Goal: Information Seeking & Learning: Learn about a topic

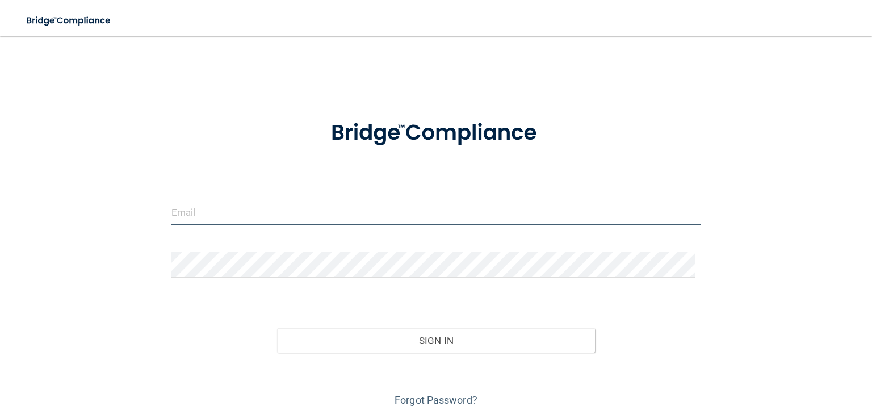
click at [273, 216] on input "email" at bounding box center [436, 212] width 529 height 26
type input "[EMAIL_ADDRESS][DOMAIN_NAME]"
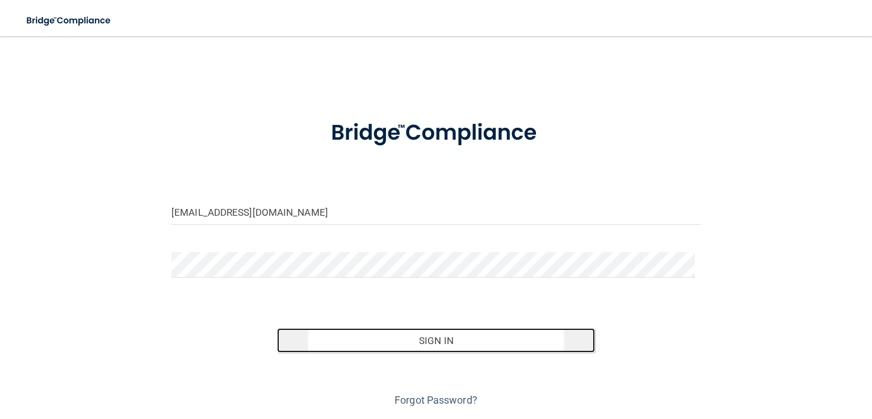
click at [450, 348] on button "Sign In" at bounding box center [435, 340] width 317 height 25
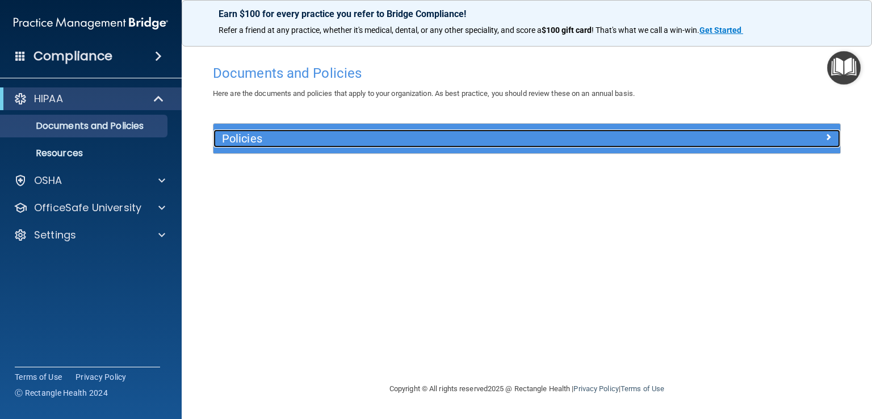
click at [296, 135] on h5 "Policies" at bounding box center [448, 138] width 453 height 12
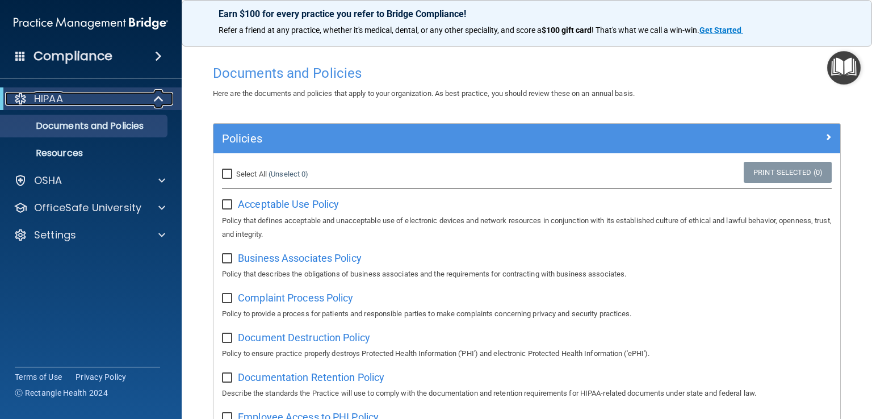
click at [61, 101] on p "HIPAA" at bounding box center [48, 99] width 29 height 14
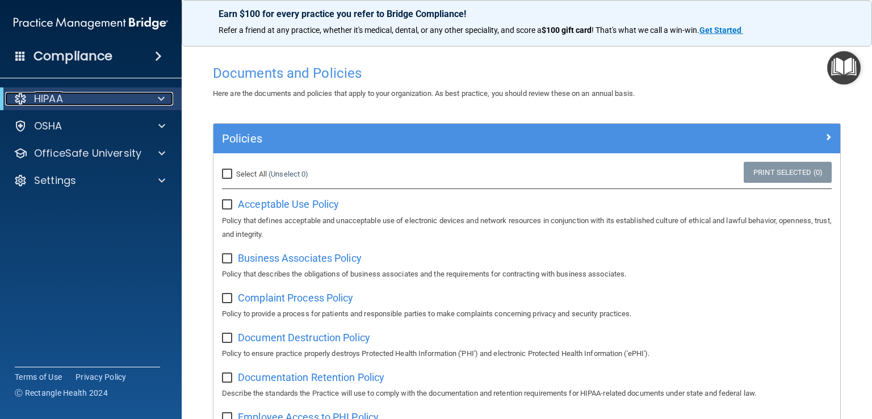
click at [61, 101] on p "HIPAA" at bounding box center [48, 99] width 29 height 14
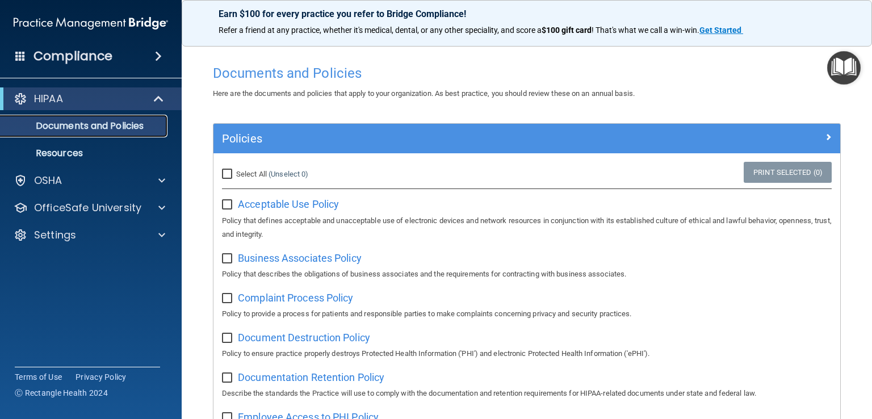
click at [68, 128] on p "Documents and Policies" at bounding box center [84, 125] width 155 height 11
click at [70, 149] on p "Resources" at bounding box center [84, 153] width 155 height 11
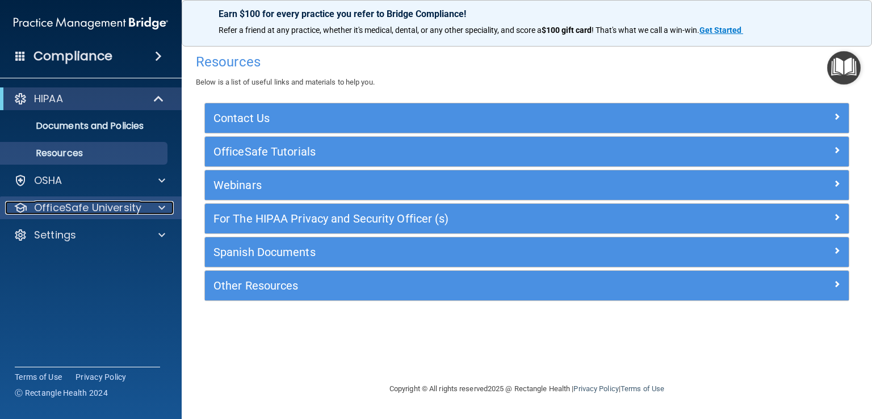
click at [123, 205] on p "OfficeSafe University" at bounding box center [87, 208] width 107 height 14
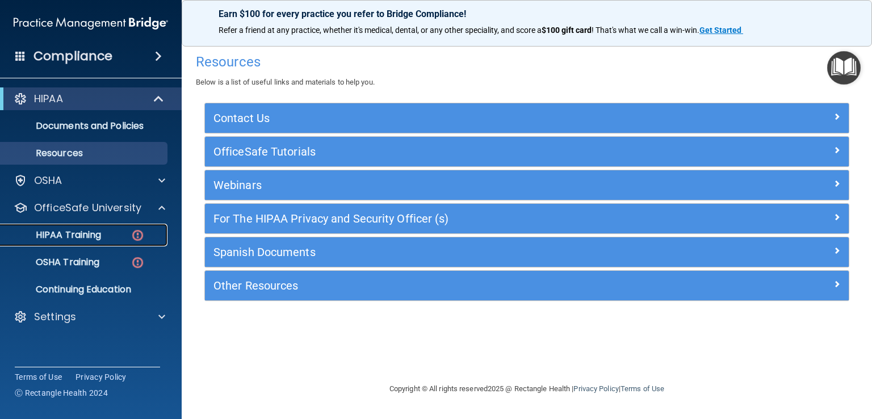
click at [74, 233] on p "HIPAA Training" at bounding box center [54, 234] width 94 height 11
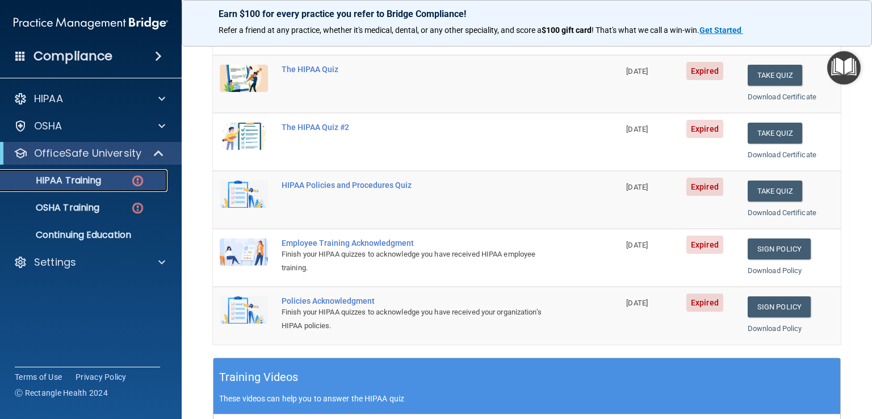
scroll to position [93, 0]
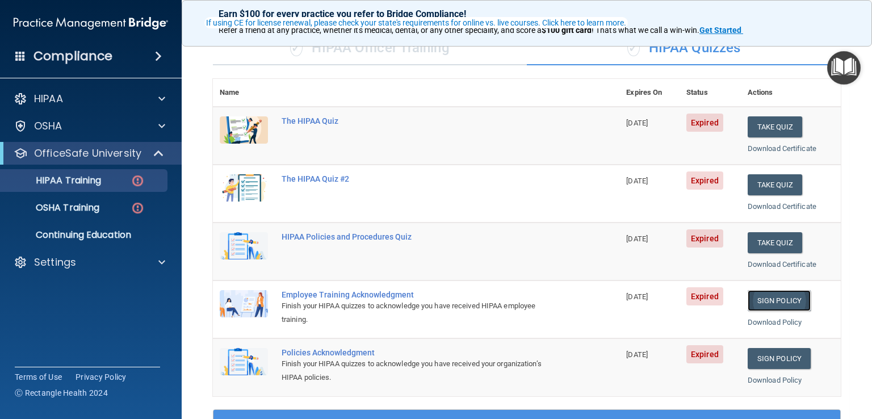
click at [775, 298] on link "Sign Policy" at bounding box center [779, 300] width 63 height 21
click at [774, 359] on link "Sign Policy" at bounding box center [779, 358] width 63 height 21
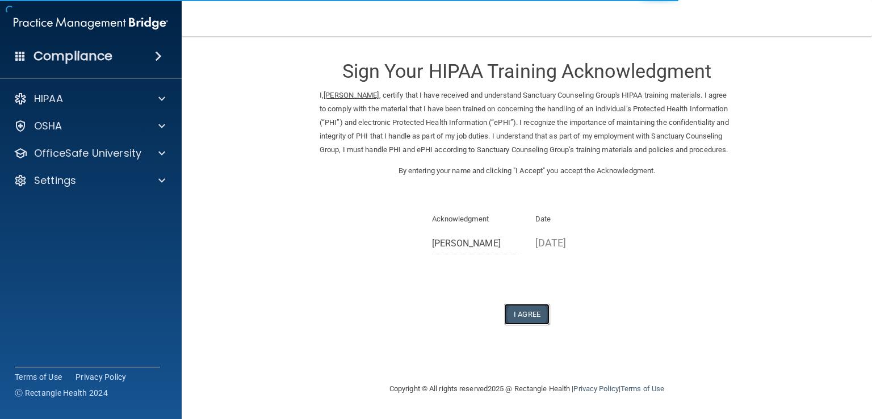
click at [537, 325] on button "I Agree" at bounding box center [526, 314] width 45 height 21
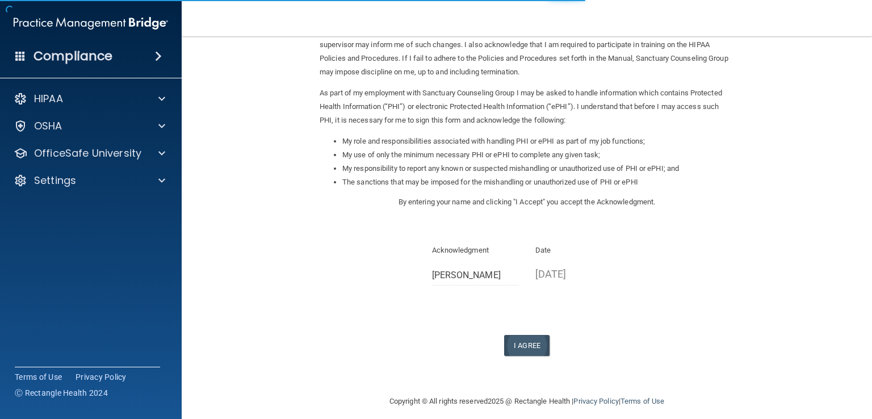
scroll to position [101, 0]
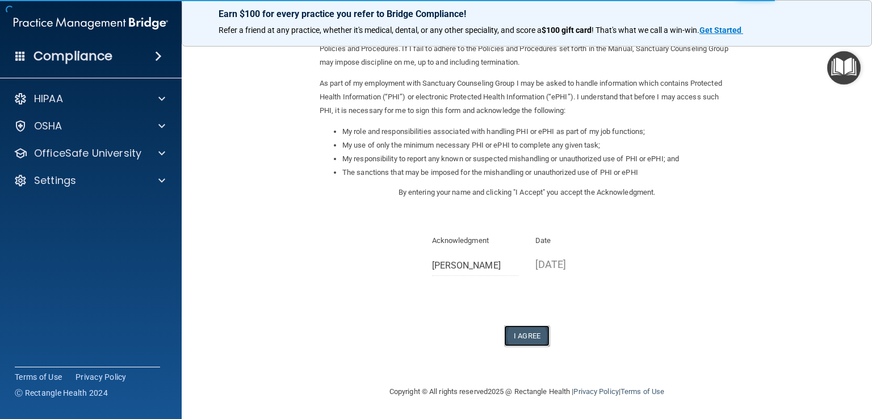
click at [516, 341] on button "I Agree" at bounding box center [526, 335] width 45 height 21
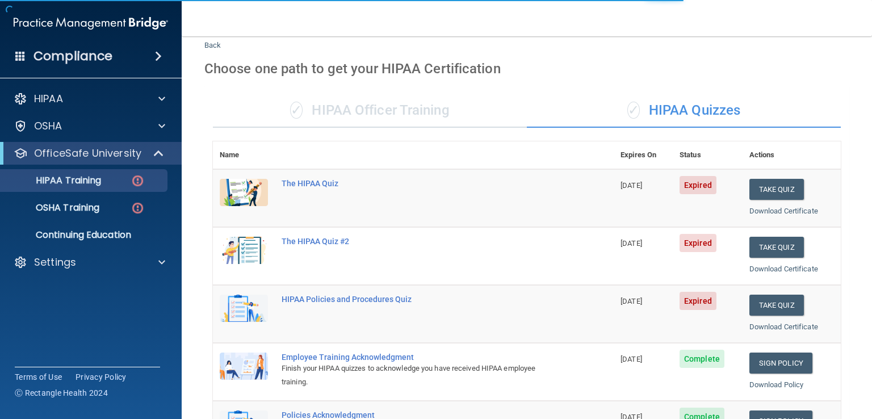
scroll to position [57, 0]
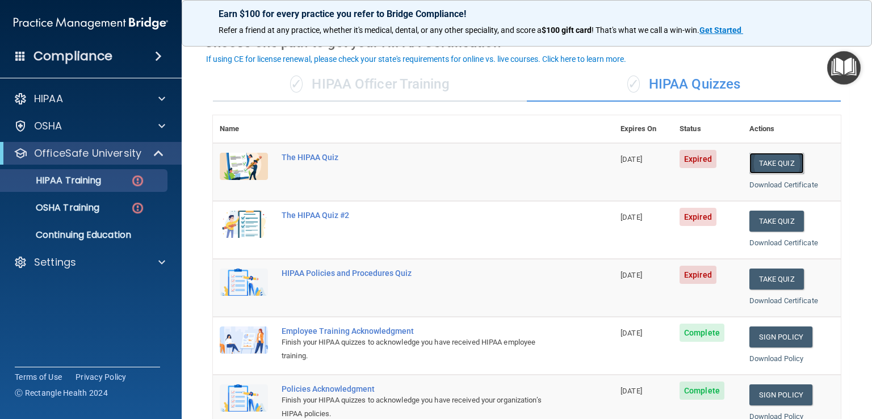
click at [763, 168] on button "Take Quiz" at bounding box center [777, 163] width 55 height 21
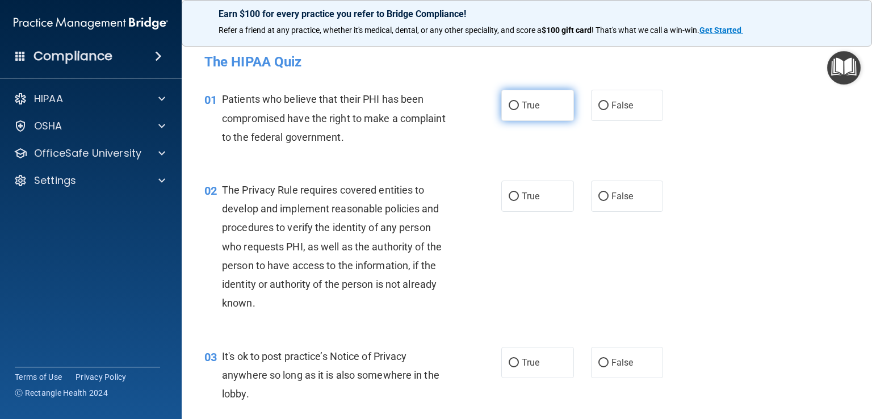
click at [509, 105] on input "True" at bounding box center [514, 106] width 10 height 9
radio input "true"
click at [509, 197] on input "True" at bounding box center [514, 197] width 10 height 9
radio input "true"
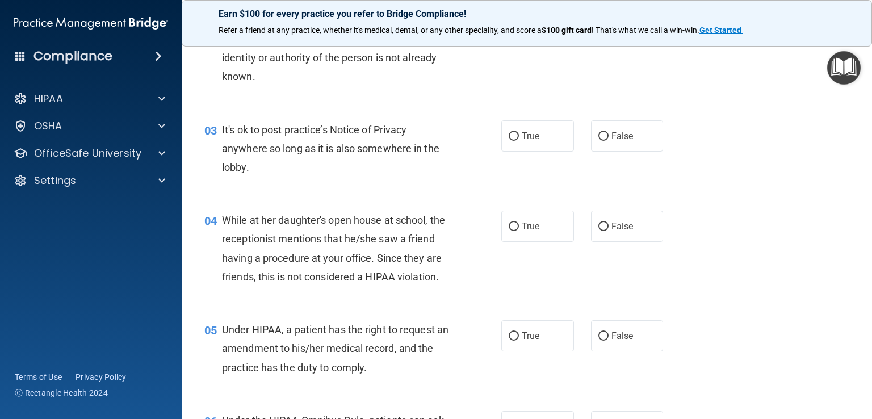
scroll to position [227, 0]
click at [600, 137] on input "False" at bounding box center [604, 136] width 10 height 9
radio input "true"
click at [599, 229] on input "False" at bounding box center [604, 226] width 10 height 9
radio input "true"
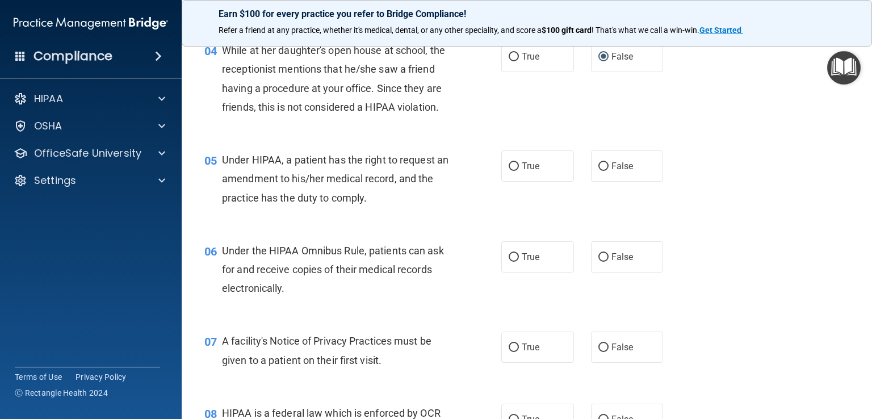
scroll to position [398, 0]
click at [507, 181] on label "True" at bounding box center [538, 164] width 73 height 31
click at [509, 170] on input "True" at bounding box center [514, 165] width 10 height 9
radio input "true"
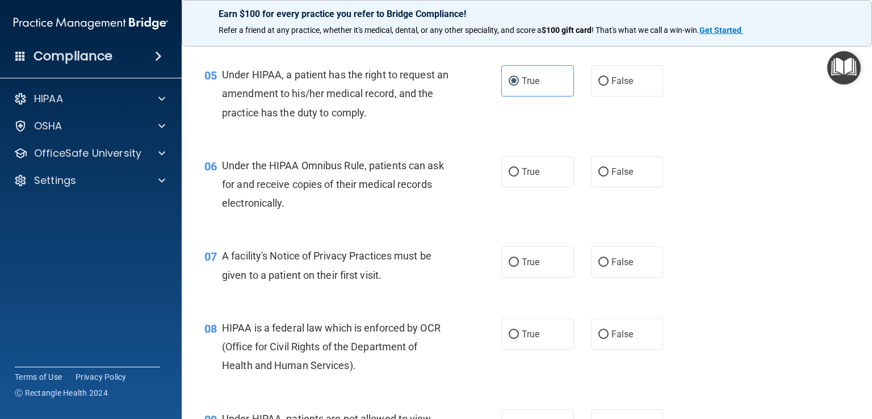
scroll to position [511, 0]
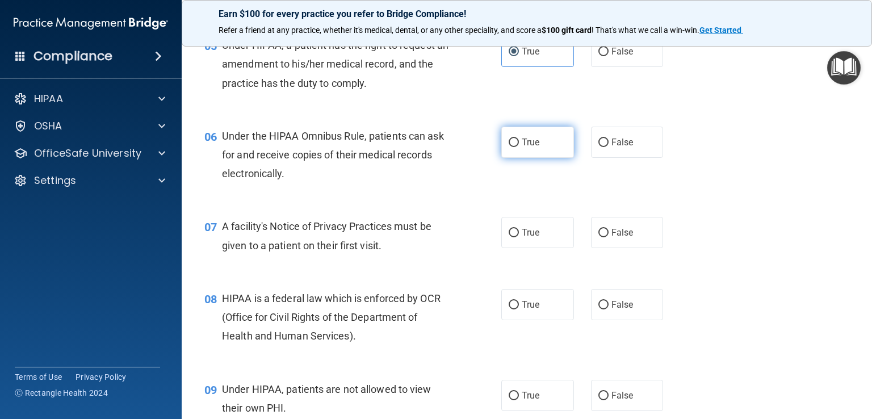
click at [508, 158] on label "True" at bounding box center [538, 142] width 73 height 31
click at [509, 147] on input "True" at bounding box center [514, 143] width 10 height 9
radio input "true"
click at [522, 238] on span "True" at bounding box center [531, 232] width 18 height 11
click at [518, 237] on input "True" at bounding box center [514, 233] width 10 height 9
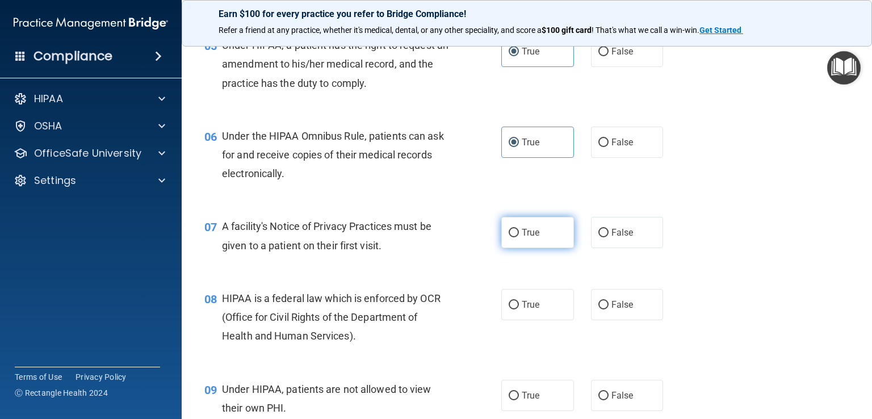
radio input "true"
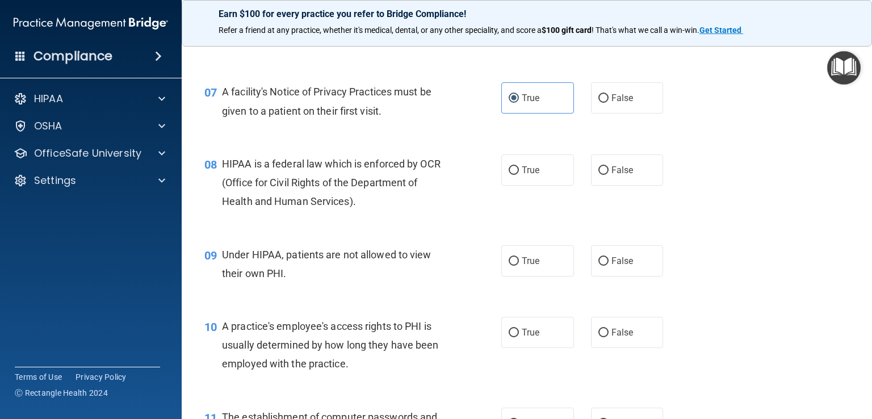
scroll to position [682, 0]
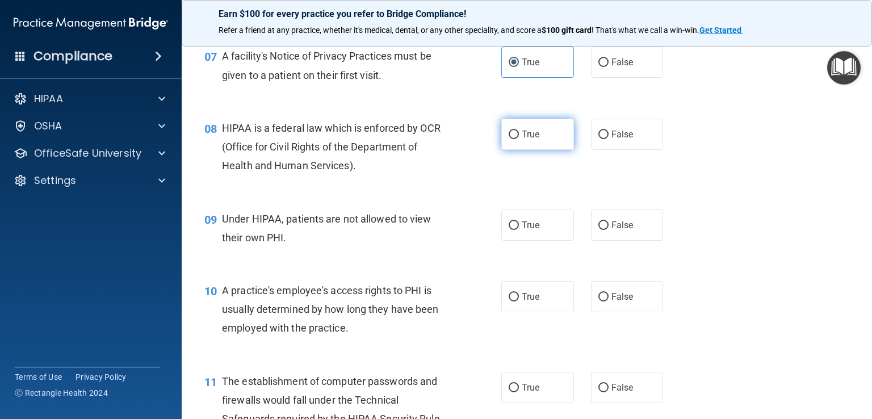
click at [509, 139] on input "True" at bounding box center [514, 135] width 10 height 9
radio input "true"
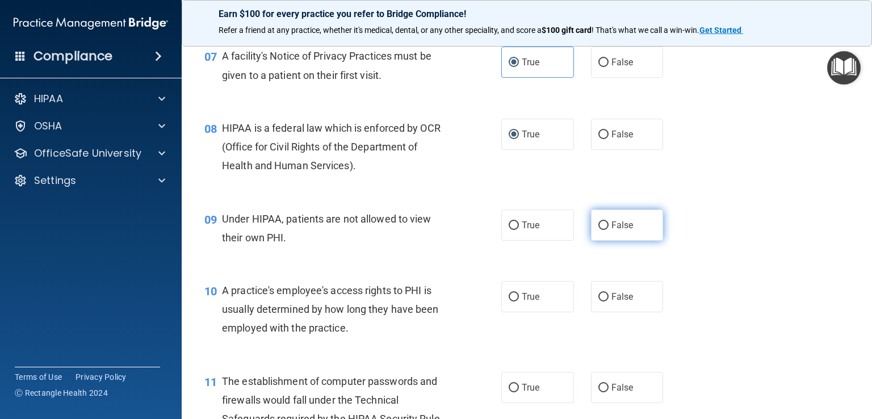
click at [602, 230] on input "False" at bounding box center [604, 226] width 10 height 9
radio input "true"
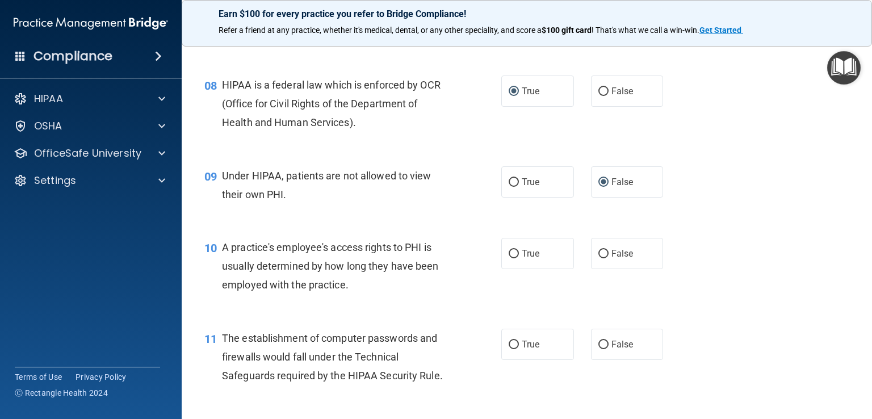
scroll to position [795, 0]
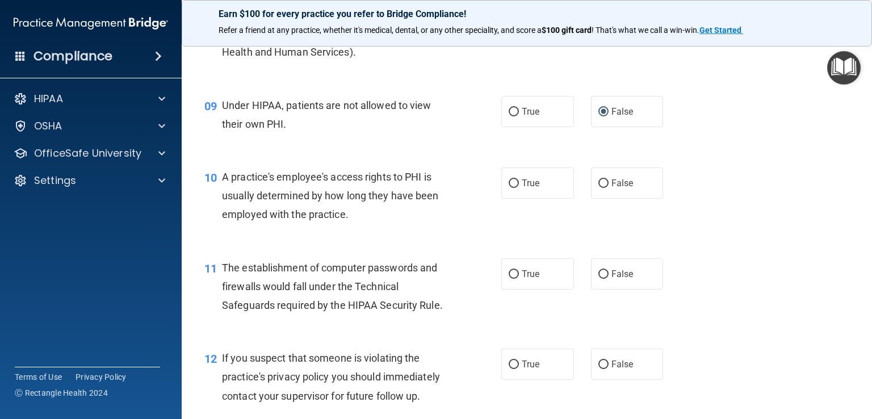
drag, startPoint x: 615, startPoint y: 207, endPoint x: 580, endPoint y: 216, distance: 36.4
click at [614, 189] on span "False" at bounding box center [623, 183] width 22 height 11
click at [609, 188] on input "False" at bounding box center [604, 183] width 10 height 9
radio input "true"
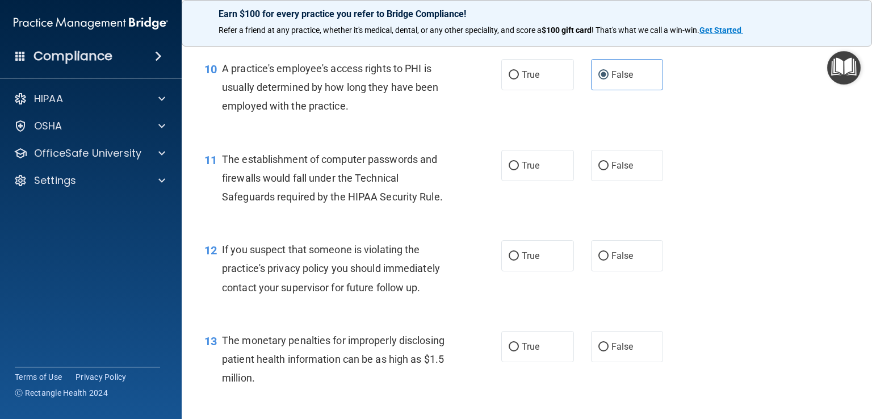
scroll to position [909, 0]
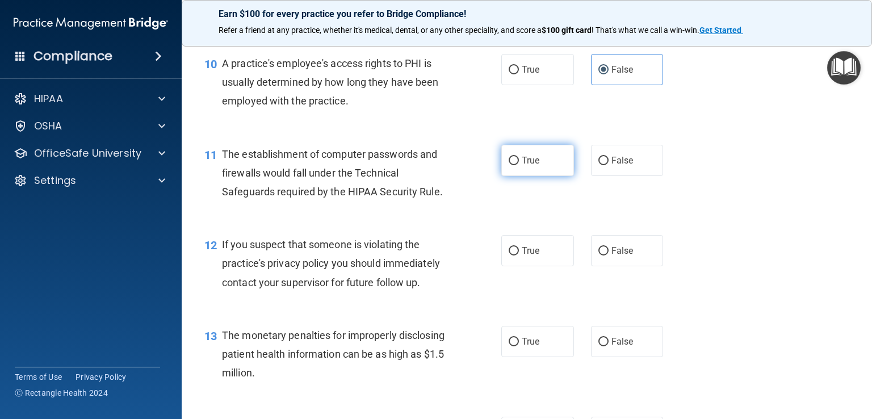
click at [509, 165] on input "True" at bounding box center [514, 161] width 10 height 9
radio input "true"
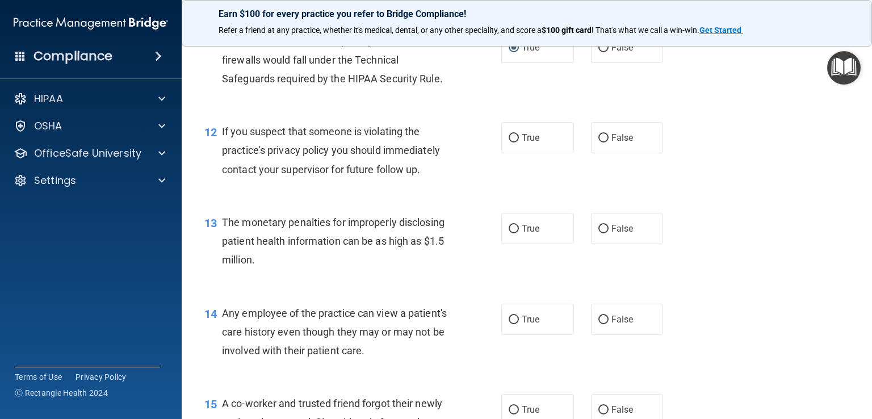
scroll to position [1022, 0]
click at [502, 153] on label "True" at bounding box center [538, 137] width 73 height 31
click at [509, 142] on input "True" at bounding box center [514, 137] width 10 height 9
radio input "true"
click at [509, 233] on input "True" at bounding box center [514, 228] width 10 height 9
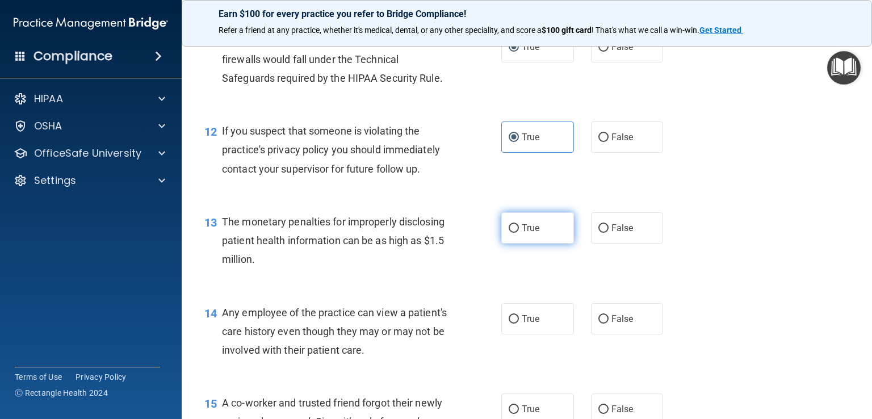
radio input "true"
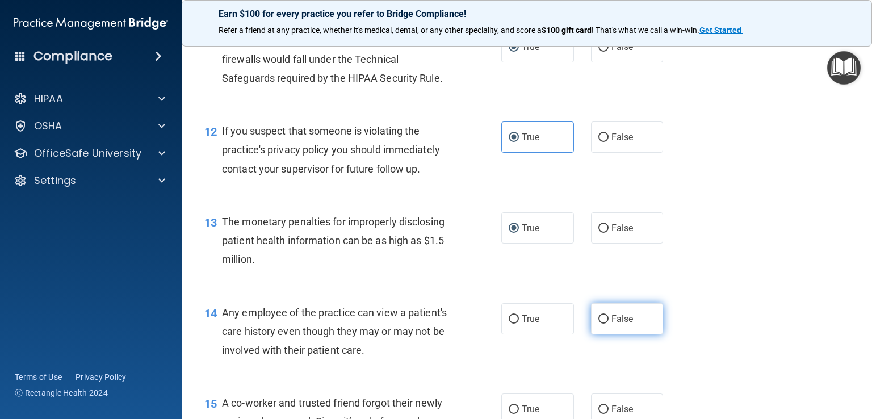
click at [600, 335] on label "False" at bounding box center [627, 318] width 73 height 31
click at [600, 324] on input "False" at bounding box center [604, 319] width 10 height 9
radio input "true"
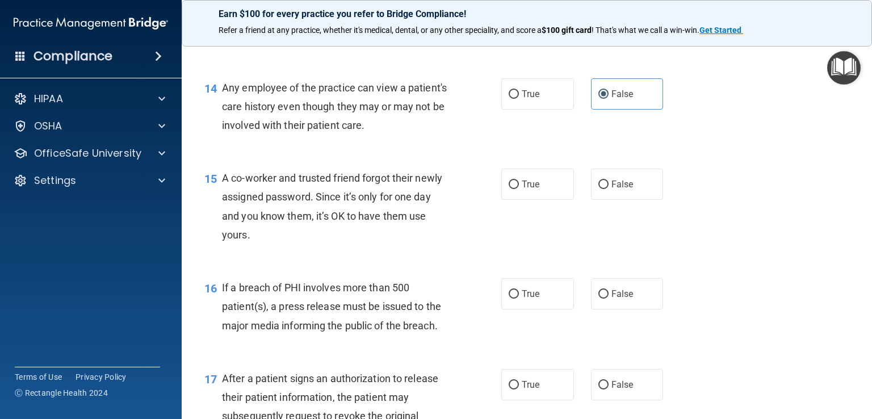
scroll to position [1306, 0]
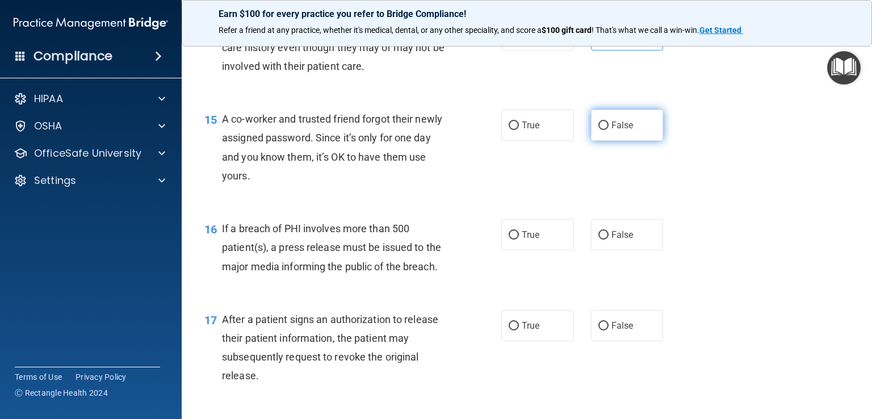
click at [592, 141] on label "False" at bounding box center [627, 125] width 73 height 31
click at [599, 130] on input "False" at bounding box center [604, 126] width 10 height 9
radio input "true"
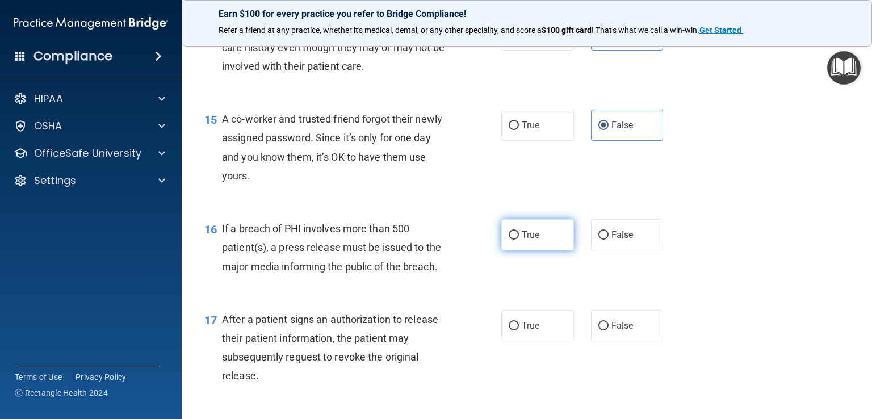
click at [522, 240] on span "True" at bounding box center [531, 234] width 18 height 11
click at [517, 240] on input "True" at bounding box center [514, 235] width 10 height 9
radio input "true"
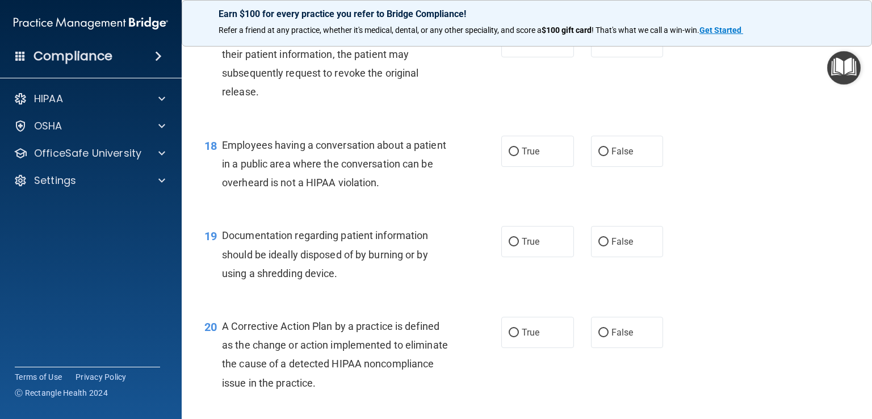
scroll to position [1534, 0]
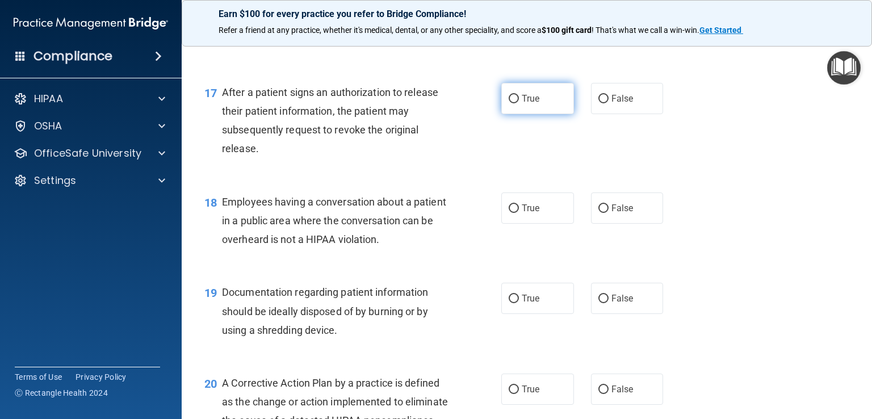
click at [511, 114] on label "True" at bounding box center [538, 98] width 73 height 31
click at [511, 103] on input "True" at bounding box center [514, 99] width 10 height 9
radio input "true"
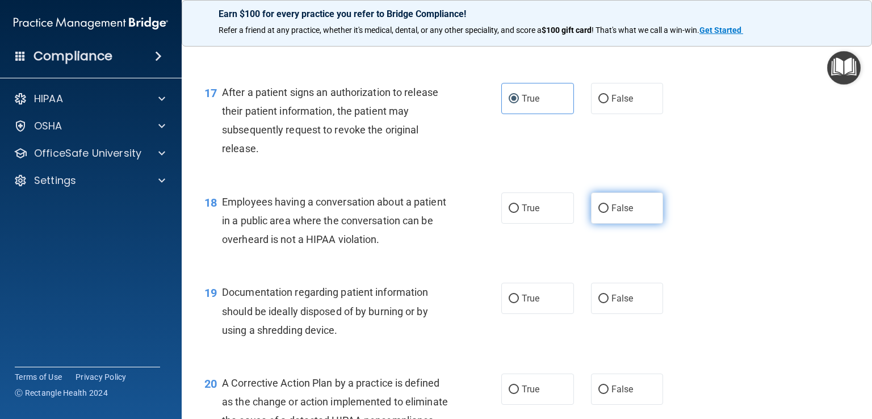
click at [611, 224] on label "False" at bounding box center [627, 208] width 73 height 31
click at [609, 213] on input "False" at bounding box center [604, 208] width 10 height 9
radio input "true"
click at [492, 312] on div "19 Documentation regarding patient information should be ideally disposed of by…" at bounding box center [352, 314] width 331 height 62
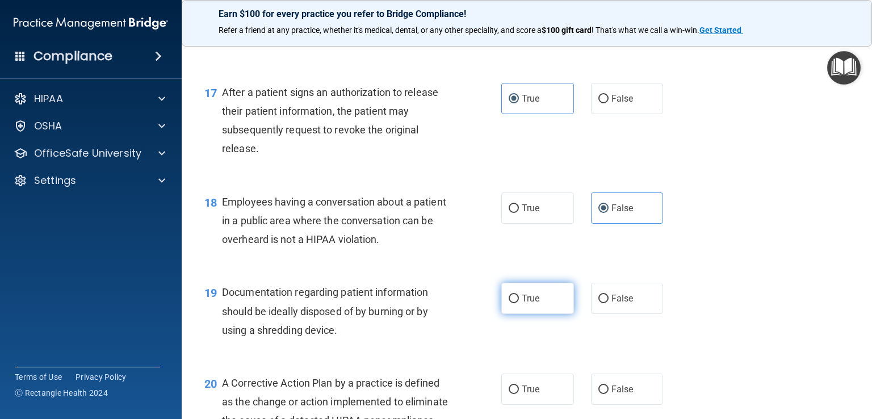
click at [502, 314] on label "True" at bounding box center [538, 298] width 73 height 31
click at [509, 303] on input "True" at bounding box center [514, 299] width 10 height 9
radio input "true"
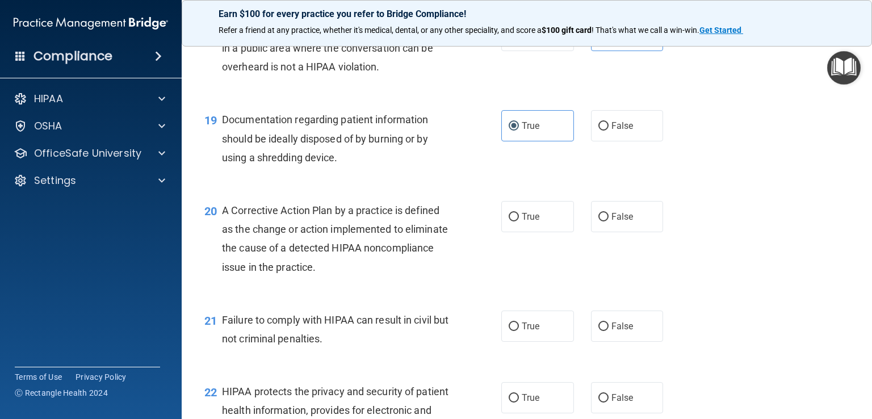
scroll to position [1761, 0]
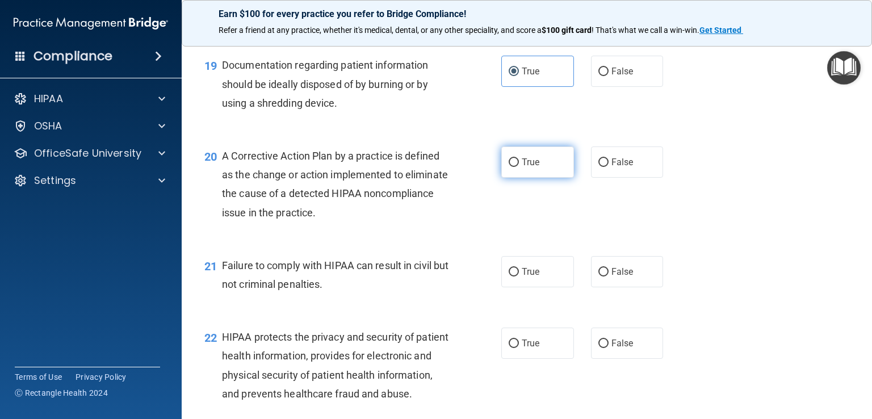
click at [525, 168] on span "True" at bounding box center [531, 162] width 18 height 11
click at [519, 167] on input "True" at bounding box center [514, 162] width 10 height 9
radio input "true"
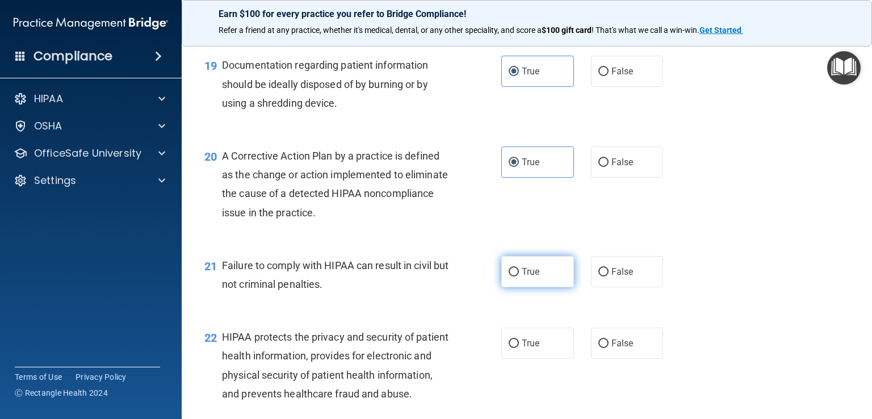
click at [512, 277] on input "True" at bounding box center [514, 272] width 10 height 9
radio input "true"
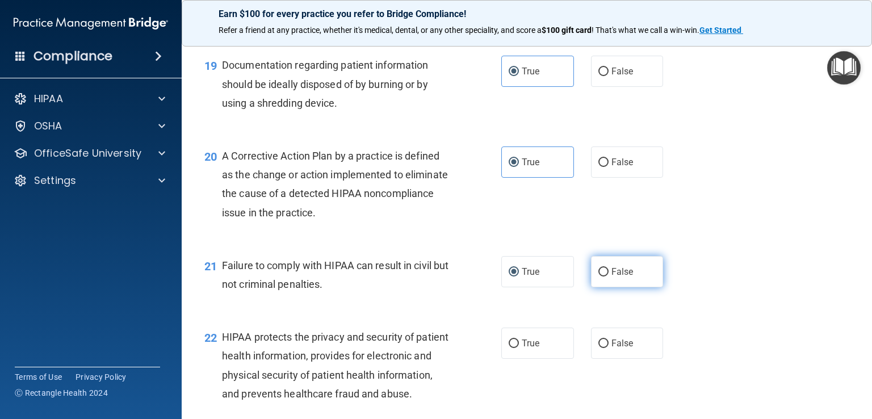
click at [612, 277] on span "False" at bounding box center [623, 271] width 22 height 11
click at [609, 277] on input "False" at bounding box center [604, 272] width 10 height 9
radio input "true"
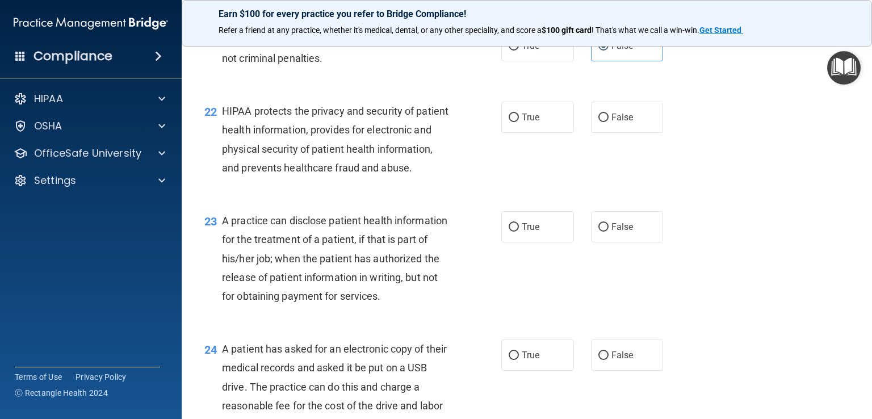
scroll to position [1988, 0]
click at [530, 60] on label "True" at bounding box center [538, 44] width 73 height 31
click at [519, 49] on input "True" at bounding box center [514, 45] width 10 height 9
radio input "true"
radio input "false"
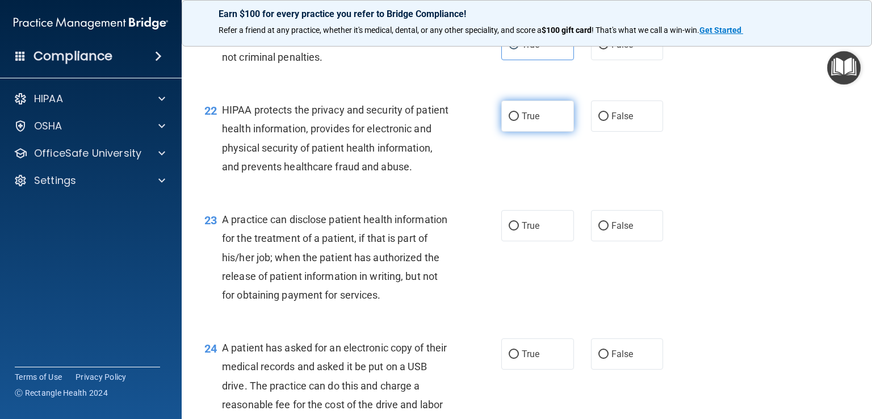
click at [529, 128] on label "True" at bounding box center [538, 116] width 73 height 31
click at [519, 121] on input "True" at bounding box center [514, 116] width 10 height 9
radio input "true"
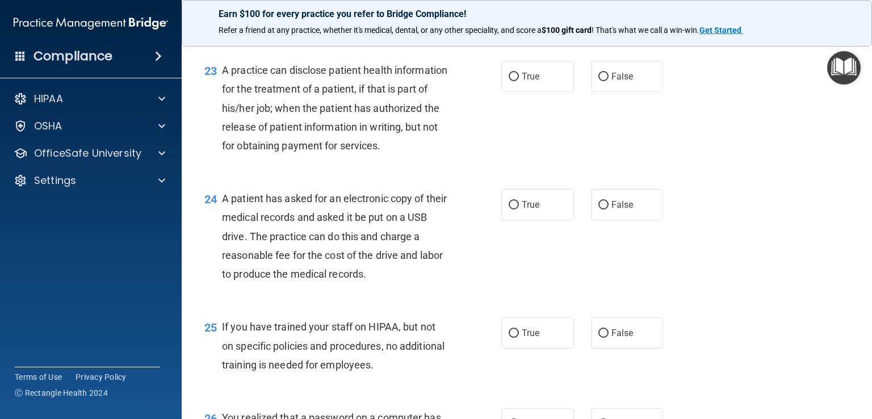
scroll to position [2158, 0]
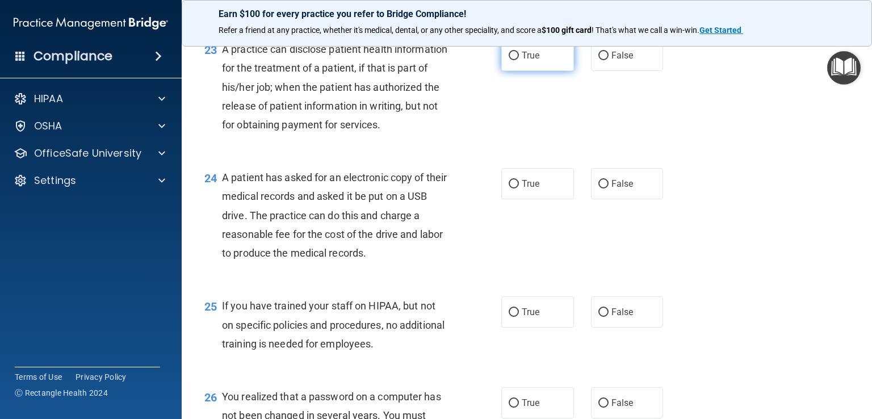
click at [533, 61] on span "True" at bounding box center [531, 55] width 18 height 11
click at [519, 60] on input "True" at bounding box center [514, 56] width 10 height 9
radio input "true"
click at [600, 189] on input "False" at bounding box center [604, 184] width 10 height 9
radio input "true"
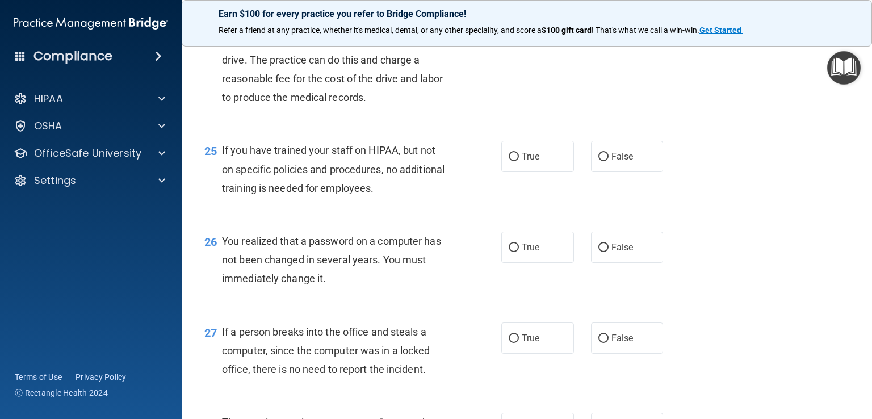
scroll to position [2329, 0]
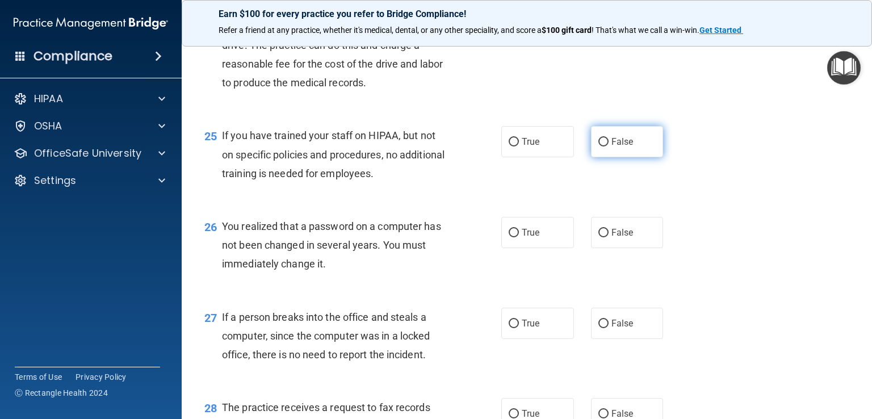
click at [612, 147] on span "False" at bounding box center [623, 141] width 22 height 11
click at [607, 147] on input "False" at bounding box center [604, 142] width 10 height 9
radio input "true"
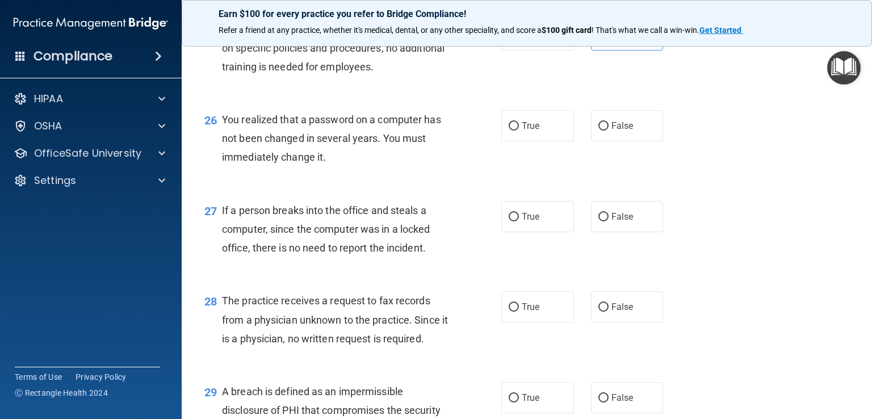
scroll to position [2442, 0]
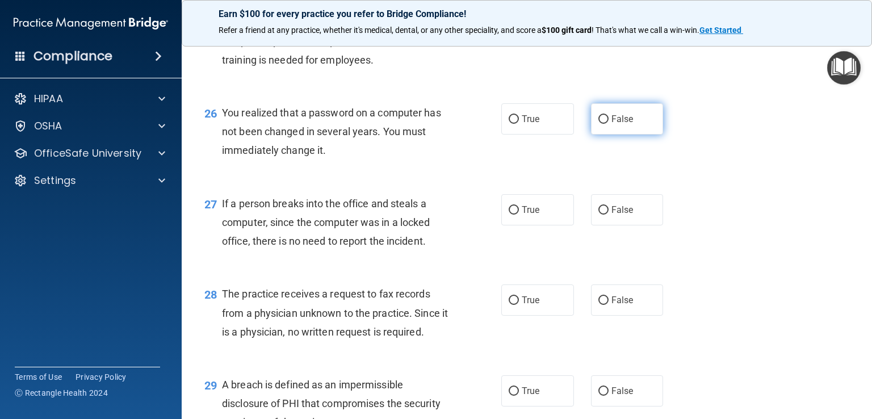
click at [599, 124] on input "False" at bounding box center [604, 119] width 10 height 9
radio input "true"
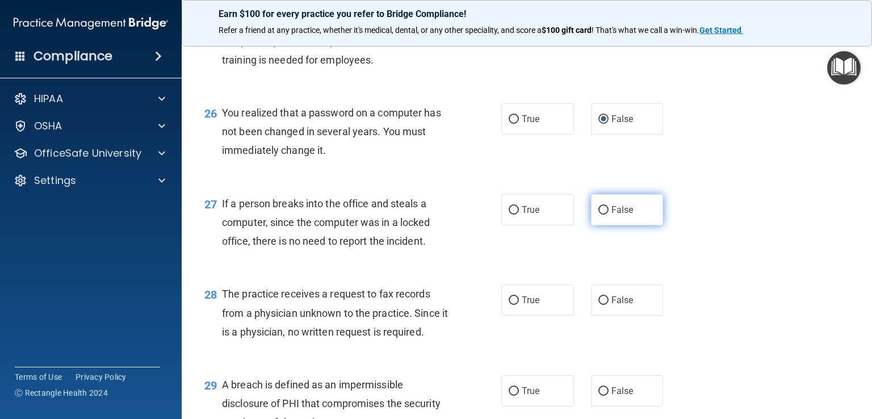
click at [617, 225] on label "False" at bounding box center [627, 209] width 73 height 31
click at [609, 215] on input "False" at bounding box center [604, 210] width 10 height 9
radio input "true"
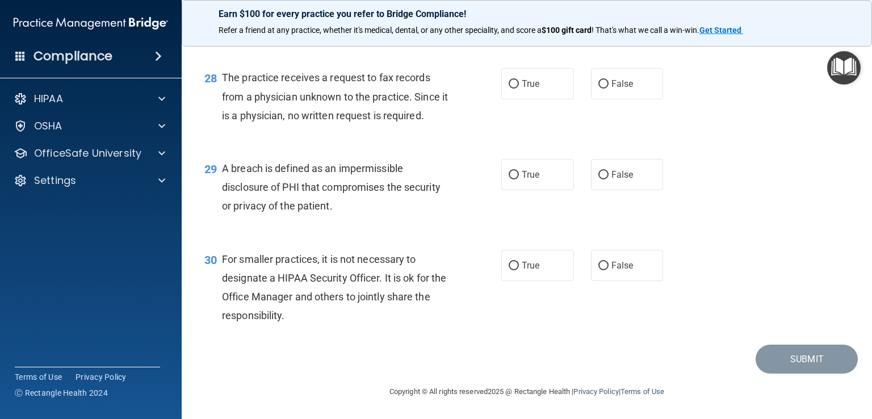
scroll to position [2669, 0]
click at [607, 99] on label "False" at bounding box center [627, 83] width 73 height 31
click at [607, 89] on input "False" at bounding box center [604, 84] width 10 height 9
radio input "true"
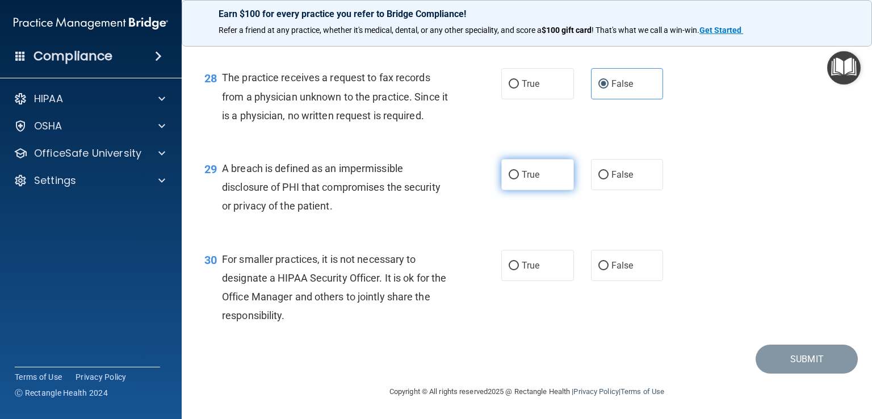
click at [522, 177] on span "True" at bounding box center [531, 174] width 18 height 11
click at [518, 177] on input "True" at bounding box center [514, 175] width 10 height 9
radio input "true"
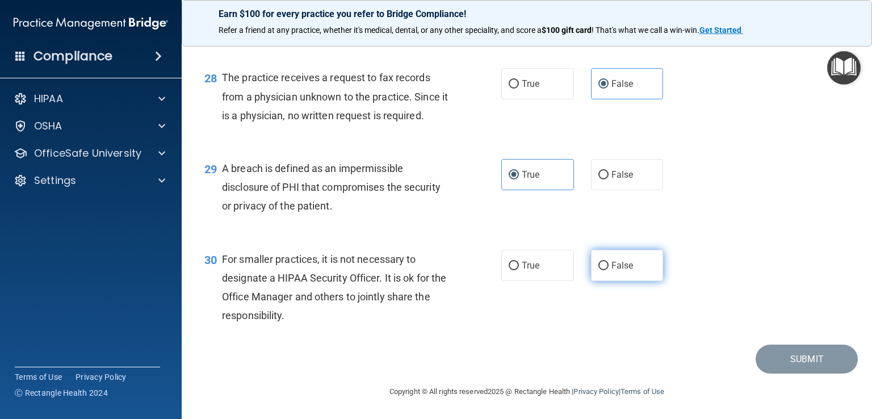
drag, startPoint x: 637, startPoint y: 264, endPoint x: 645, endPoint y: 277, distance: 15.3
click at [637, 264] on label "False" at bounding box center [627, 265] width 73 height 31
click at [609, 264] on input "False" at bounding box center [604, 266] width 10 height 9
radio input "true"
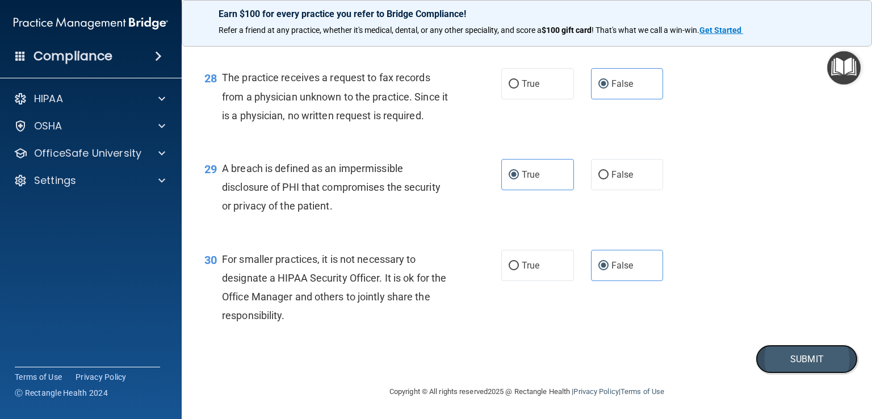
click at [776, 369] on button "Submit" at bounding box center [807, 359] width 102 height 29
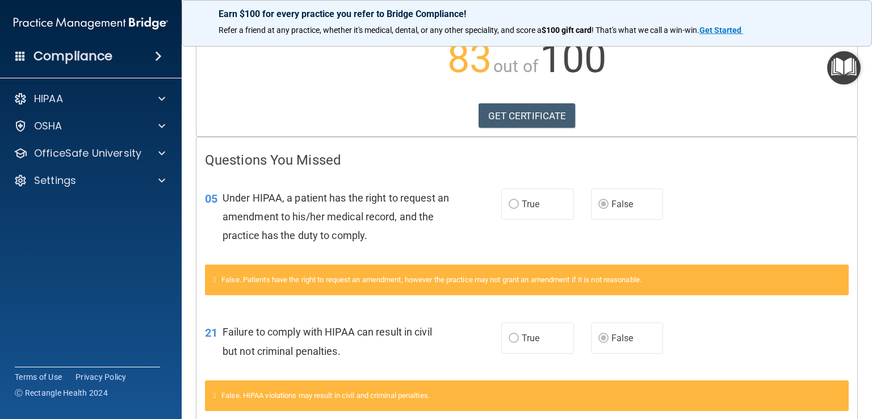
scroll to position [76, 0]
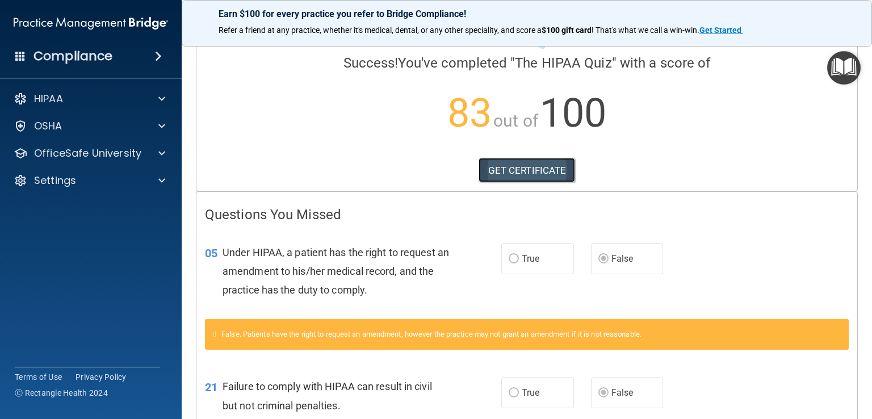
click at [547, 171] on link "GET CERTIFICATE" at bounding box center [527, 170] width 97 height 25
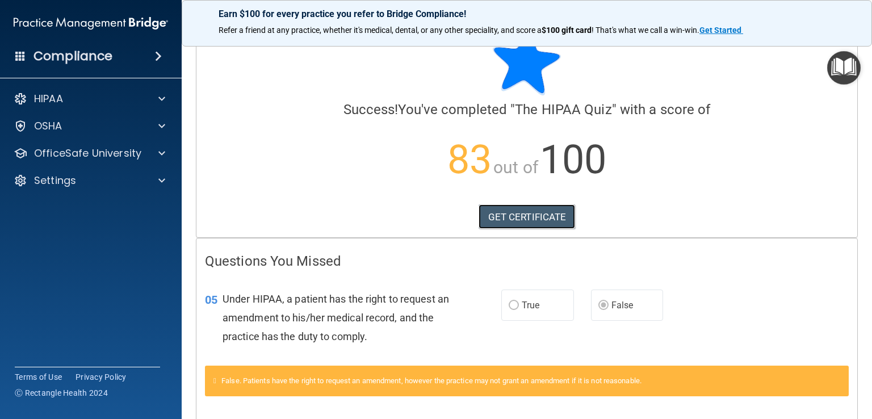
scroll to position [0, 0]
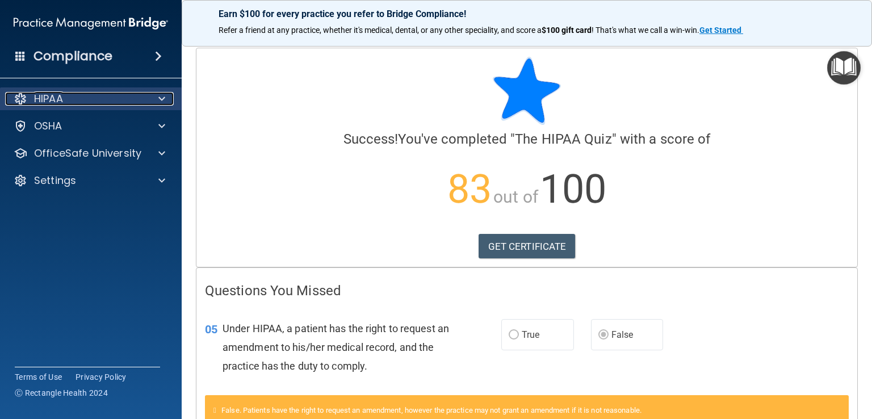
click at [74, 94] on div "HIPAA" at bounding box center [75, 99] width 141 height 14
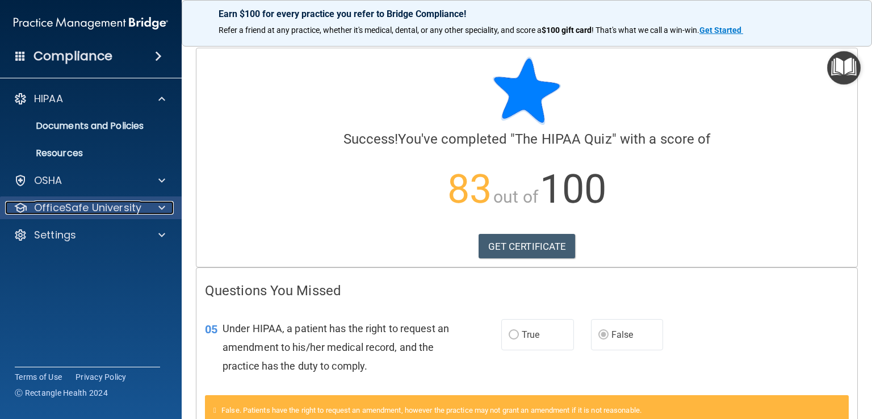
click at [98, 207] on p "OfficeSafe University" at bounding box center [87, 208] width 107 height 14
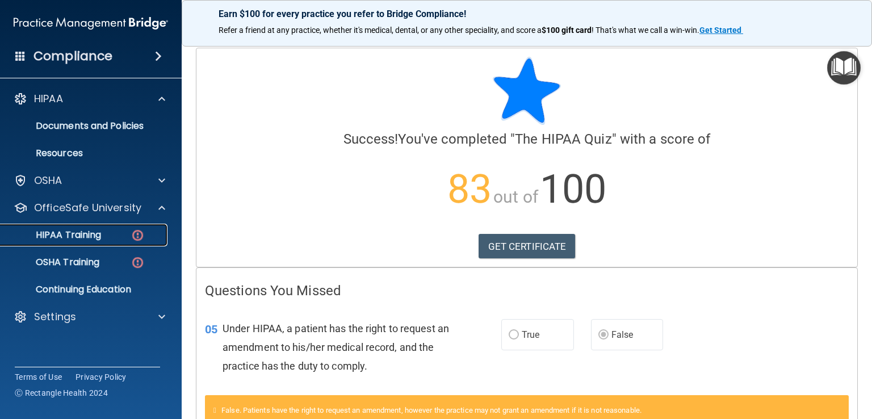
click at [98, 235] on p "HIPAA Training" at bounding box center [54, 234] width 94 height 11
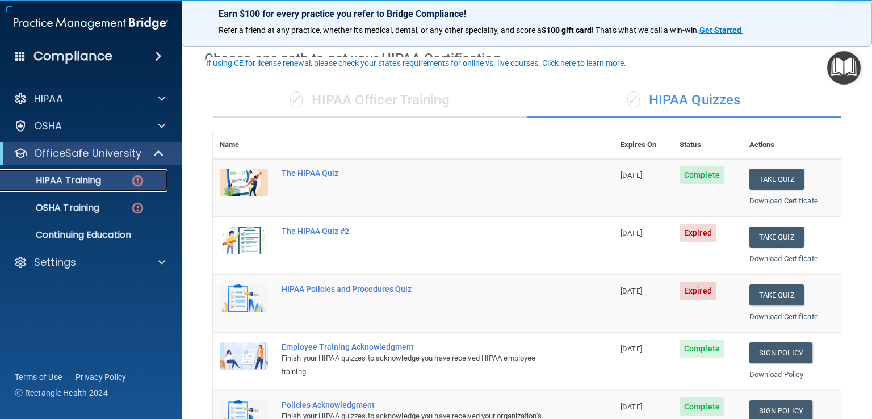
scroll to position [57, 0]
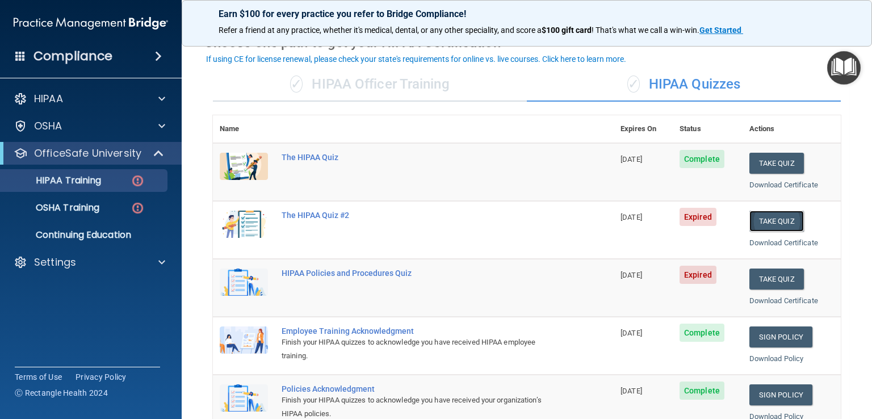
click at [772, 223] on button "Take Quiz" at bounding box center [777, 221] width 55 height 21
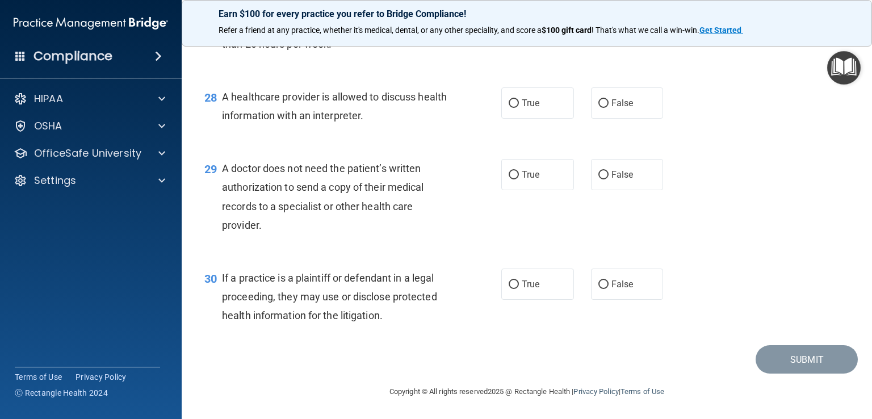
scroll to position [2715, 0]
click at [600, 285] on input "False" at bounding box center [604, 285] width 10 height 9
radio input "true"
click at [611, 181] on label "False" at bounding box center [627, 174] width 73 height 31
click at [609, 179] on input "False" at bounding box center [604, 175] width 10 height 9
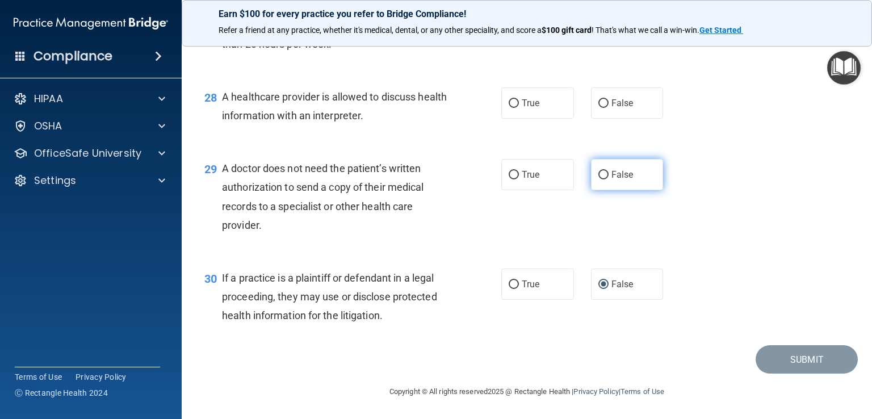
radio input "true"
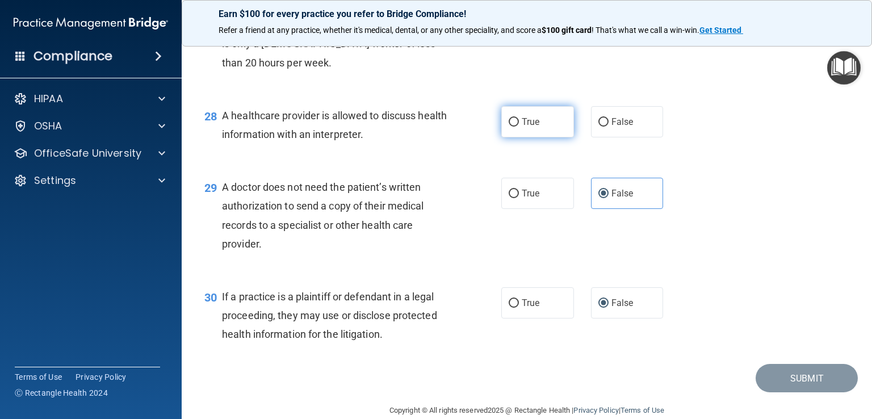
click at [529, 127] on span "True" at bounding box center [531, 121] width 18 height 11
click at [519, 127] on input "True" at bounding box center [514, 122] width 10 height 9
radio input "true"
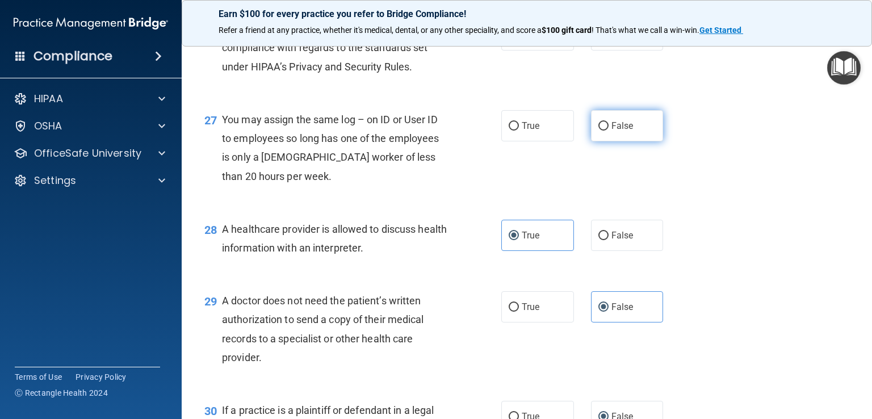
click at [618, 141] on label "False" at bounding box center [627, 125] width 73 height 31
click at [609, 131] on input "False" at bounding box center [604, 126] width 10 height 9
radio input "true"
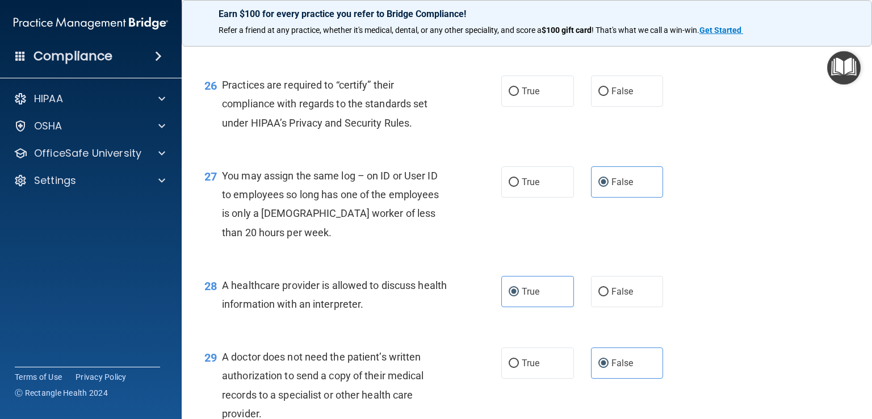
scroll to position [2488, 0]
click at [527, 107] on label "True" at bounding box center [538, 91] width 73 height 31
click at [519, 97] on input "True" at bounding box center [514, 92] width 10 height 9
radio input "true"
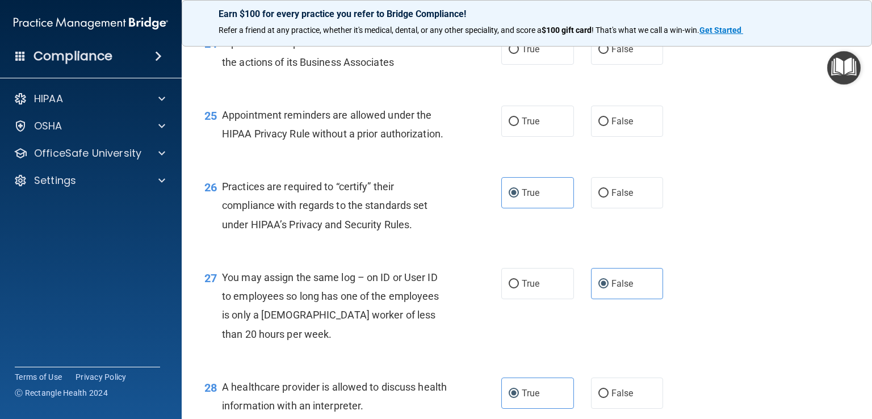
scroll to position [2375, 0]
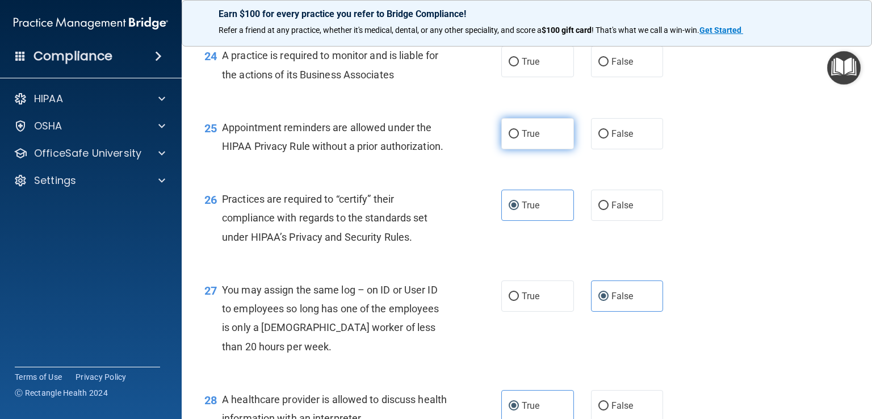
click at [522, 139] on span "True" at bounding box center [531, 133] width 18 height 11
click at [519, 139] on input "True" at bounding box center [514, 134] width 10 height 9
radio input "true"
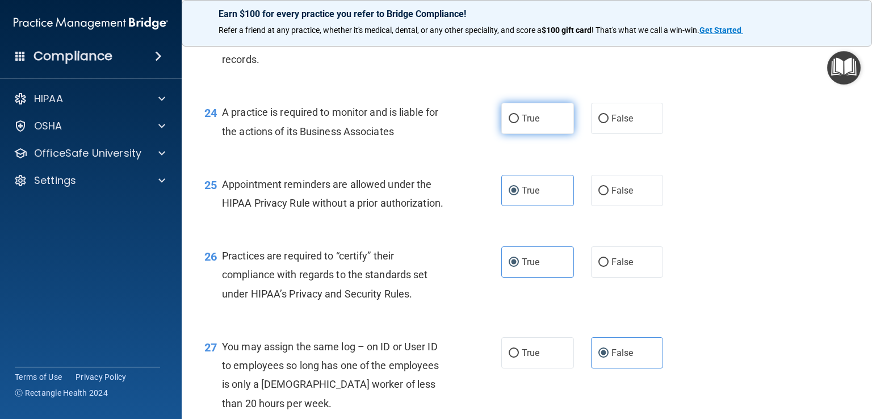
click at [509, 123] on input "True" at bounding box center [514, 119] width 10 height 9
radio input "true"
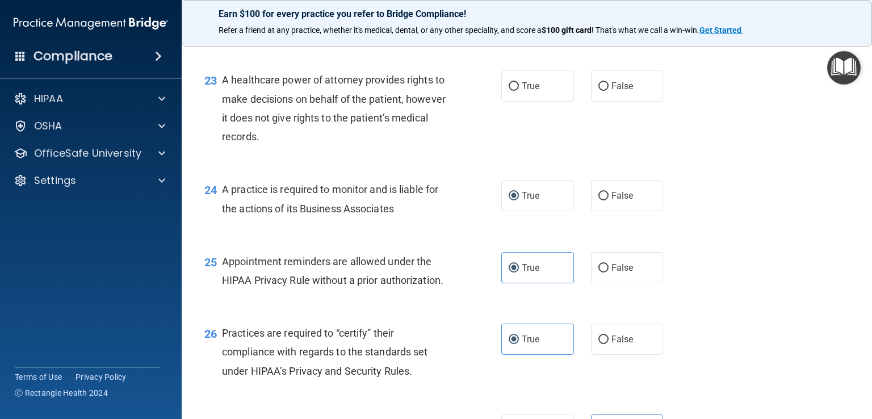
scroll to position [2204, 0]
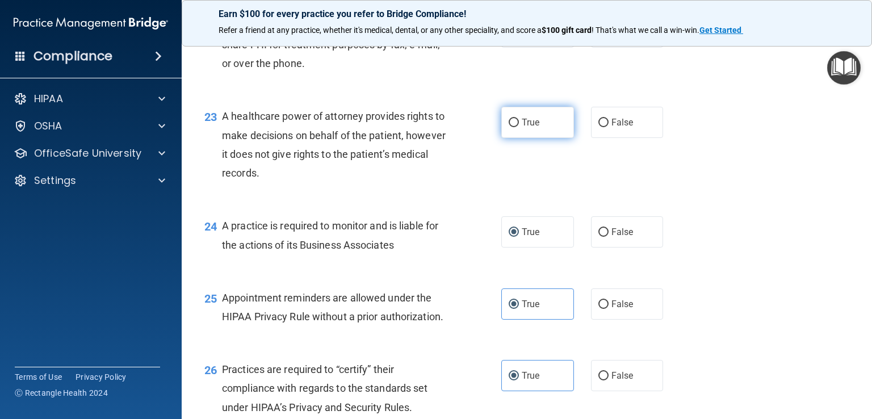
click at [511, 138] on label "True" at bounding box center [538, 122] width 73 height 31
click at [511, 127] on input "True" at bounding box center [514, 123] width 10 height 9
radio input "true"
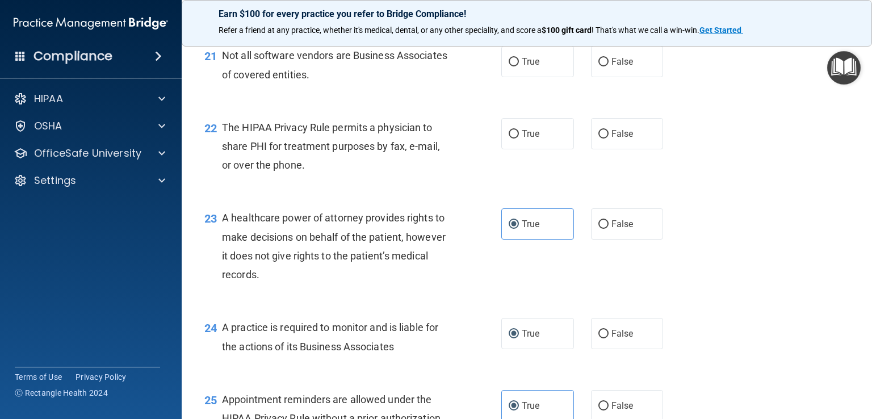
scroll to position [2091, 0]
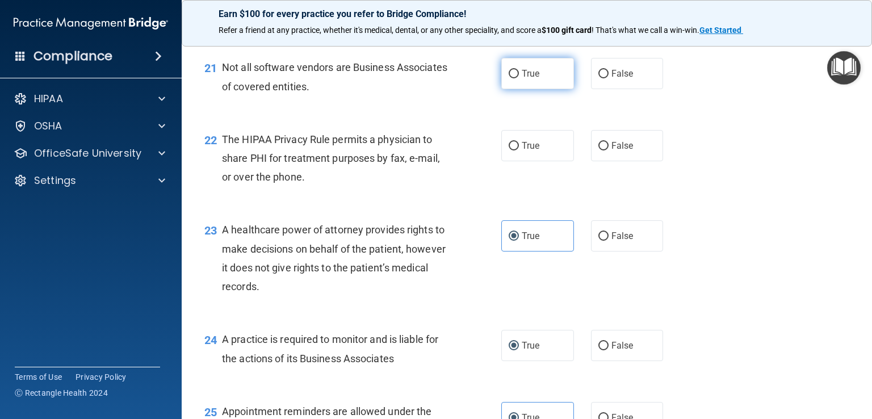
click at [529, 79] on span "True" at bounding box center [531, 73] width 18 height 11
click at [519, 78] on input "True" at bounding box center [514, 74] width 10 height 9
radio input "true"
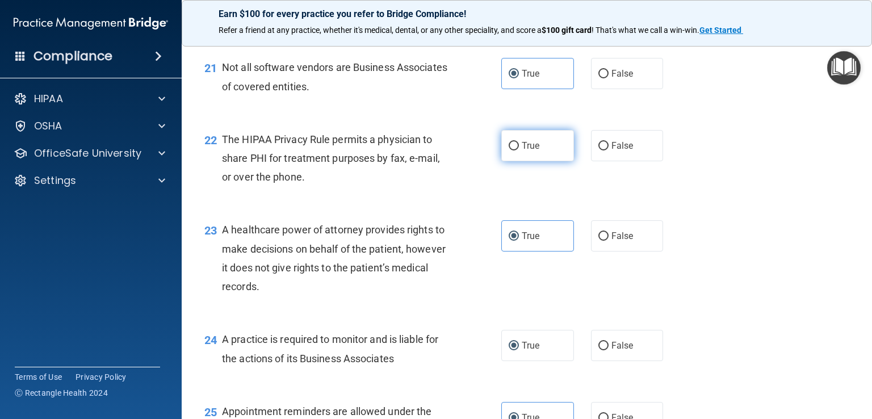
click at [532, 161] on label "True" at bounding box center [538, 145] width 73 height 31
click at [519, 151] on input "True" at bounding box center [514, 146] width 10 height 9
radio input "true"
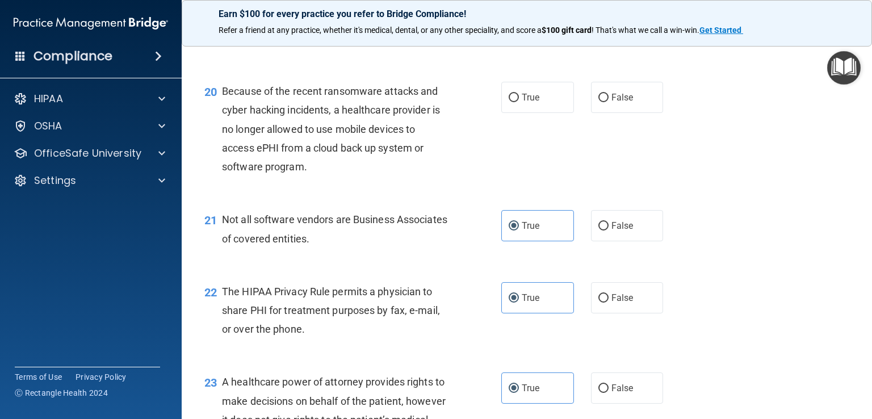
scroll to position [1920, 0]
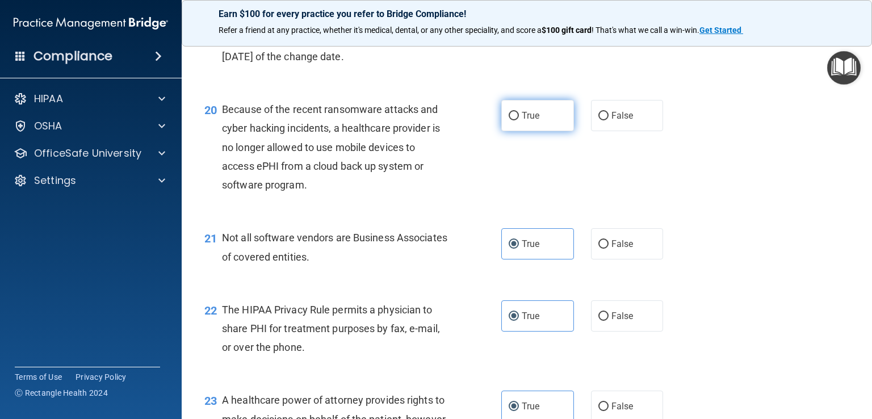
click at [512, 131] on label "True" at bounding box center [538, 115] width 73 height 31
click at [512, 120] on input "True" at bounding box center [514, 116] width 10 height 9
radio input "true"
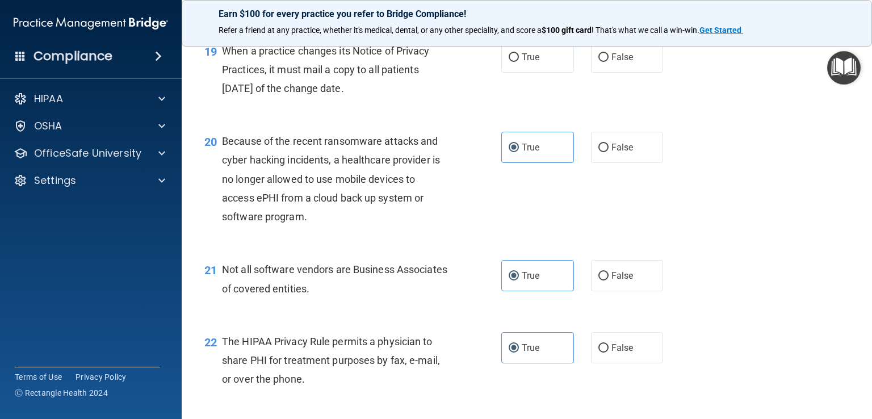
scroll to position [1864, 0]
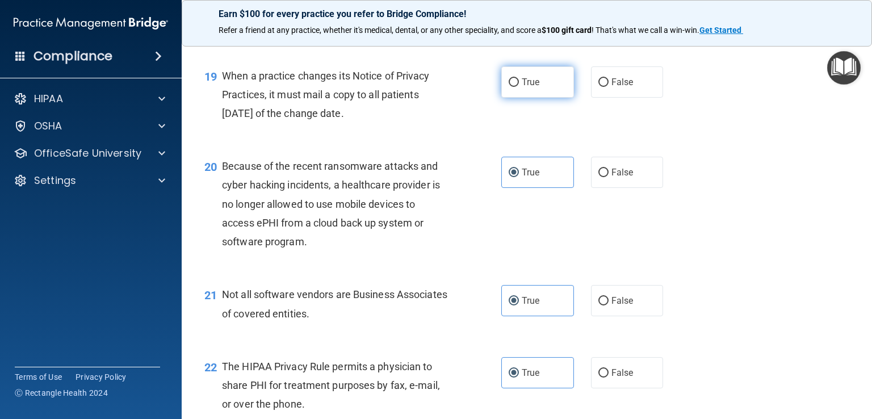
click at [509, 87] on input "True" at bounding box center [514, 82] width 10 height 9
radio input "true"
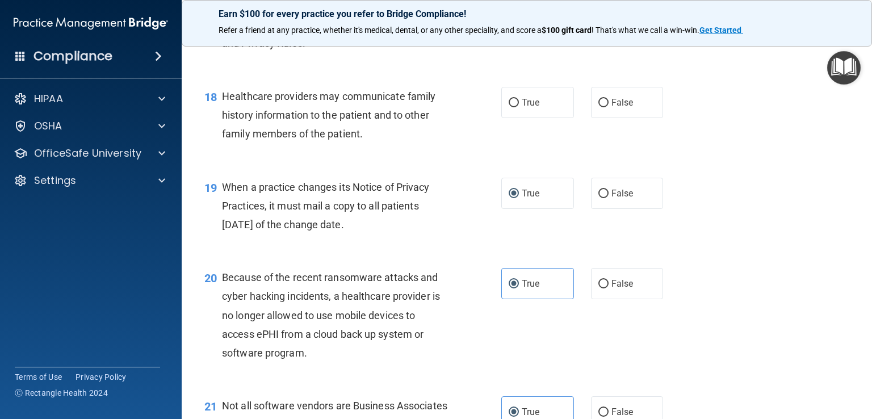
scroll to position [1750, 0]
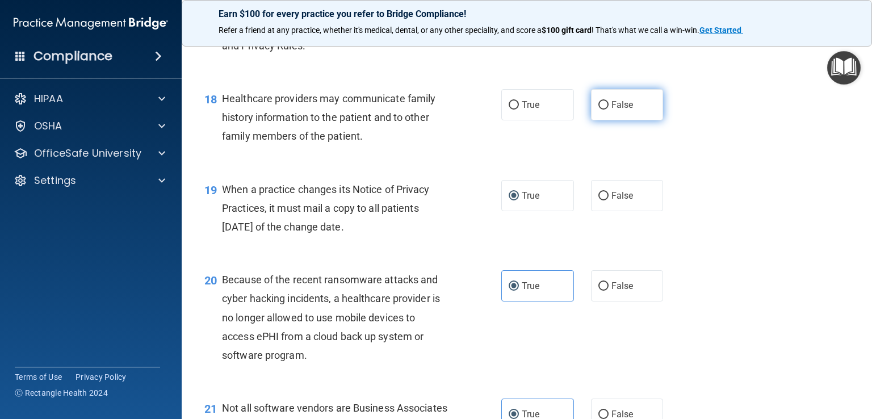
click at [601, 120] on label "False" at bounding box center [627, 104] width 73 height 31
click at [601, 110] on input "False" at bounding box center [604, 105] width 10 height 9
radio input "true"
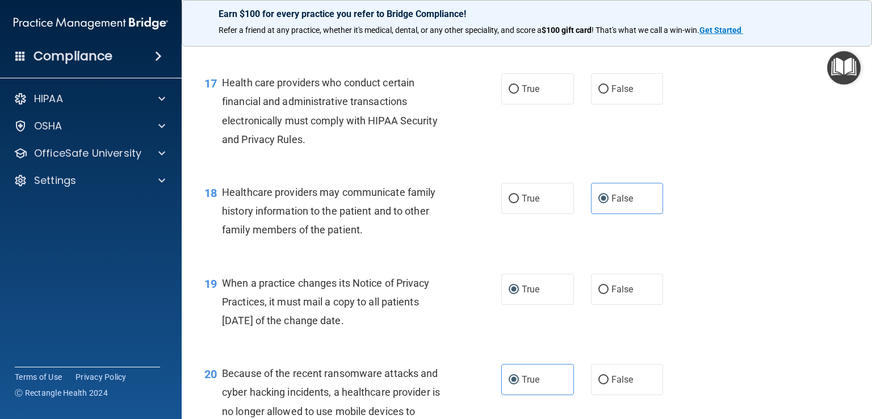
scroll to position [1636, 0]
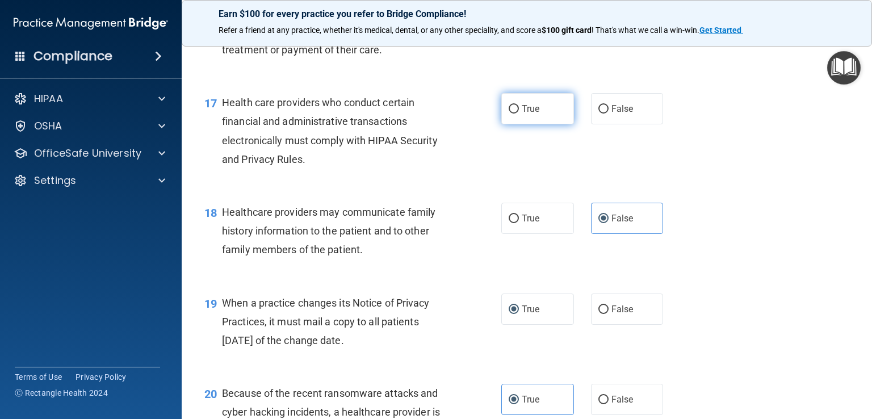
click at [522, 114] on span "True" at bounding box center [531, 108] width 18 height 11
click at [519, 114] on input "True" at bounding box center [514, 109] width 10 height 9
radio input "true"
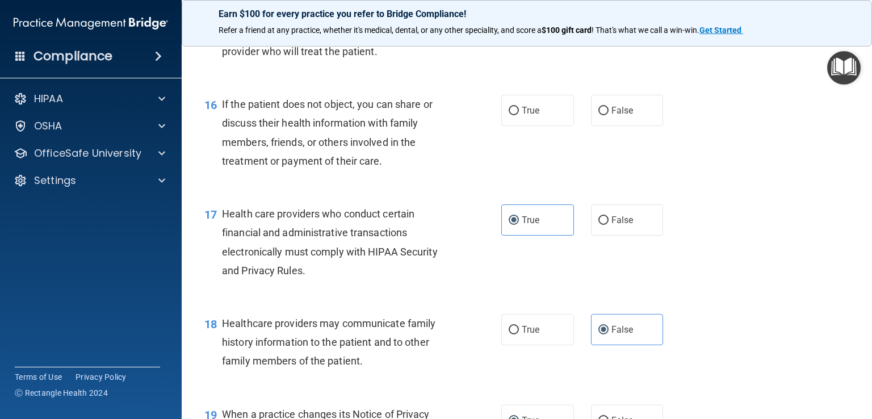
scroll to position [1523, 0]
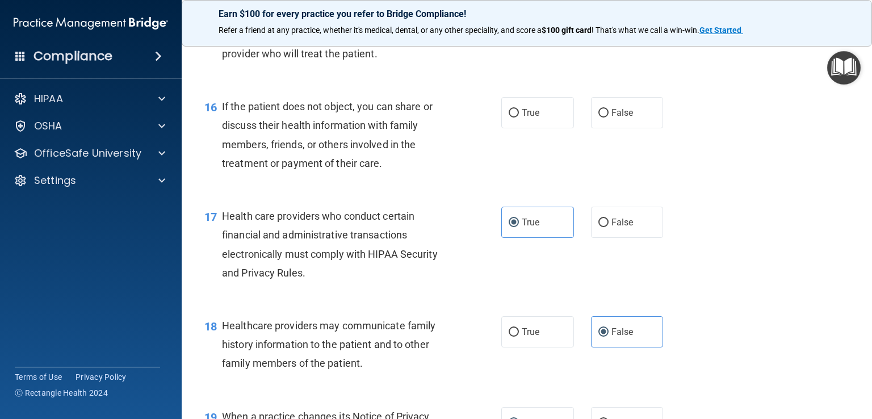
drag, startPoint x: 598, startPoint y: 153, endPoint x: 573, endPoint y: 157, distance: 24.8
click at [599, 118] on input "False" at bounding box center [604, 113] width 10 height 9
radio input "true"
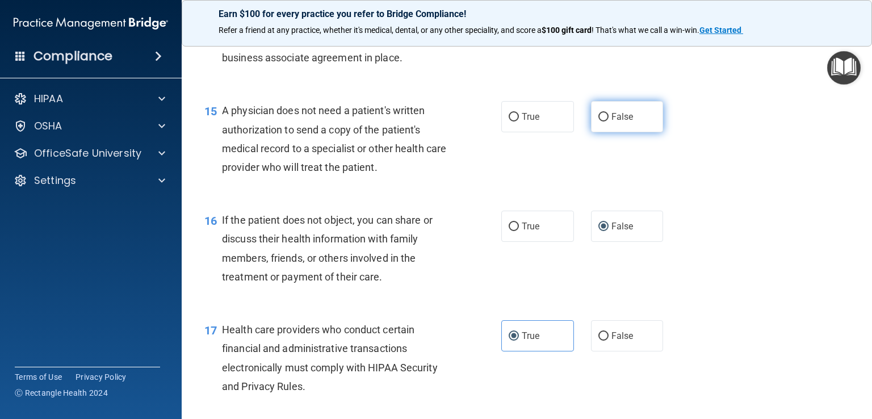
click at [612, 122] on span "False" at bounding box center [623, 116] width 22 height 11
click at [606, 122] on input "False" at bounding box center [604, 117] width 10 height 9
radio input "true"
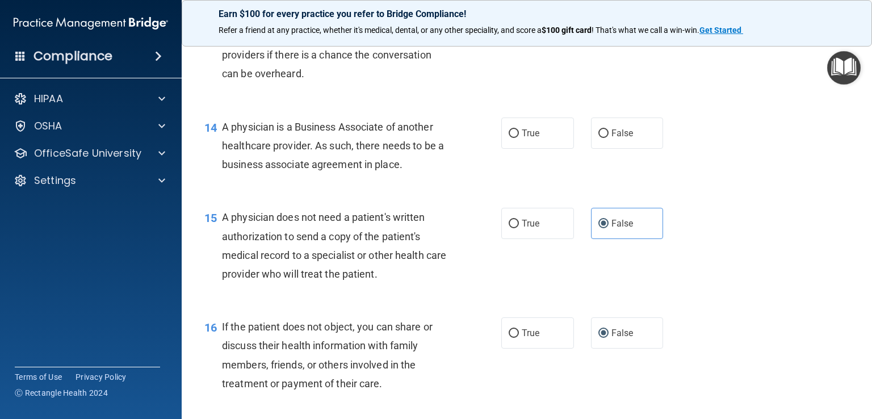
scroll to position [1296, 0]
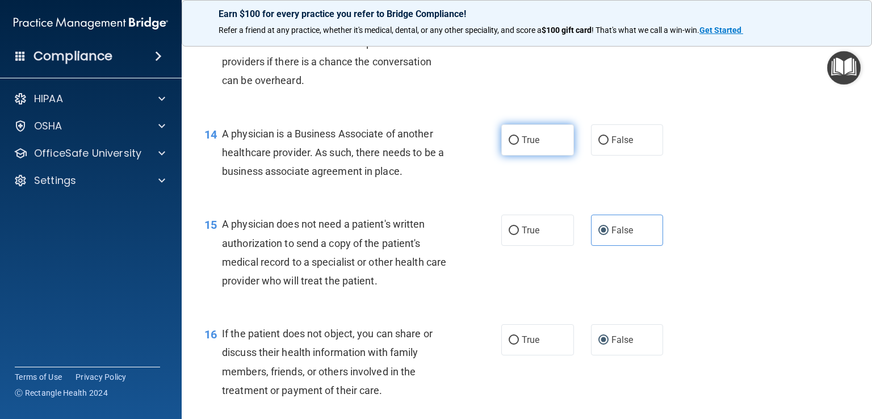
click at [513, 145] on input "True" at bounding box center [514, 140] width 10 height 9
radio input "true"
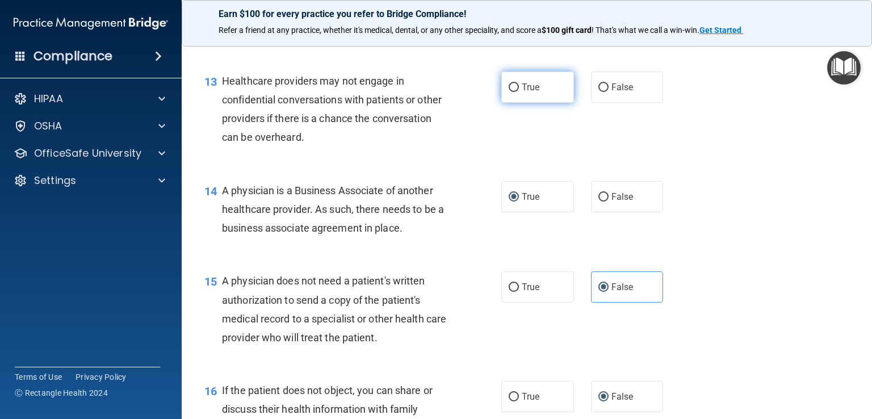
click at [515, 103] on label "True" at bounding box center [538, 87] width 73 height 31
click at [515, 92] on input "True" at bounding box center [514, 87] width 10 height 9
radio input "true"
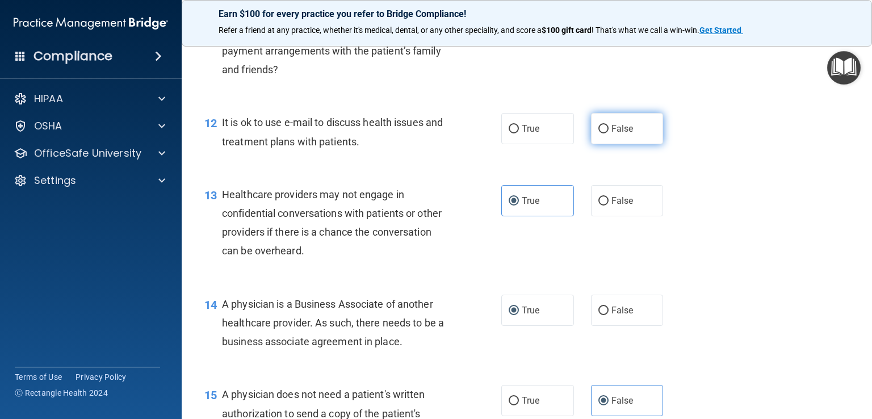
click at [600, 133] on input "False" at bounding box center [604, 129] width 10 height 9
radio input "true"
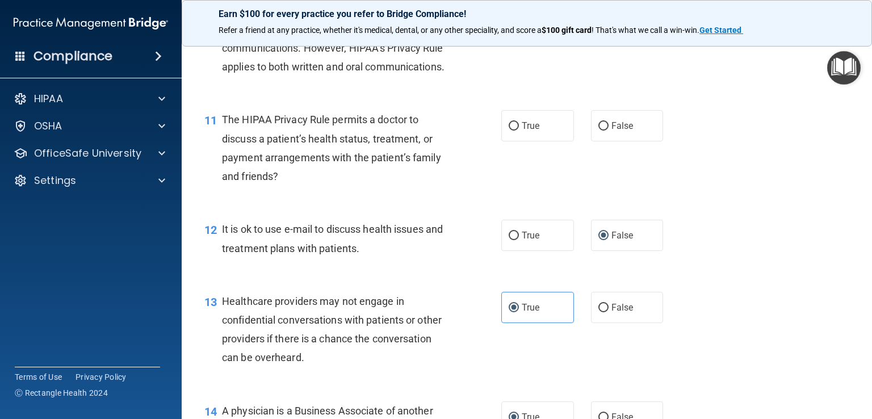
scroll to position [1012, 0]
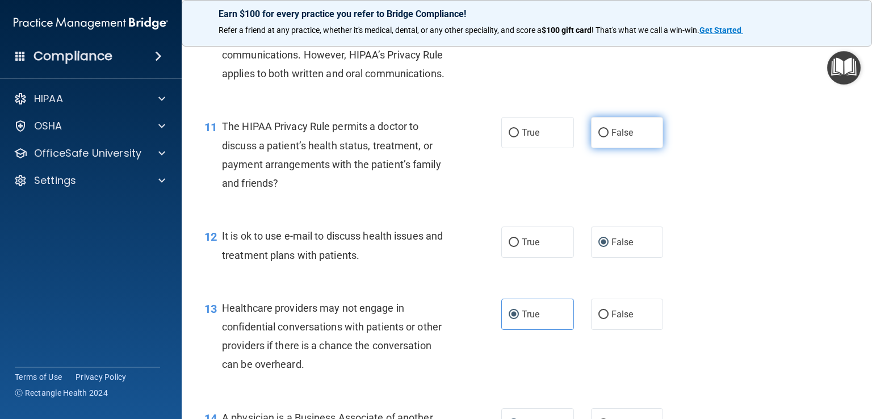
click at [606, 148] on label "False" at bounding box center [627, 132] width 73 height 31
click at [606, 137] on input "False" at bounding box center [604, 133] width 10 height 9
radio input "true"
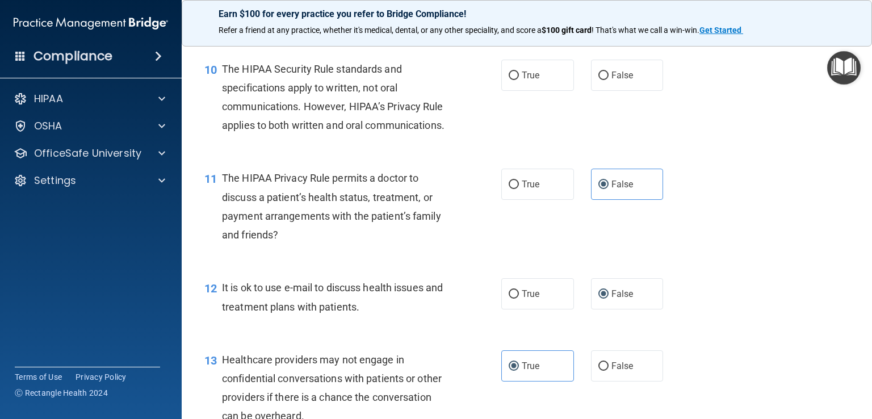
scroll to position [898, 0]
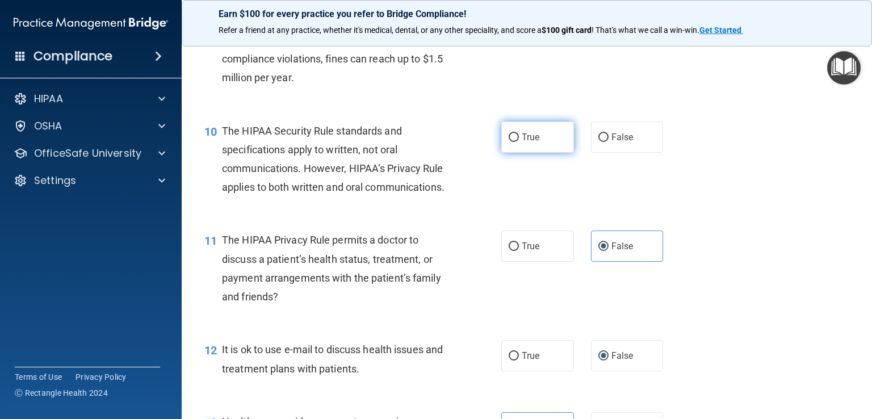
click at [535, 153] on label "True" at bounding box center [538, 137] width 73 height 31
click at [519, 142] on input "True" at bounding box center [514, 137] width 10 height 9
radio input "true"
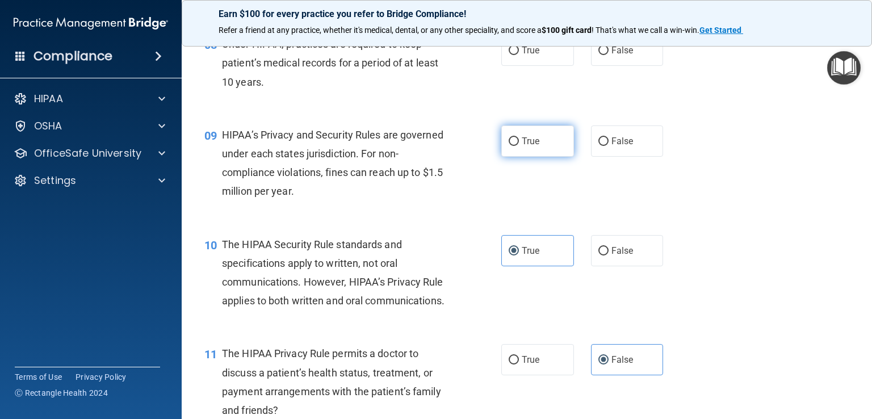
click at [516, 157] on label "True" at bounding box center [538, 141] width 73 height 31
click at [516, 146] on input "True" at bounding box center [514, 141] width 10 height 9
radio input "true"
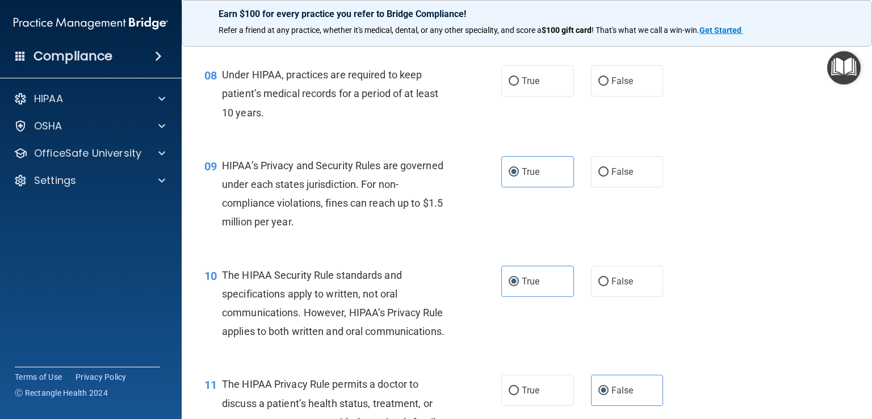
scroll to position [728, 0]
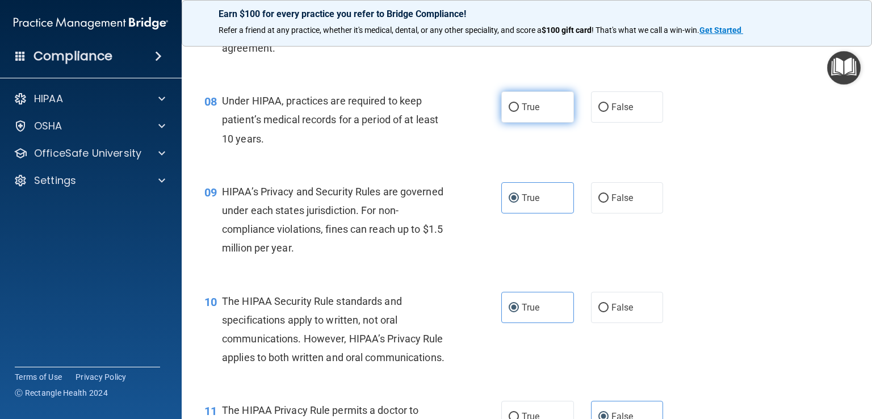
click at [536, 123] on label "True" at bounding box center [538, 106] width 73 height 31
click at [519, 112] on input "True" at bounding box center [514, 107] width 10 height 9
radio input "true"
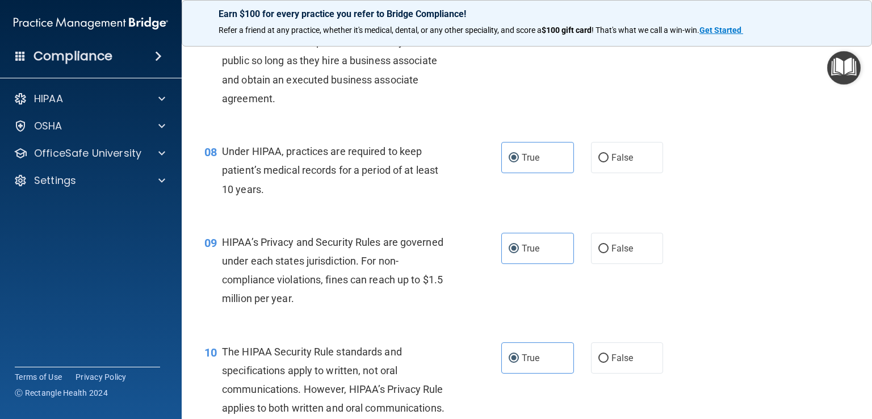
scroll to position [614, 0]
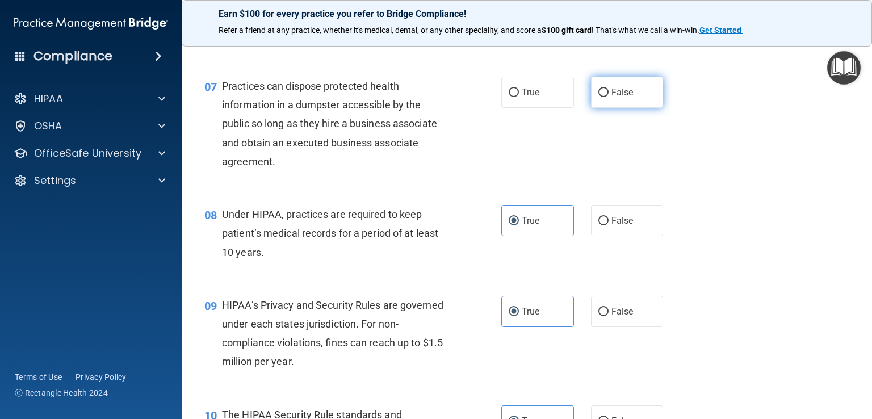
click at [618, 98] on span "False" at bounding box center [623, 92] width 22 height 11
click at [609, 97] on input "False" at bounding box center [604, 93] width 10 height 9
radio input "true"
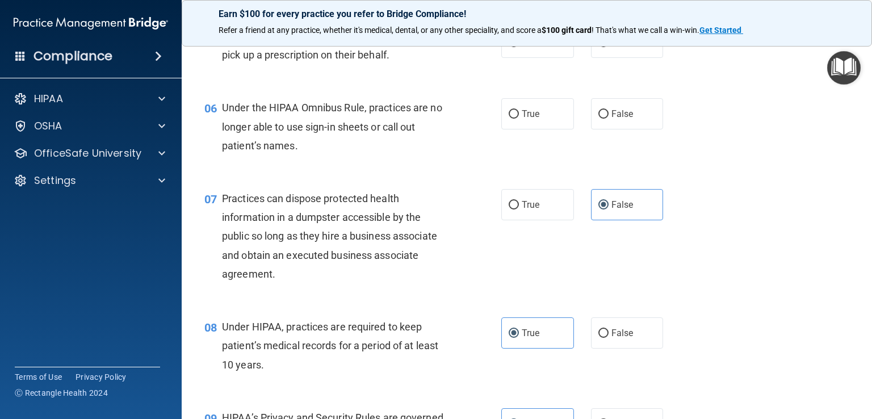
scroll to position [500, 0]
click at [605, 131] on label "False" at bounding box center [627, 114] width 73 height 31
click at [605, 120] on input "False" at bounding box center [604, 115] width 10 height 9
radio input "true"
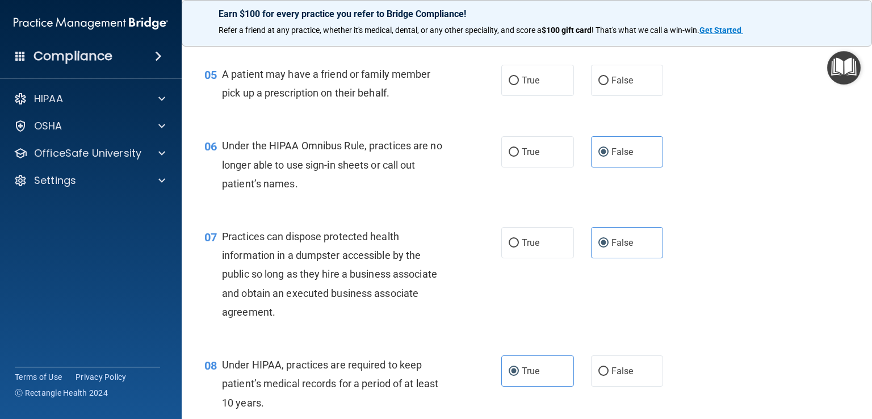
scroll to position [444, 0]
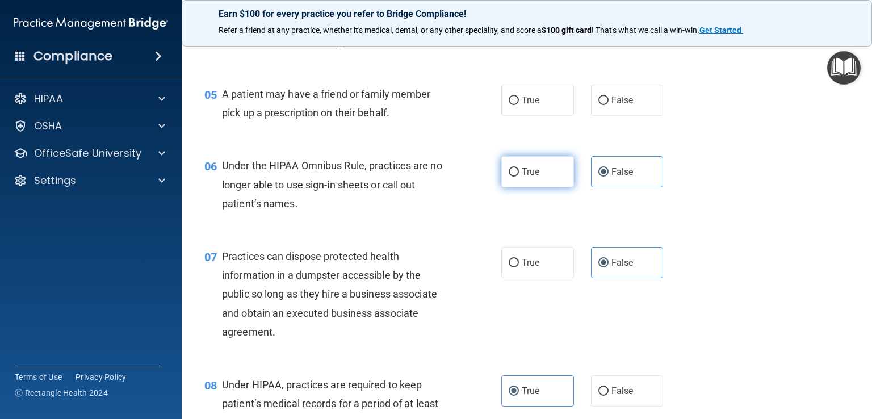
click at [541, 187] on label "True" at bounding box center [538, 171] width 73 height 31
click at [519, 177] on input "True" at bounding box center [514, 172] width 10 height 9
radio input "true"
radio input "false"
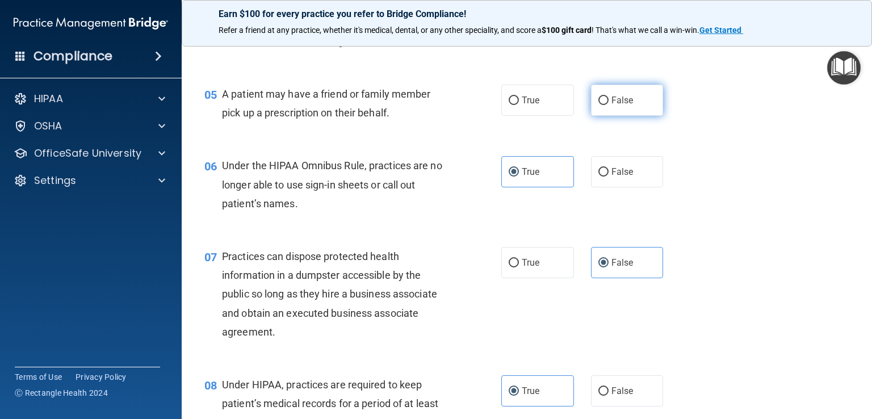
click at [632, 116] on label "False" at bounding box center [627, 100] width 73 height 31
click at [609, 105] on input "False" at bounding box center [604, 101] width 10 height 9
radio input "true"
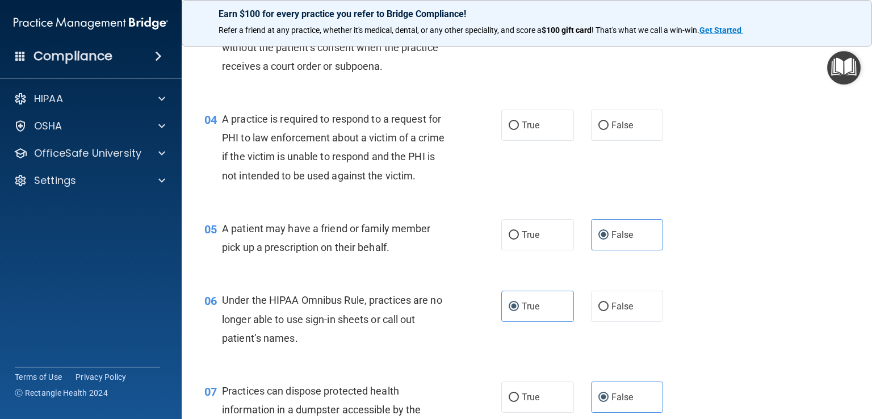
scroll to position [273, 0]
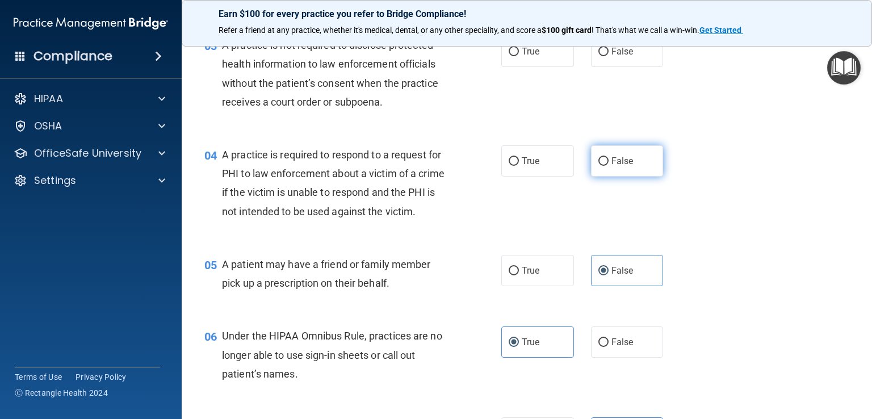
click at [591, 167] on label "False" at bounding box center [627, 160] width 73 height 31
click at [599, 166] on input "False" at bounding box center [604, 161] width 10 height 9
radio input "true"
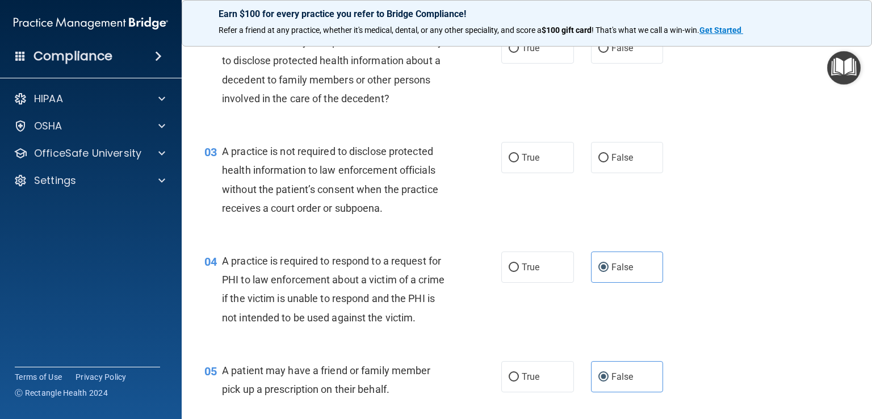
scroll to position [160, 0]
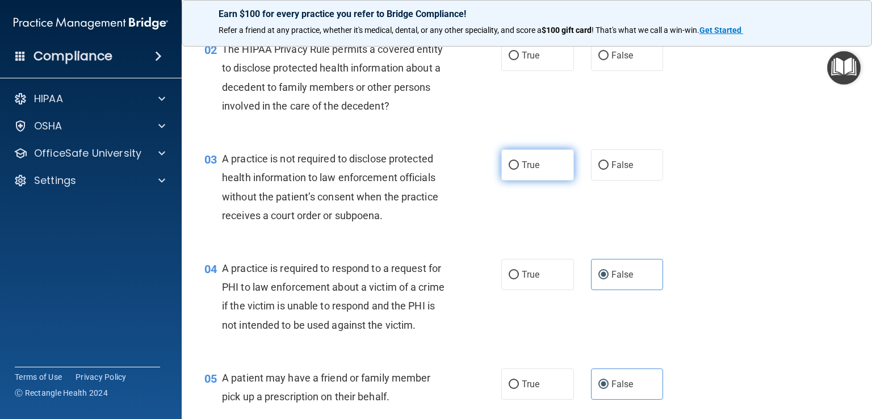
click at [534, 164] on span "True" at bounding box center [531, 165] width 18 height 11
click at [519, 164] on input "True" at bounding box center [514, 165] width 10 height 9
radio input "true"
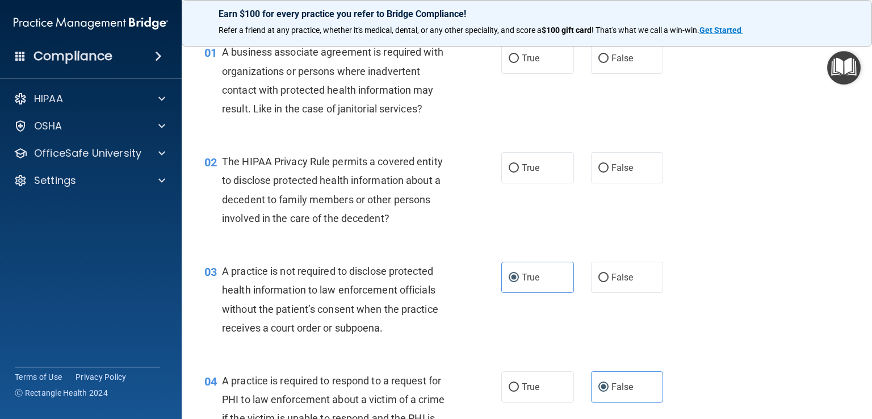
scroll to position [46, 0]
click at [612, 285] on label "False" at bounding box center [627, 278] width 73 height 31
click at [609, 283] on input "False" at bounding box center [604, 279] width 10 height 9
radio input "true"
radio input "false"
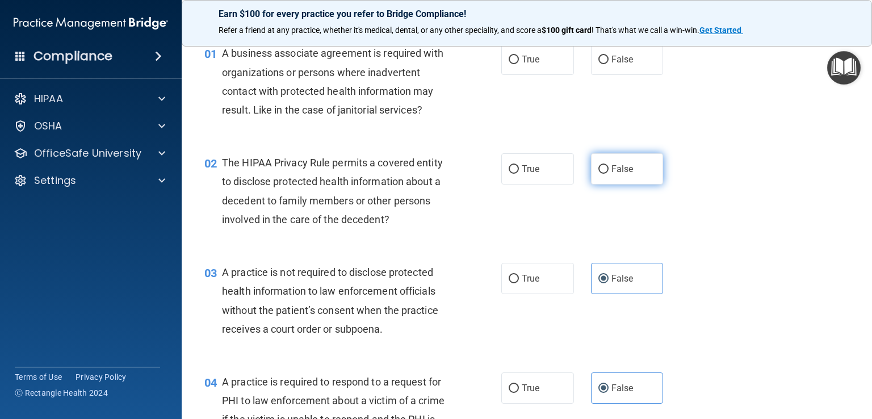
click at [599, 172] on input "False" at bounding box center [604, 169] width 10 height 9
radio input "true"
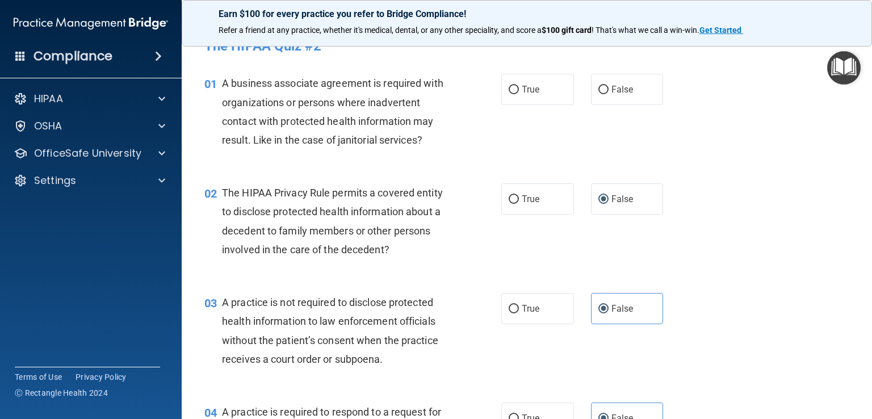
scroll to position [0, 0]
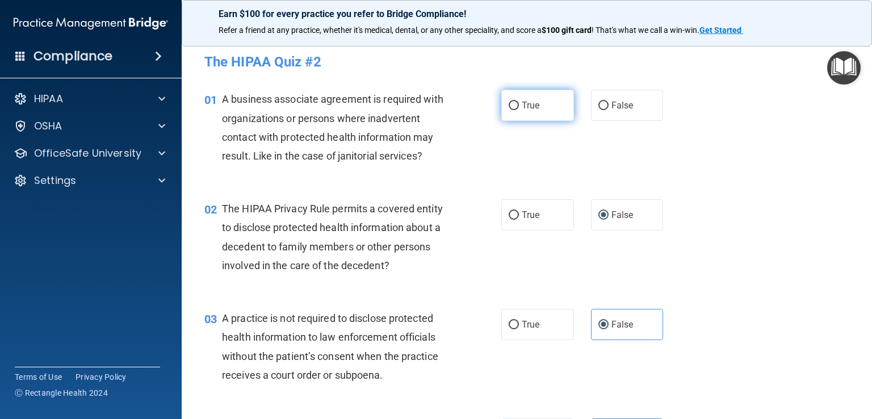
click at [523, 112] on label "True" at bounding box center [538, 105] width 73 height 31
click at [519, 110] on input "True" at bounding box center [514, 106] width 10 height 9
radio input "true"
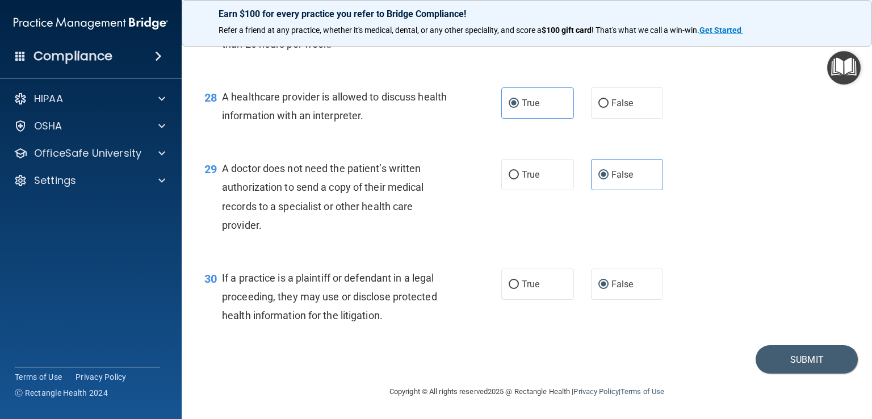
scroll to position [2715, 0]
click at [785, 369] on button "Submit" at bounding box center [807, 359] width 102 height 29
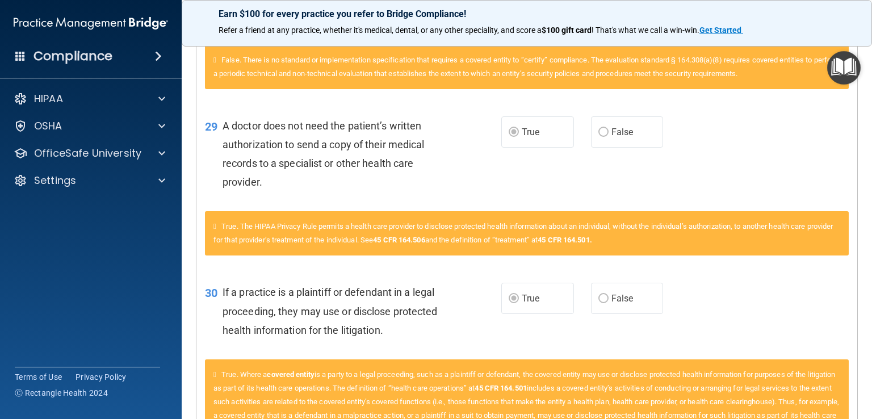
scroll to position [3124, 0]
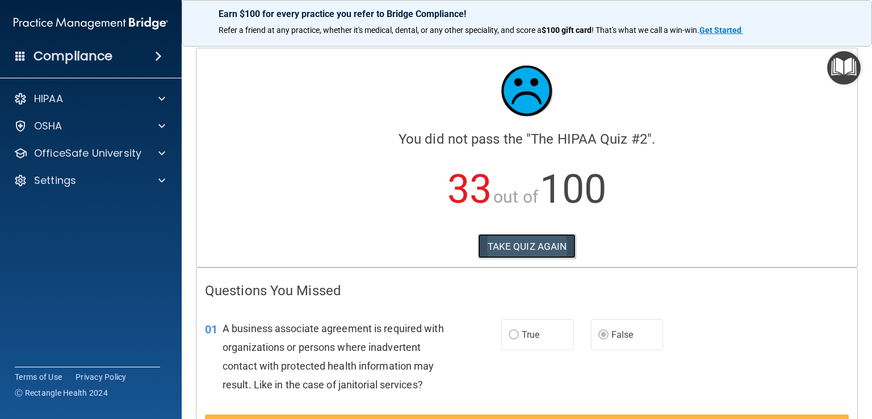
click at [523, 253] on button "TAKE QUIZ AGAIN" at bounding box center [527, 246] width 98 height 25
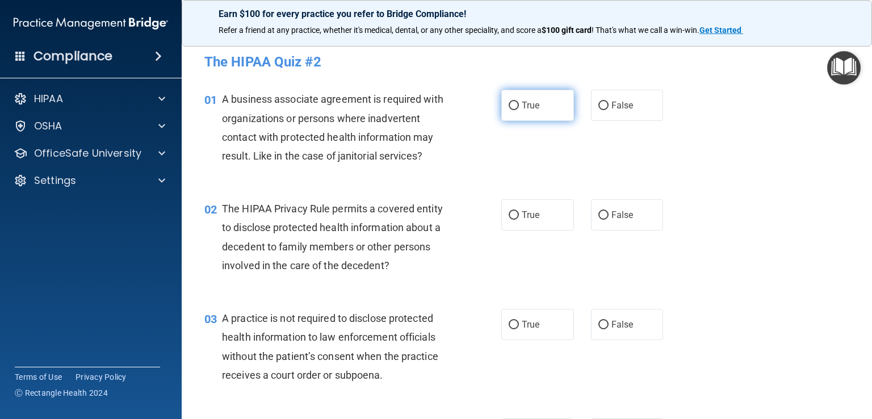
click at [511, 111] on label "True" at bounding box center [538, 105] width 73 height 31
click at [511, 110] on input "True" at bounding box center [514, 106] width 10 height 9
radio input "true"
click at [583, 98] on div "True False" at bounding box center [589, 105] width 174 height 31
click at [605, 108] on label "False" at bounding box center [627, 105] width 73 height 31
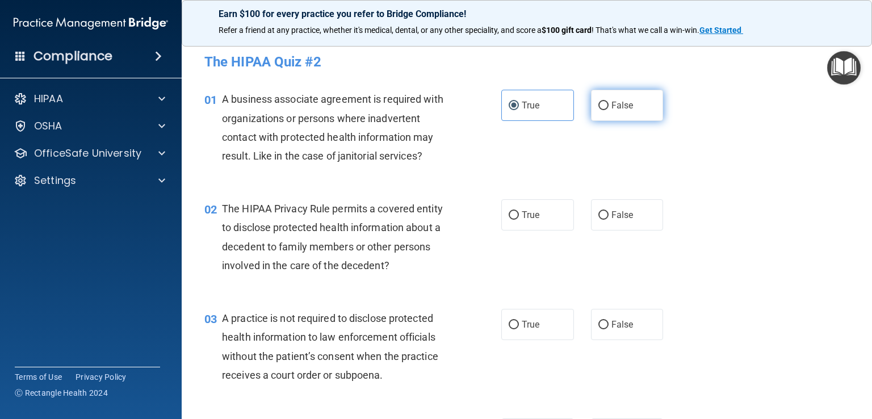
click at [605, 108] on input "False" at bounding box center [604, 106] width 10 height 9
radio input "true"
radio input "false"
click at [522, 218] on span "True" at bounding box center [531, 215] width 18 height 11
click at [519, 218] on input "True" at bounding box center [514, 215] width 10 height 9
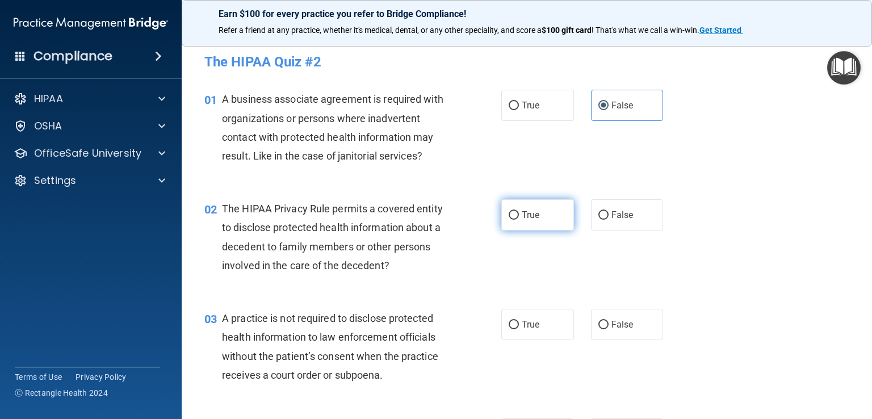
radio input "true"
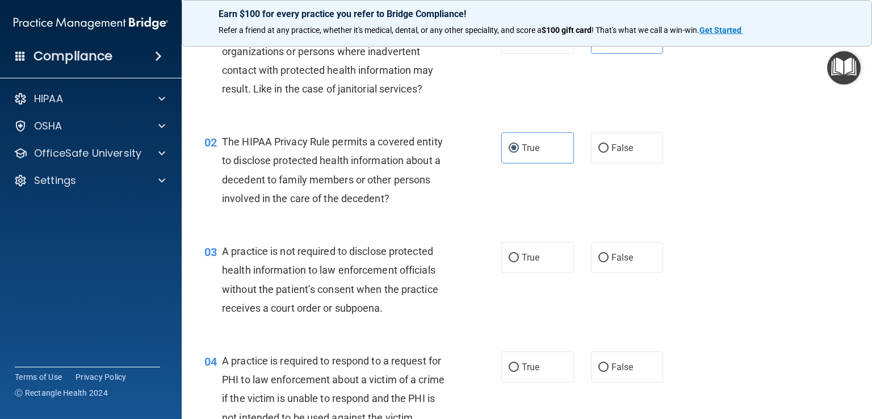
scroll to position [114, 0]
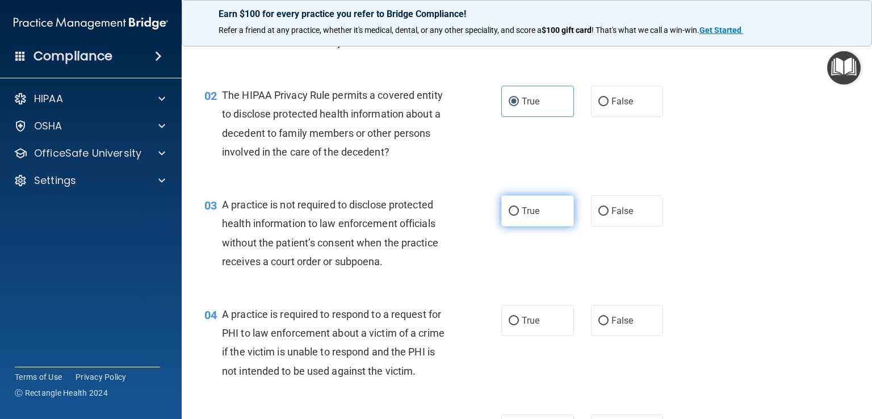
click at [522, 211] on span "True" at bounding box center [531, 211] width 18 height 11
click at [519, 211] on input "True" at bounding box center [514, 211] width 10 height 9
radio input "true"
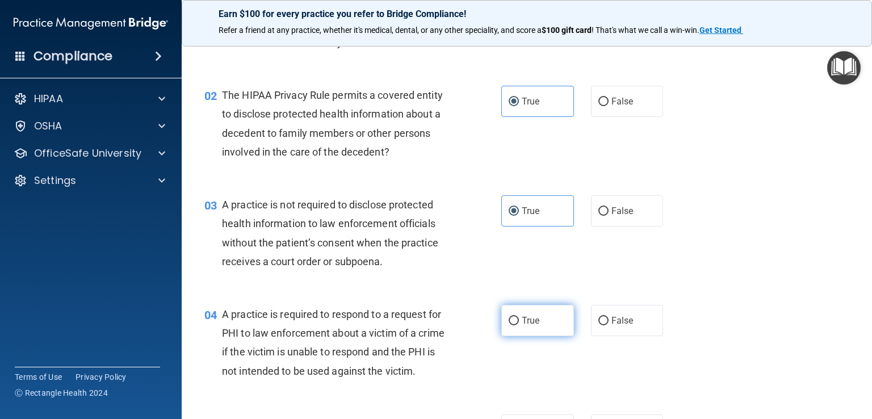
click at [527, 319] on span "True" at bounding box center [531, 320] width 18 height 11
click at [519, 319] on input "True" at bounding box center [514, 321] width 10 height 9
radio input "true"
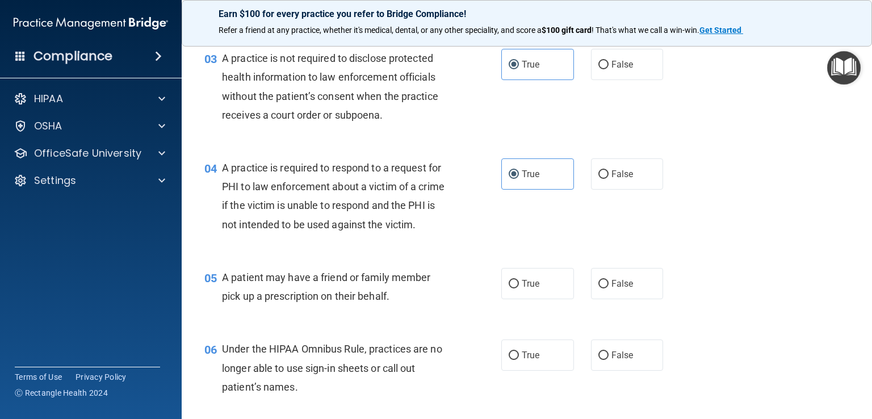
scroll to position [284, 0]
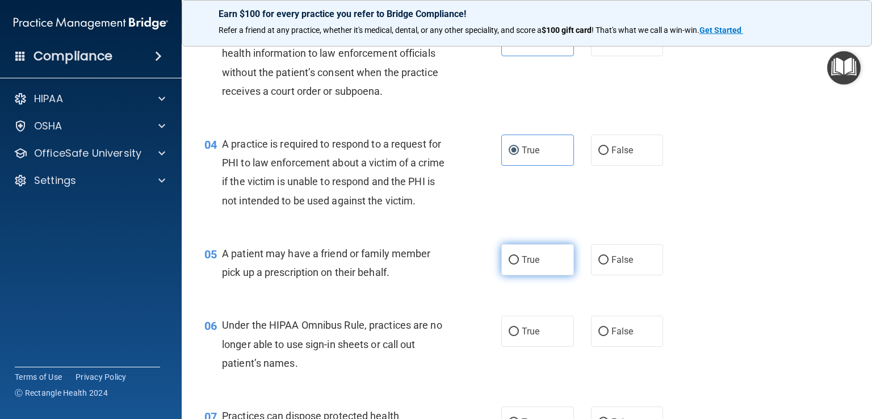
click at [527, 275] on label "True" at bounding box center [538, 259] width 73 height 31
click at [519, 265] on input "True" at bounding box center [514, 260] width 10 height 9
radio input "true"
click at [619, 347] on label "False" at bounding box center [627, 331] width 73 height 31
click at [609, 336] on input "False" at bounding box center [604, 332] width 10 height 9
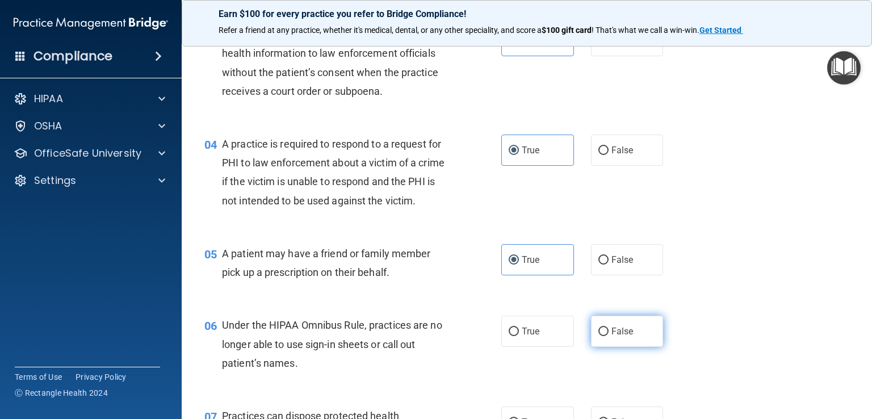
radio input "true"
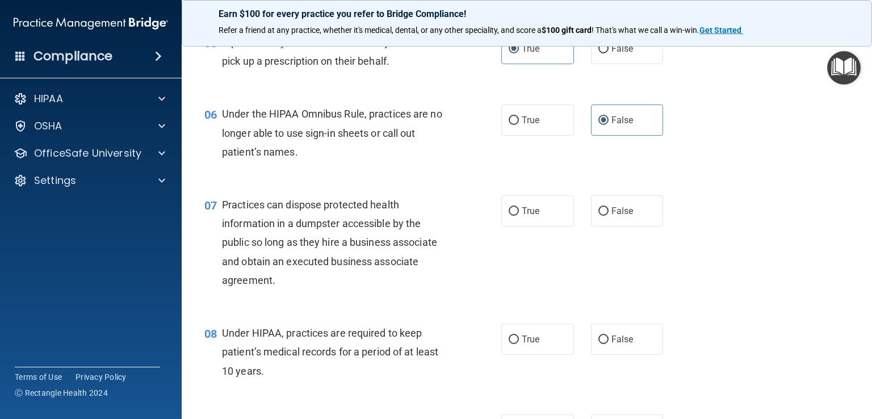
scroll to position [511, 0]
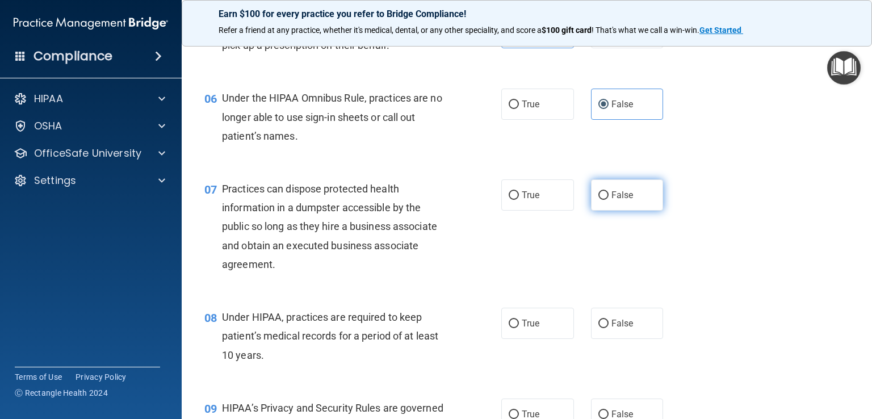
click at [604, 211] on label "False" at bounding box center [627, 194] width 73 height 31
click at [604, 200] on input "False" at bounding box center [604, 195] width 10 height 9
radio input "true"
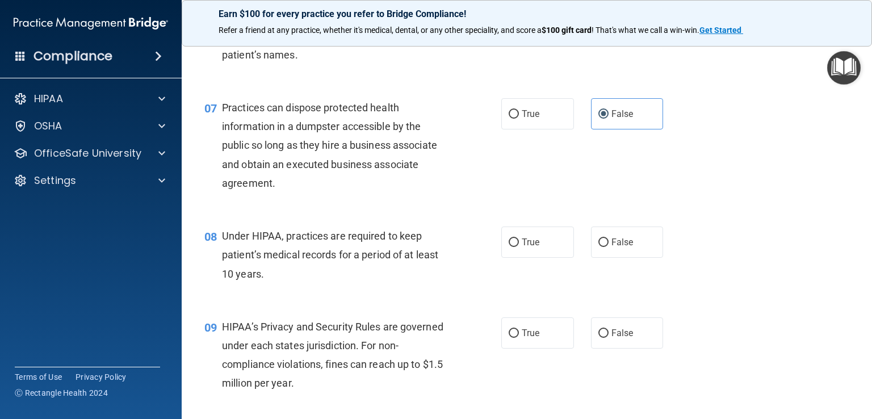
scroll to position [625, 0]
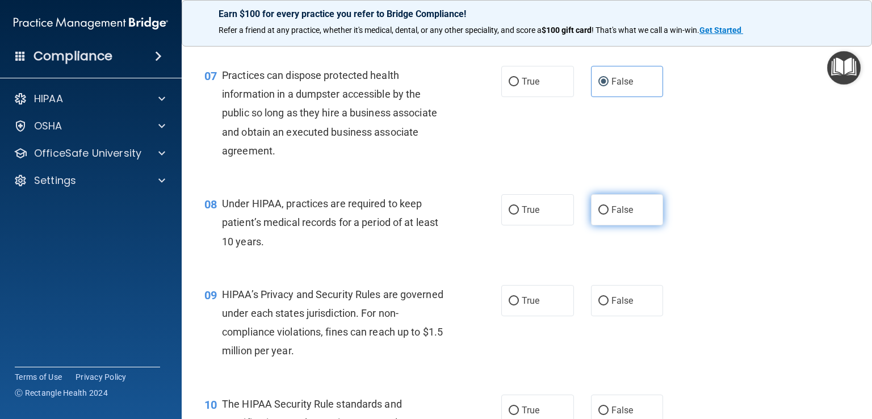
click at [612, 215] on span "False" at bounding box center [623, 209] width 22 height 11
click at [608, 215] on input "False" at bounding box center [604, 210] width 10 height 9
radio input "true"
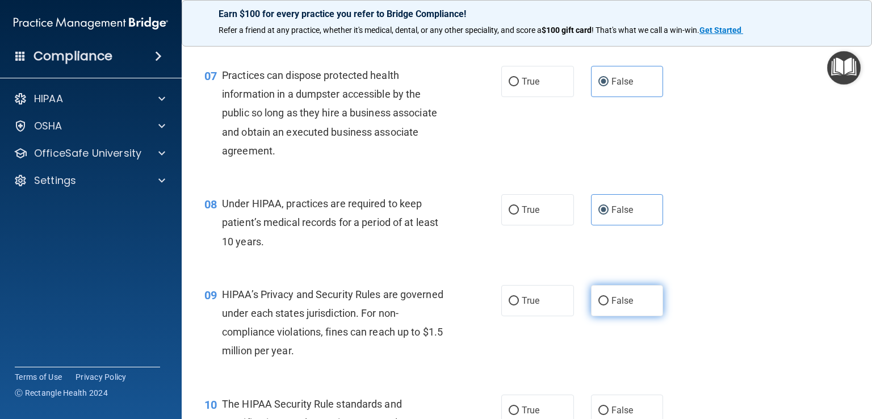
click at [630, 316] on label "False" at bounding box center [627, 300] width 73 height 31
click at [609, 306] on input "False" at bounding box center [604, 301] width 10 height 9
radio input "true"
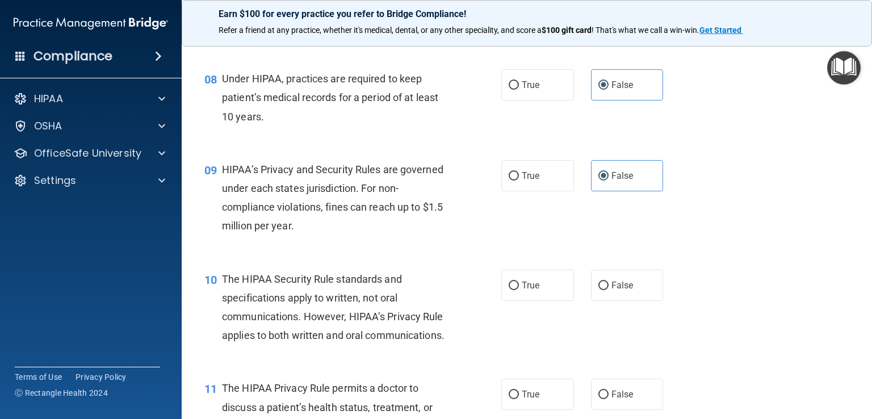
scroll to position [795, 0]
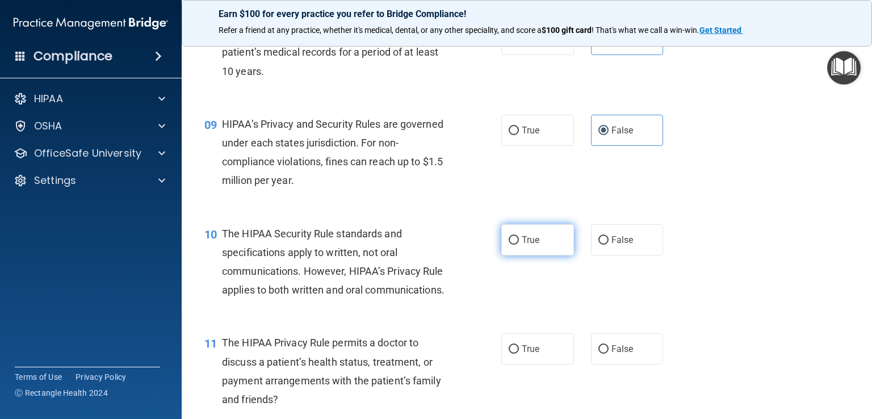
click at [531, 256] on label "True" at bounding box center [538, 239] width 73 height 31
click at [519, 245] on input "True" at bounding box center [514, 240] width 10 height 9
radio input "true"
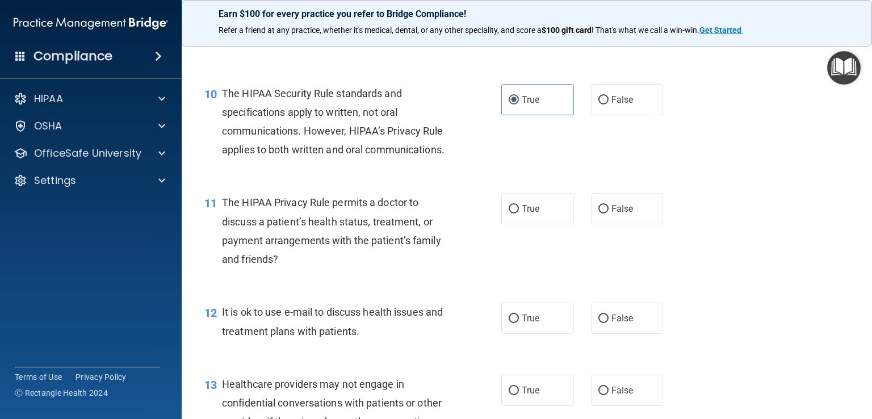
scroll to position [966, 0]
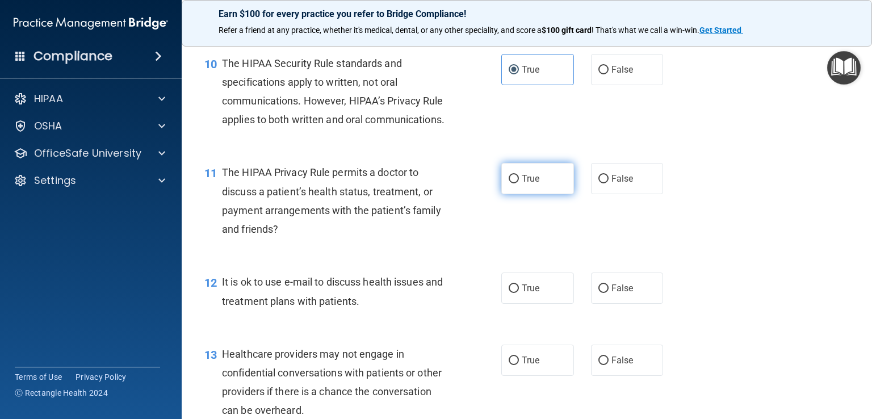
click at [520, 194] on label "True" at bounding box center [538, 178] width 73 height 31
click at [519, 183] on input "True" at bounding box center [514, 179] width 10 height 9
radio input "true"
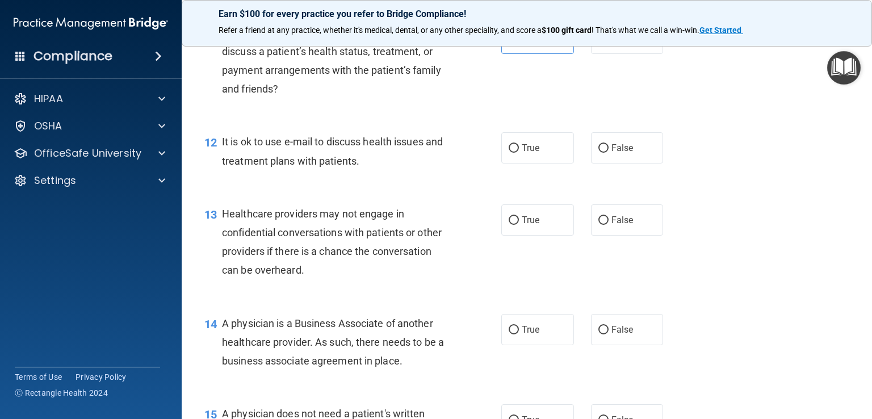
scroll to position [1136, 0]
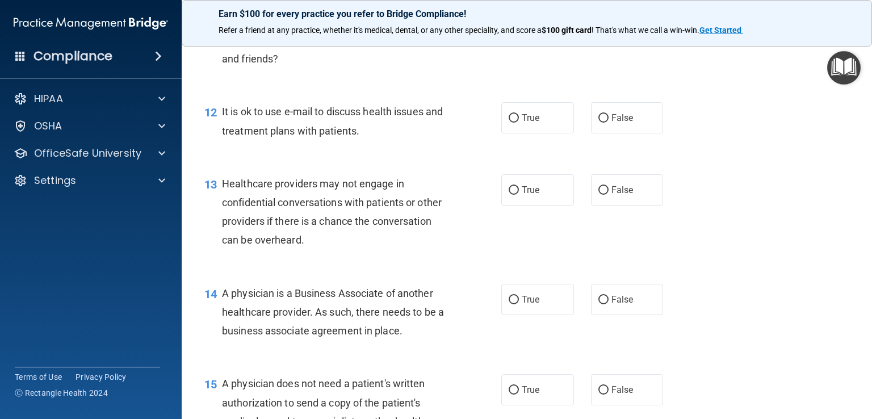
click at [522, 160] on div "12 It is ok to use e-mail to discuss health issues and treatment plans with pat…" at bounding box center [527, 124] width 662 height 72
click at [525, 133] on label "True" at bounding box center [538, 117] width 73 height 31
click at [519, 123] on input "True" at bounding box center [514, 118] width 10 height 9
radio input "true"
click at [515, 206] on label "True" at bounding box center [538, 189] width 73 height 31
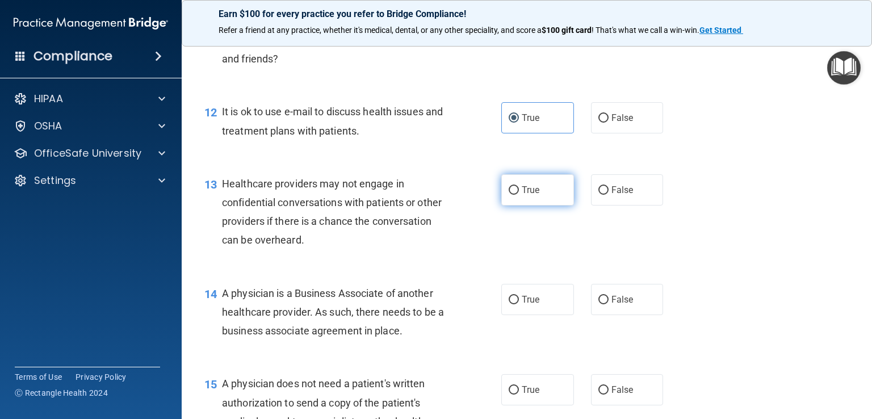
click at [515, 195] on input "True" at bounding box center [514, 190] width 10 height 9
radio input "true"
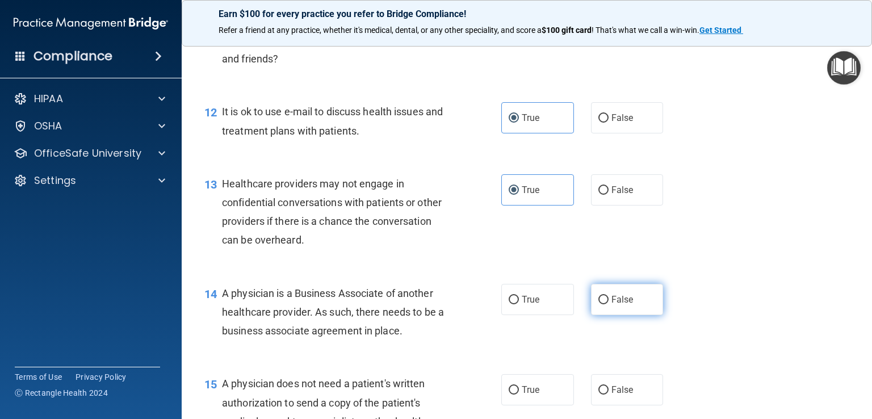
click at [648, 315] on label "False" at bounding box center [627, 299] width 73 height 31
click at [609, 304] on input "False" at bounding box center [604, 300] width 10 height 9
radio input "true"
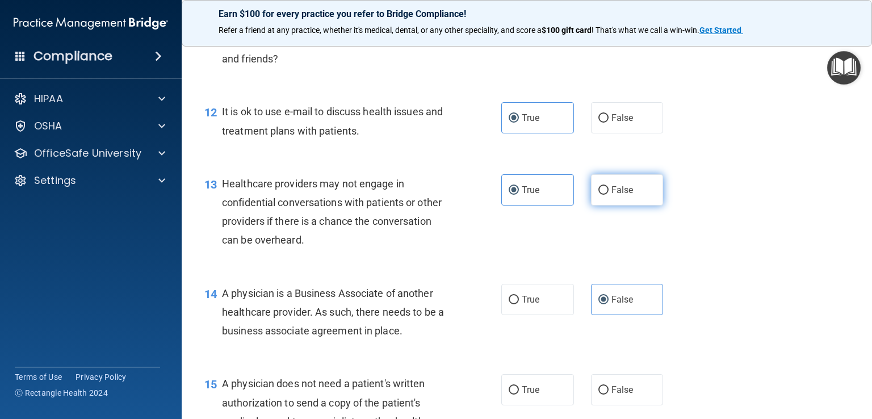
click at [603, 195] on input "False" at bounding box center [604, 190] width 10 height 9
radio input "true"
radio input "false"
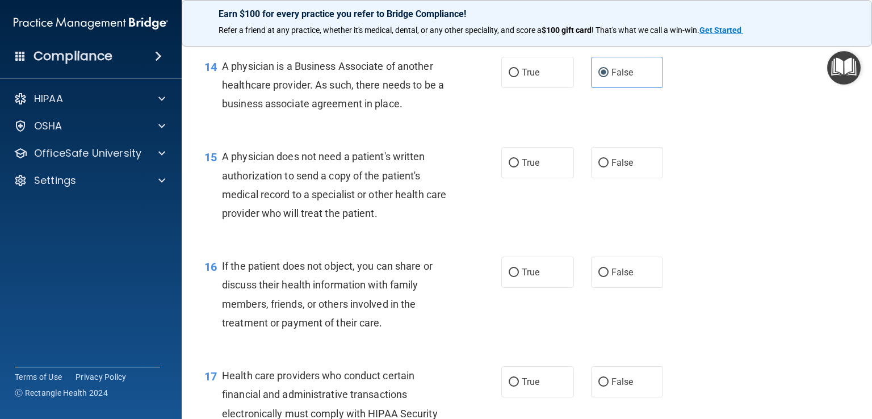
scroll to position [1420, 0]
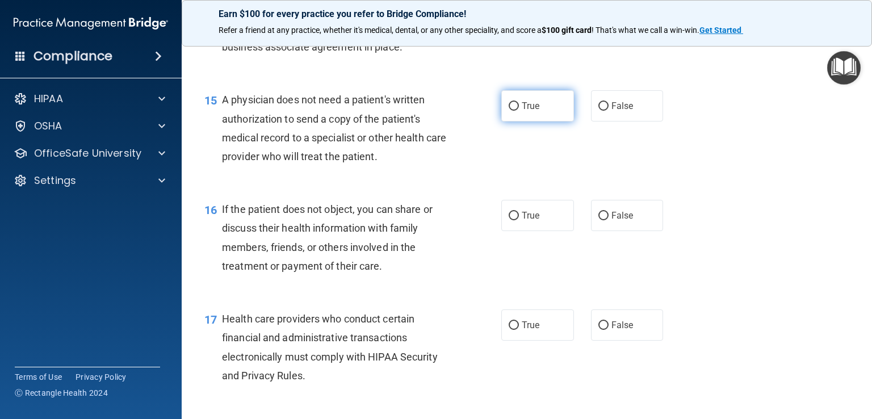
click at [507, 122] on label "True" at bounding box center [538, 105] width 73 height 31
click at [509, 111] on input "True" at bounding box center [514, 106] width 10 height 9
radio input "true"
click at [515, 231] on label "True" at bounding box center [538, 215] width 73 height 31
click at [515, 220] on input "True" at bounding box center [514, 216] width 10 height 9
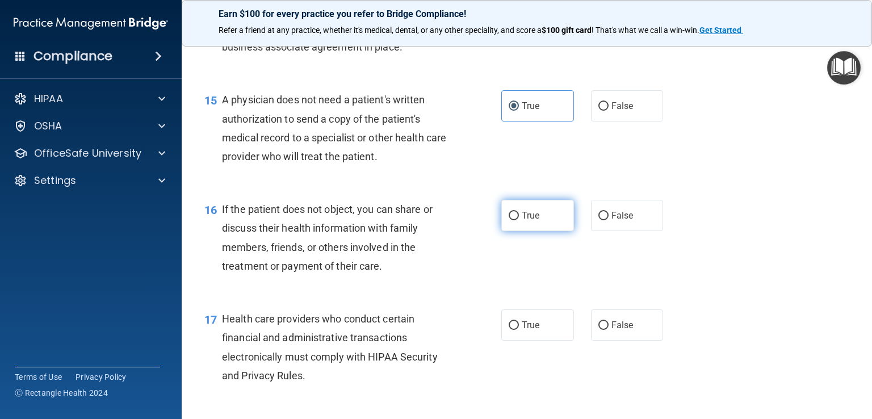
radio input "true"
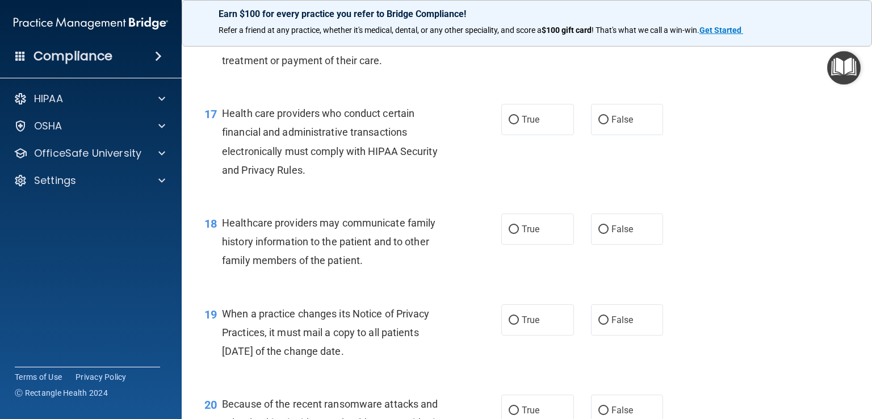
scroll to position [1647, 0]
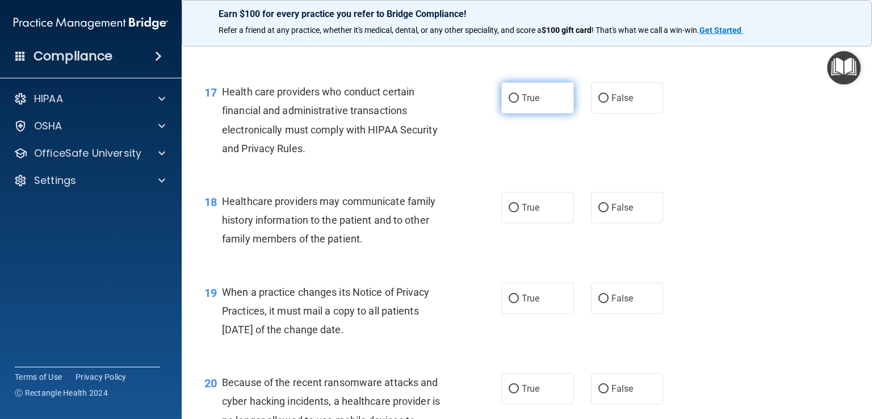
click at [537, 114] on label "True" at bounding box center [538, 97] width 73 height 31
click at [519, 103] on input "True" at bounding box center [514, 98] width 10 height 9
radio input "true"
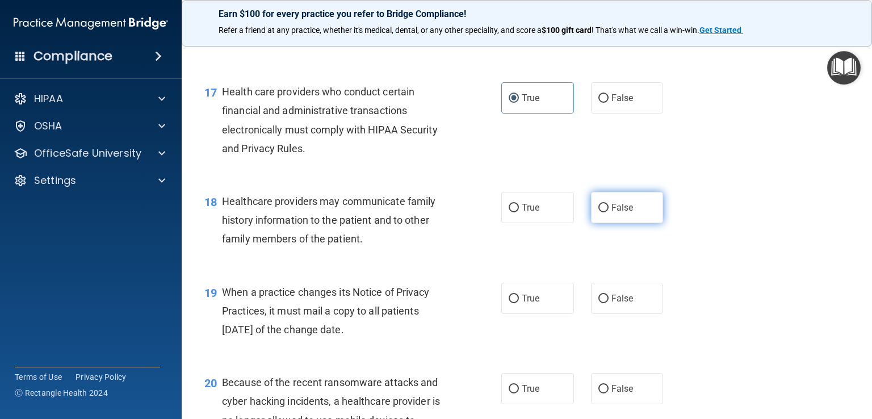
click at [621, 223] on label "False" at bounding box center [627, 207] width 73 height 31
click at [609, 212] on input "False" at bounding box center [604, 208] width 10 height 9
radio input "true"
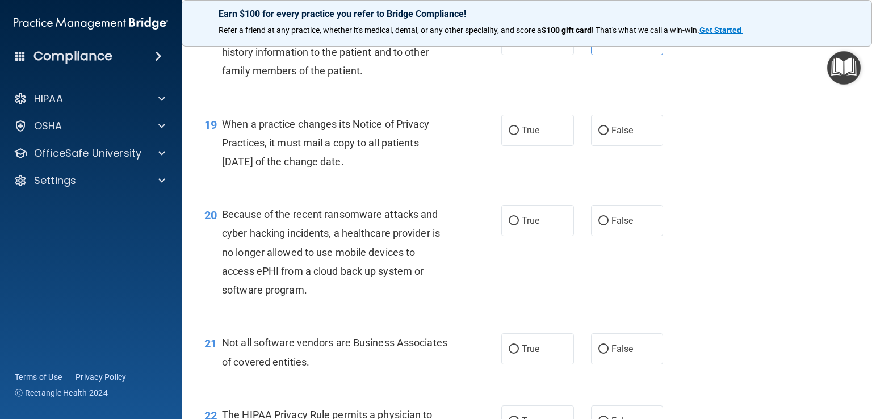
scroll to position [1818, 0]
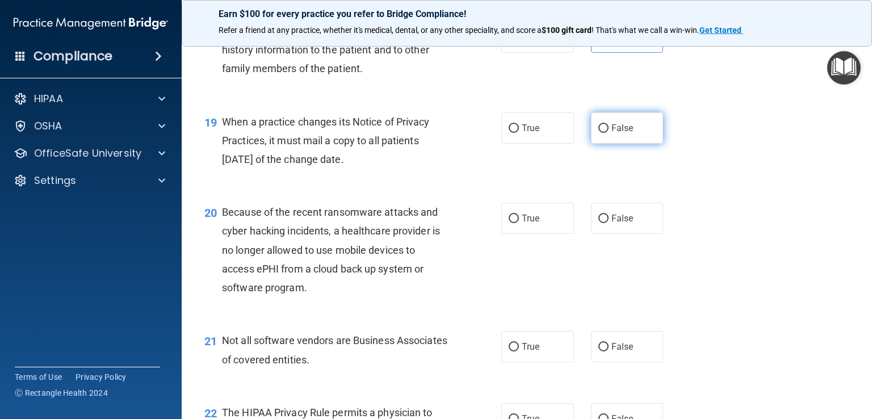
click at [621, 133] on span "False" at bounding box center [623, 128] width 22 height 11
click at [609, 133] on input "False" at bounding box center [604, 128] width 10 height 9
radio input "true"
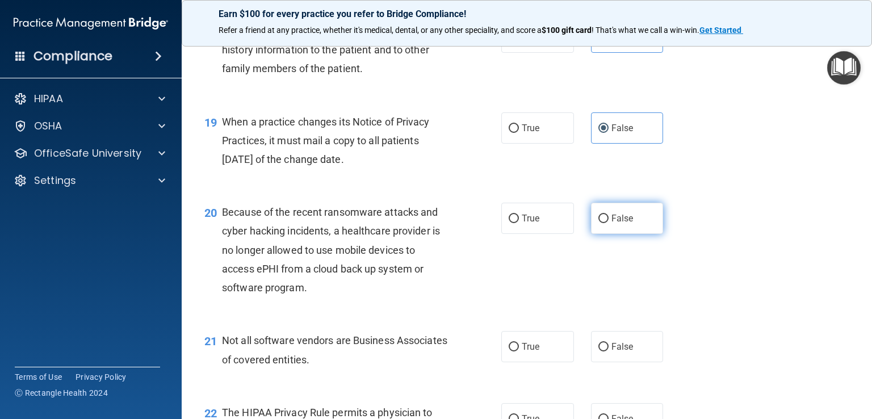
click at [633, 234] on label "False" at bounding box center [627, 218] width 73 height 31
click at [609, 223] on input "False" at bounding box center [604, 219] width 10 height 9
radio input "true"
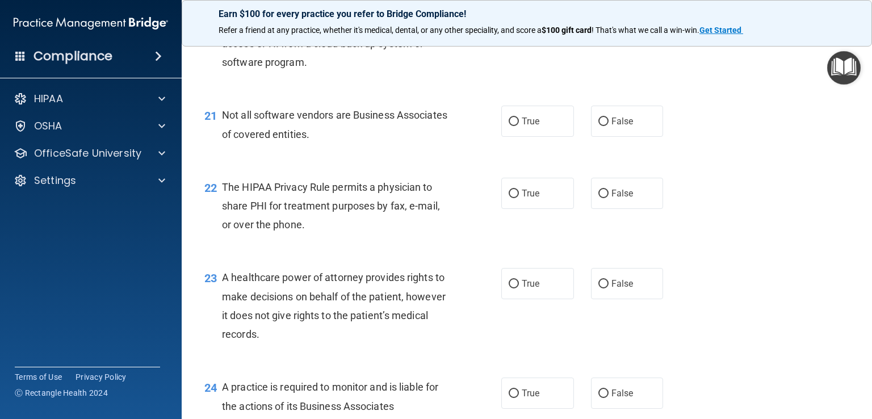
scroll to position [2045, 0]
click at [523, 125] on span "True" at bounding box center [531, 119] width 18 height 11
click at [519, 124] on input "True" at bounding box center [514, 120] width 10 height 9
radio input "true"
click at [612, 197] on span "False" at bounding box center [623, 191] width 22 height 11
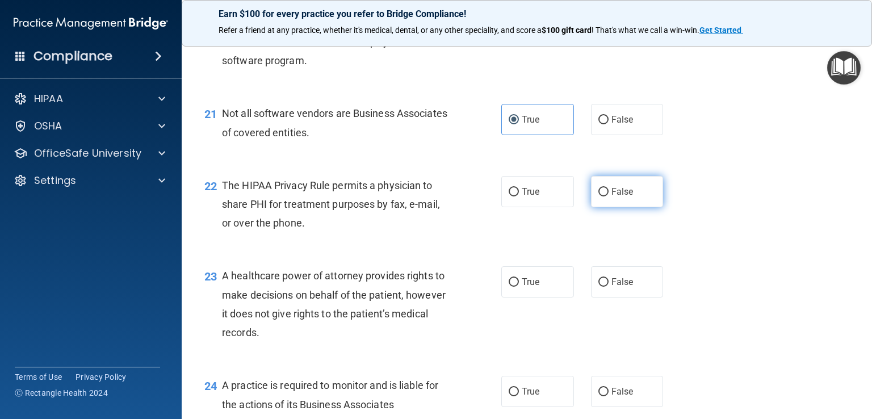
click at [609, 197] on input "False" at bounding box center [604, 192] width 10 height 9
radio input "true"
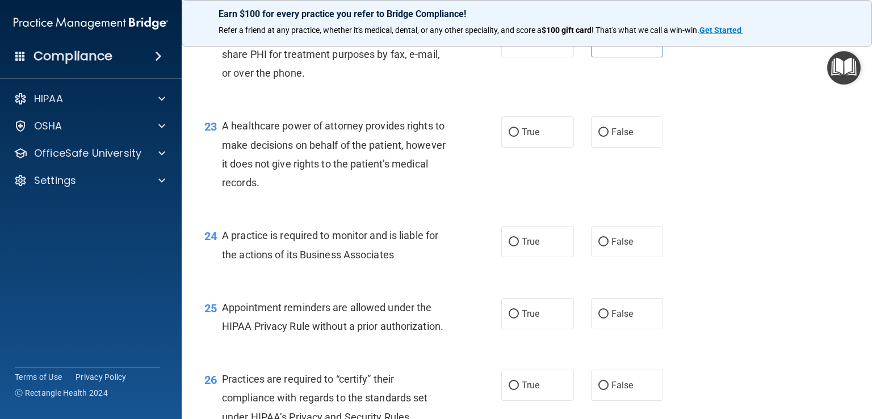
scroll to position [2215, 0]
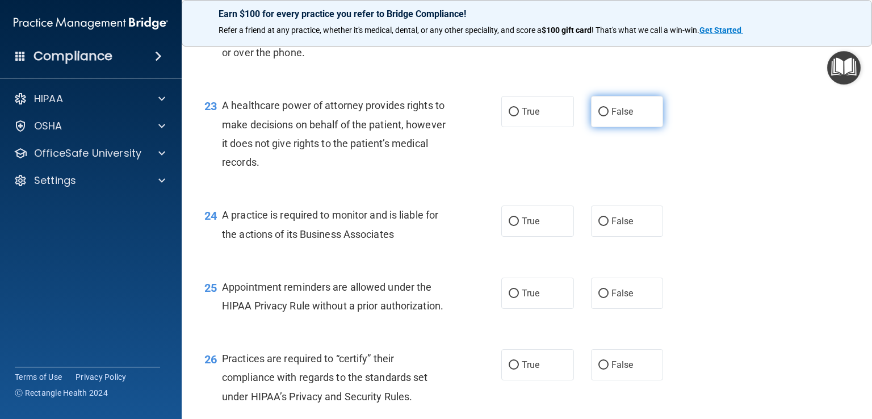
click at [602, 116] on input "False" at bounding box center [604, 112] width 10 height 9
radio input "true"
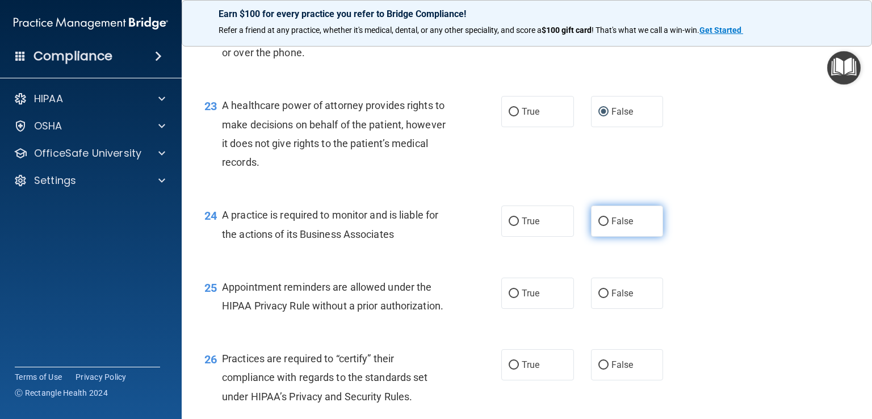
click at [627, 227] on span "False" at bounding box center [623, 221] width 22 height 11
click at [609, 226] on input "False" at bounding box center [604, 222] width 10 height 9
radio input "true"
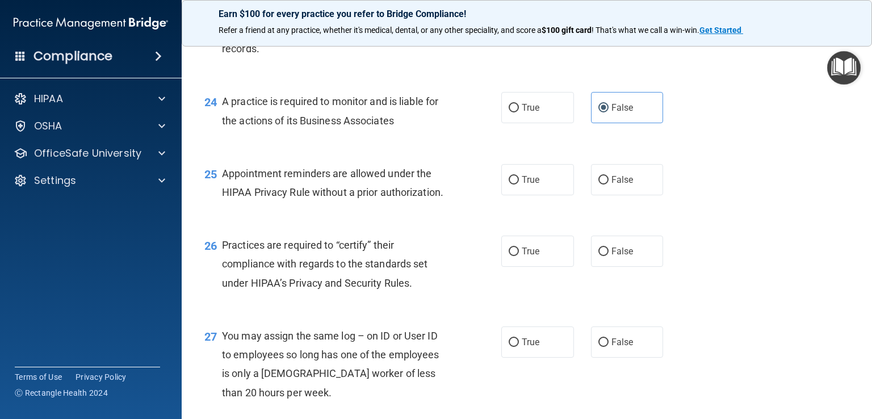
scroll to position [2385, 0]
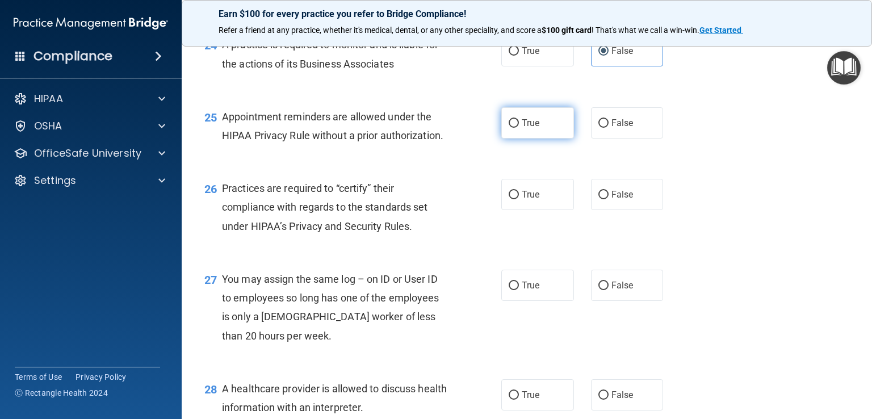
click at [555, 139] on label "True" at bounding box center [538, 122] width 73 height 31
click at [519, 128] on input "True" at bounding box center [514, 123] width 10 height 9
radio input "true"
click at [645, 210] on label "False" at bounding box center [627, 194] width 73 height 31
click at [609, 199] on input "False" at bounding box center [604, 195] width 10 height 9
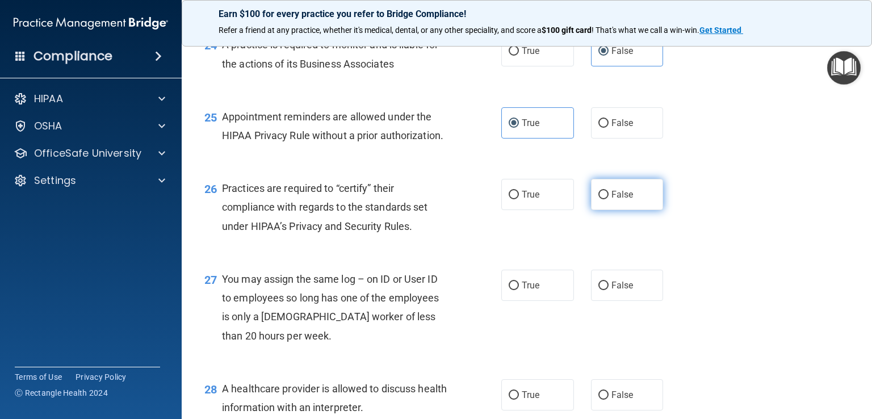
radio input "true"
click at [620, 301] on label "False" at bounding box center [627, 285] width 73 height 31
click at [609, 290] on input "False" at bounding box center [604, 286] width 10 height 9
radio input "true"
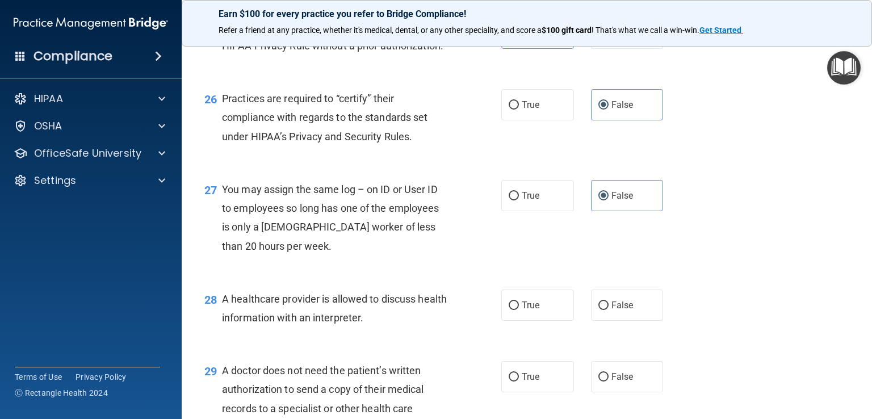
scroll to position [2613, 0]
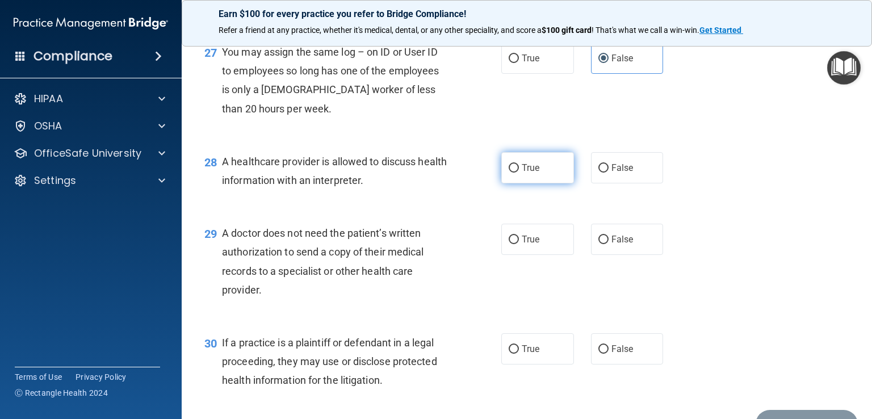
click at [532, 173] on span "True" at bounding box center [531, 167] width 18 height 11
click at [519, 173] on input "True" at bounding box center [514, 168] width 10 height 9
radio input "true"
click at [522, 255] on label "True" at bounding box center [538, 239] width 73 height 31
click at [519, 244] on input "True" at bounding box center [514, 240] width 10 height 9
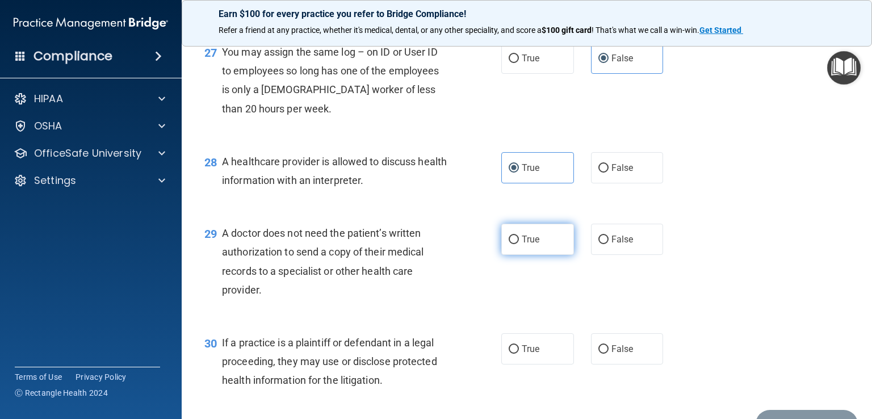
radio input "true"
click at [545, 365] on label "True" at bounding box center [538, 348] width 73 height 31
click at [519, 354] on input "True" at bounding box center [514, 349] width 10 height 9
radio input "true"
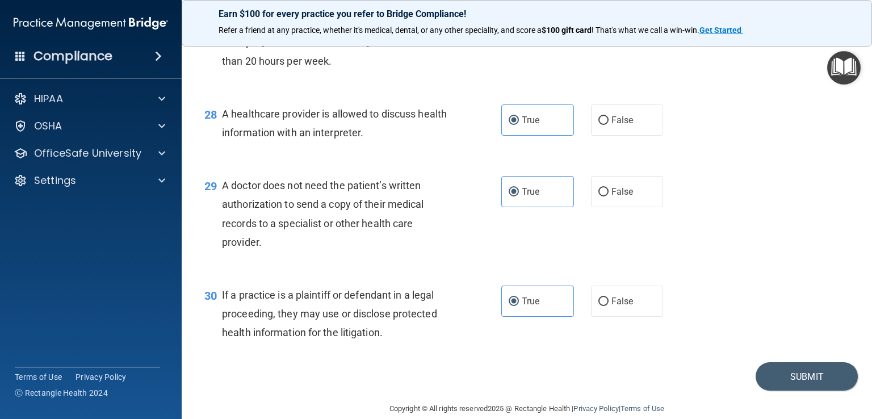
scroll to position [2715, 0]
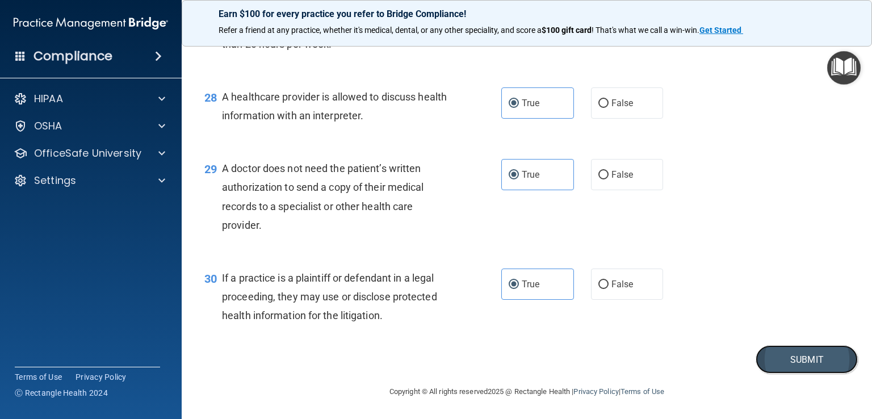
click at [791, 357] on button "Submit" at bounding box center [807, 359] width 102 height 29
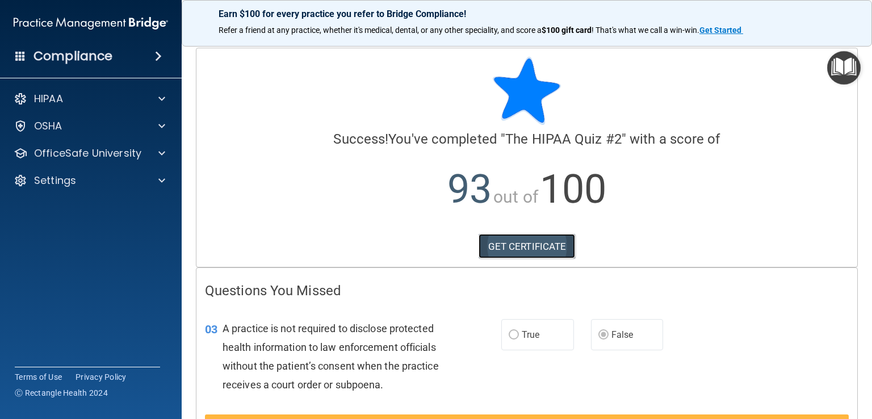
click at [555, 249] on link "GET CERTIFICATE" at bounding box center [527, 246] width 97 height 25
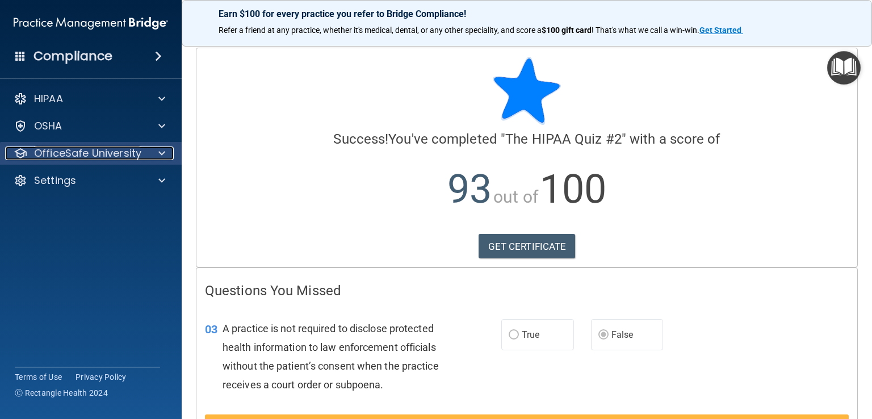
click at [74, 151] on p "OfficeSafe University" at bounding box center [87, 154] width 107 height 14
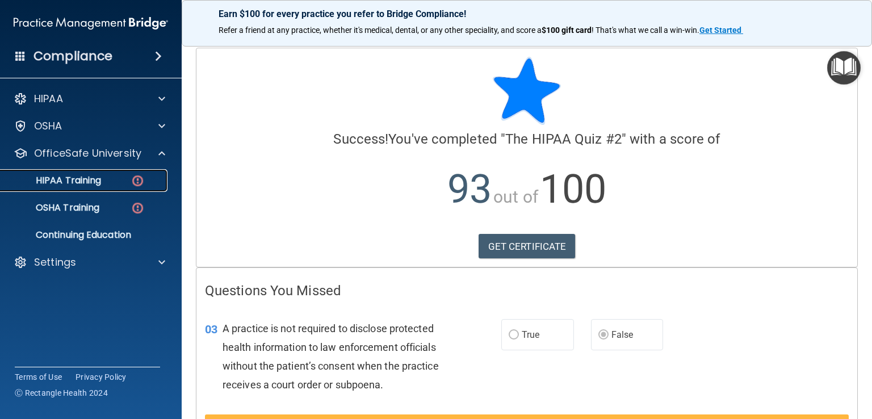
click at [89, 187] on link "HIPAA Training" at bounding box center [78, 180] width 179 height 23
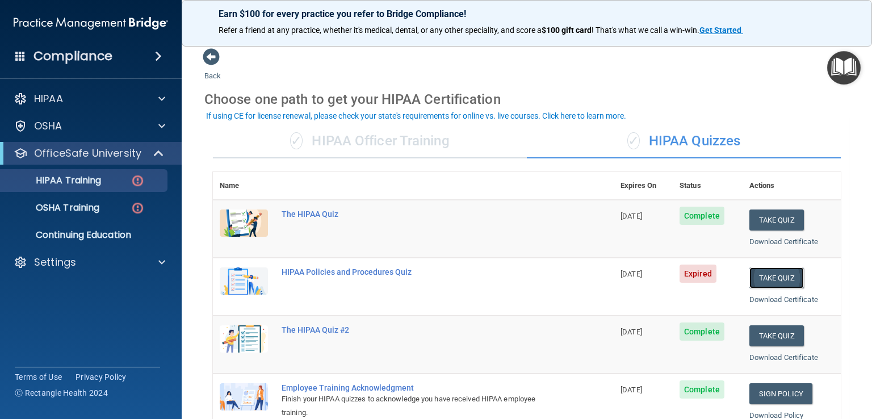
click at [768, 280] on button "Take Quiz" at bounding box center [777, 278] width 55 height 21
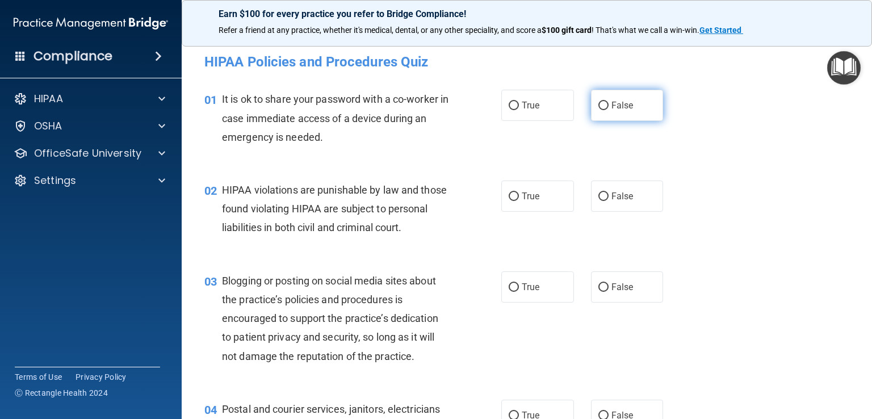
click at [614, 112] on label "False" at bounding box center [627, 105] width 73 height 31
click at [609, 110] on input "False" at bounding box center [604, 106] width 10 height 9
radio input "true"
click at [540, 197] on label "True" at bounding box center [538, 196] width 73 height 31
click at [519, 197] on input "True" at bounding box center [514, 197] width 10 height 9
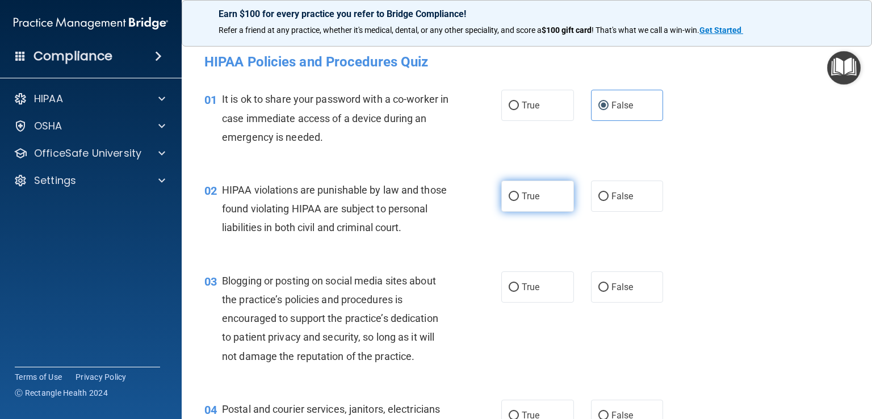
radio input "true"
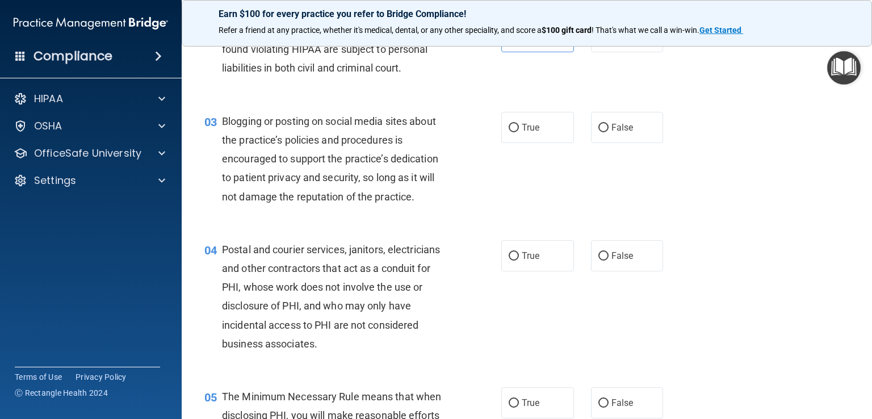
scroll to position [170, 0]
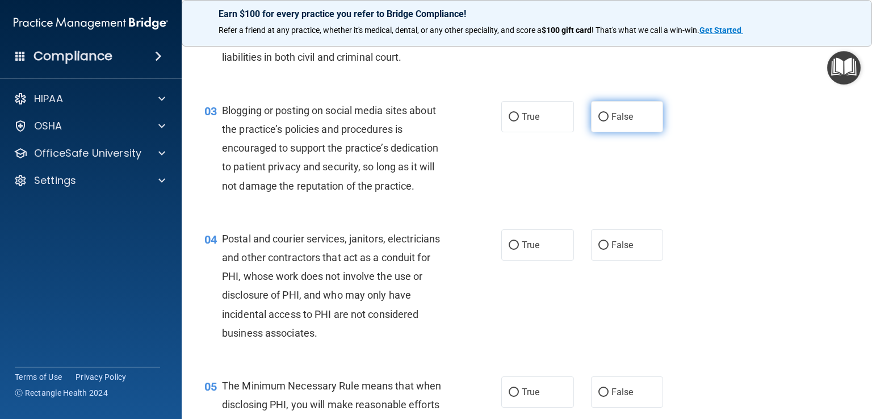
click at [640, 132] on label "False" at bounding box center [627, 116] width 73 height 31
click at [609, 122] on input "False" at bounding box center [604, 117] width 10 height 9
radio input "true"
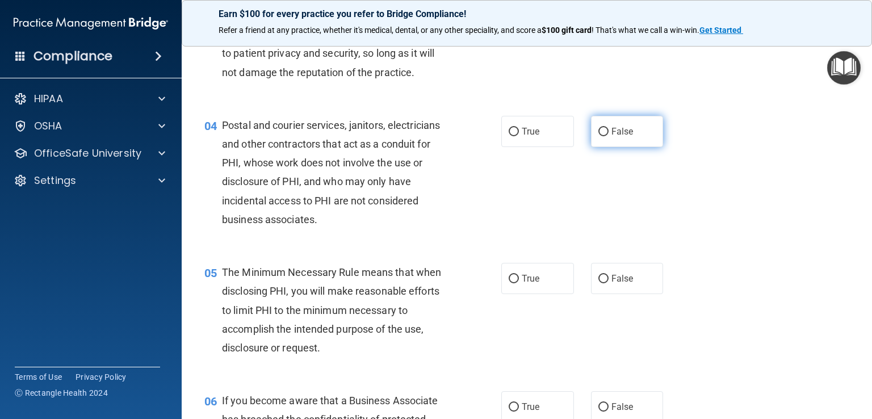
click at [604, 147] on label "False" at bounding box center [627, 131] width 73 height 31
click at [604, 136] on input "False" at bounding box center [604, 132] width 10 height 9
radio input "true"
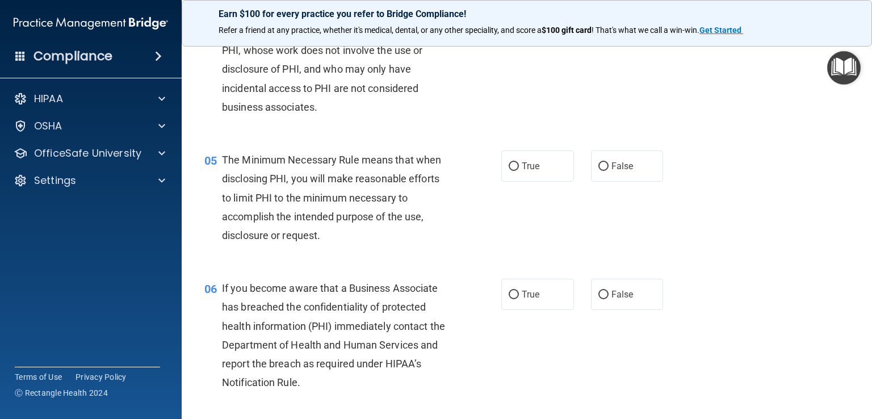
scroll to position [398, 0]
click at [527, 181] on label "True" at bounding box center [538, 164] width 73 height 31
click at [519, 170] on input "True" at bounding box center [514, 165] width 10 height 9
radio input "true"
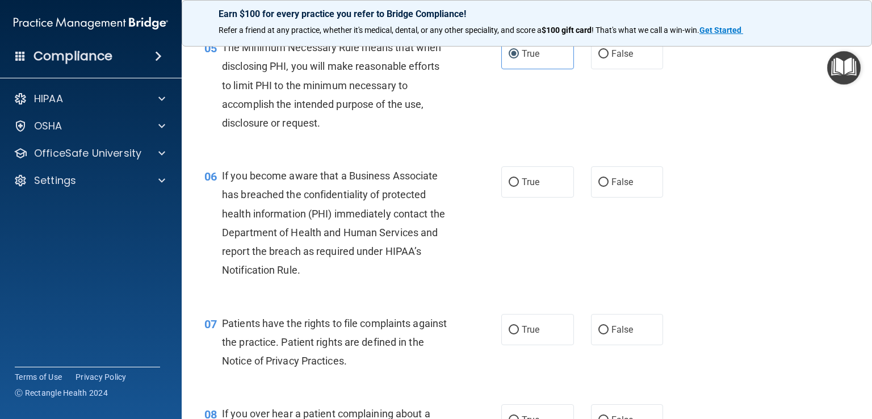
scroll to position [511, 0]
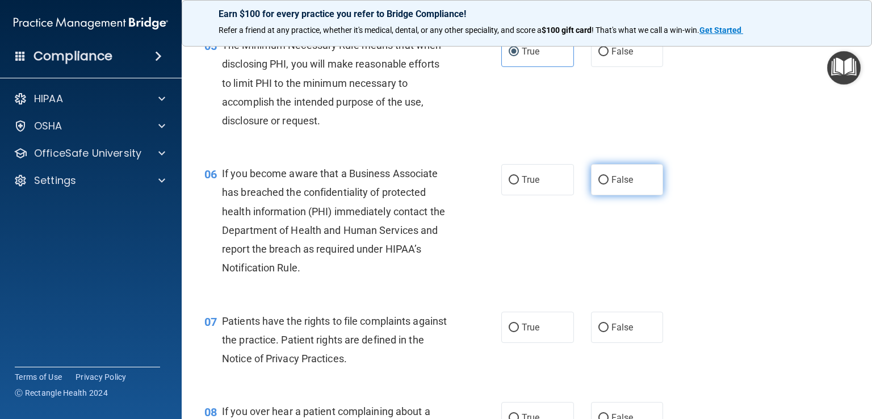
click at [641, 195] on label "False" at bounding box center [627, 179] width 73 height 31
click at [609, 185] on input "False" at bounding box center [604, 180] width 10 height 9
radio input "true"
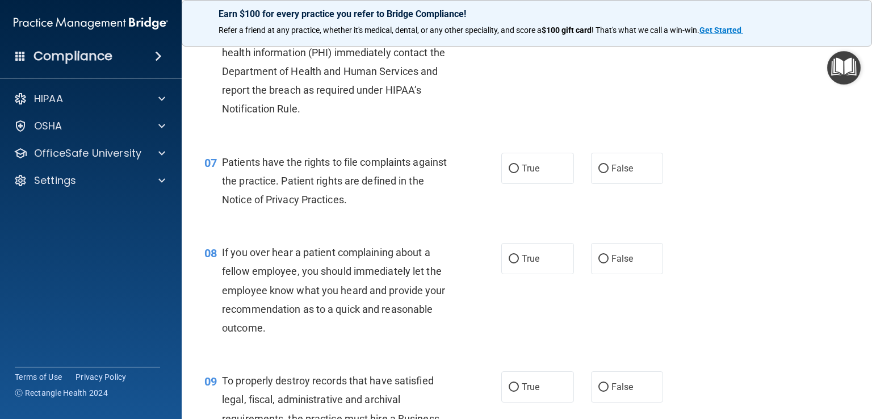
scroll to position [682, 0]
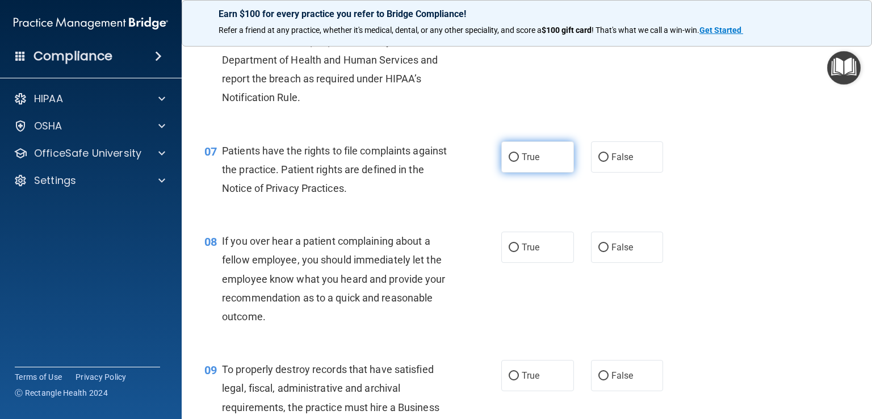
click at [522, 162] on span "True" at bounding box center [531, 157] width 18 height 11
click at [519, 162] on input "True" at bounding box center [514, 157] width 10 height 9
radio input "true"
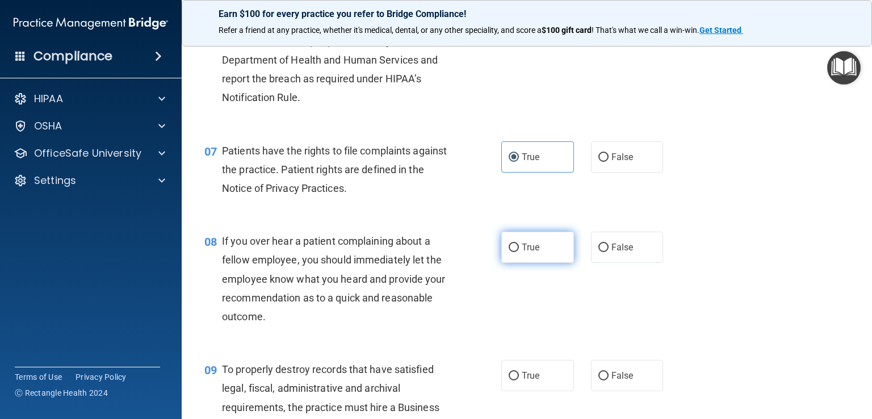
click at [541, 263] on label "True" at bounding box center [538, 247] width 73 height 31
click at [519, 252] on input "True" at bounding box center [514, 248] width 10 height 9
radio input "true"
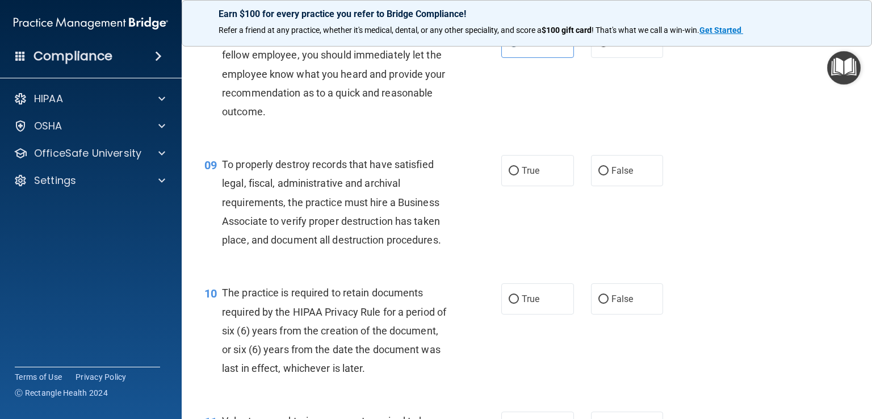
scroll to position [852, 0]
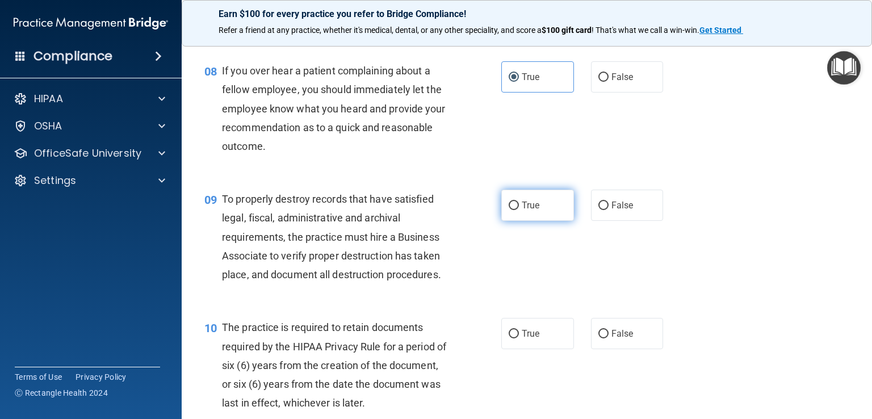
click at [522, 211] on span "True" at bounding box center [531, 205] width 18 height 11
click at [519, 210] on input "True" at bounding box center [514, 206] width 10 height 9
radio input "true"
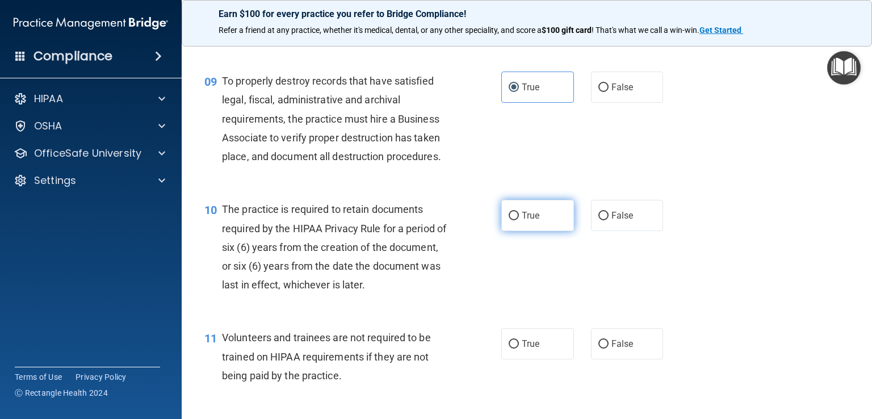
scroll to position [966, 0]
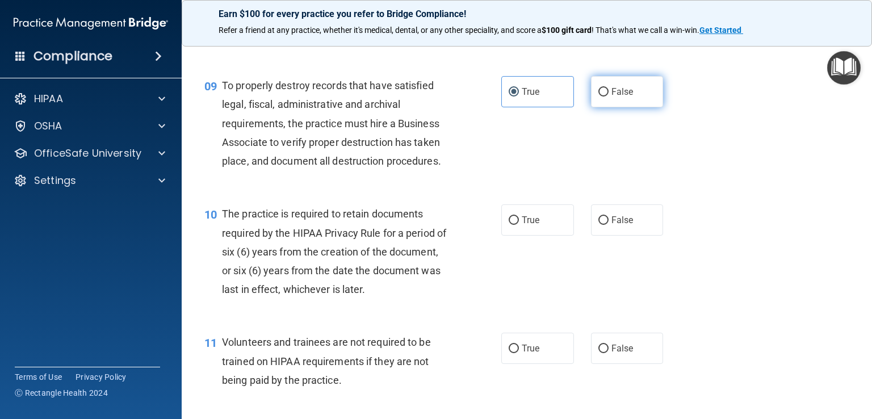
click at [617, 107] on label "False" at bounding box center [627, 91] width 73 height 31
click at [609, 97] on input "False" at bounding box center [604, 92] width 10 height 9
radio input "true"
radio input "false"
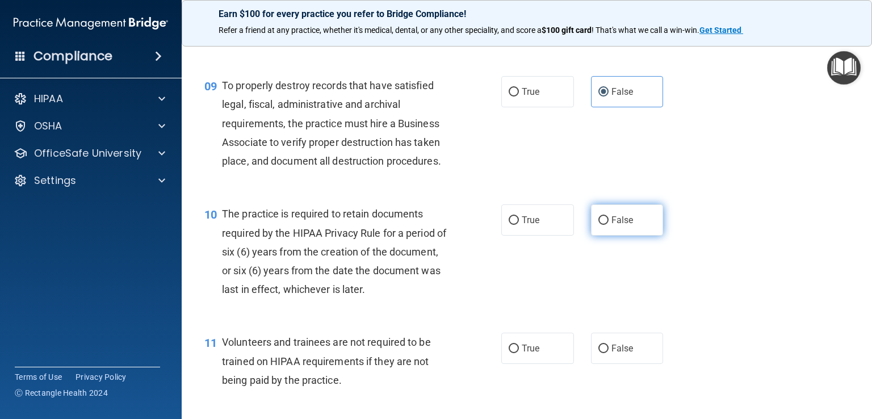
click at [618, 225] on span "False" at bounding box center [623, 220] width 22 height 11
click at [609, 225] on input "False" at bounding box center [604, 220] width 10 height 9
radio input "true"
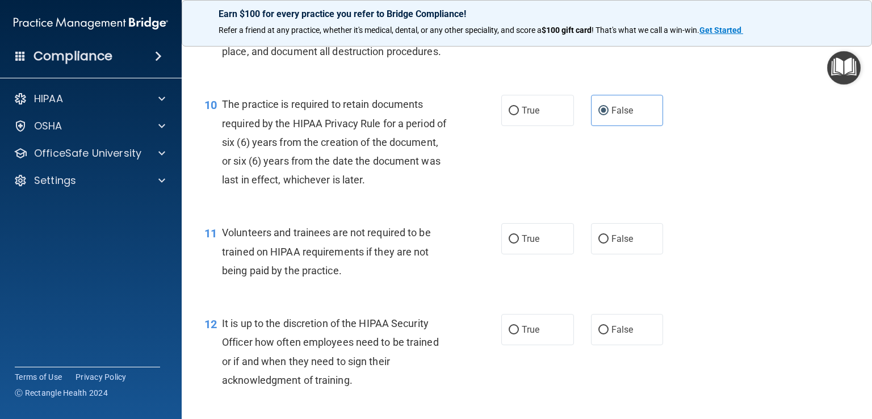
scroll to position [1136, 0]
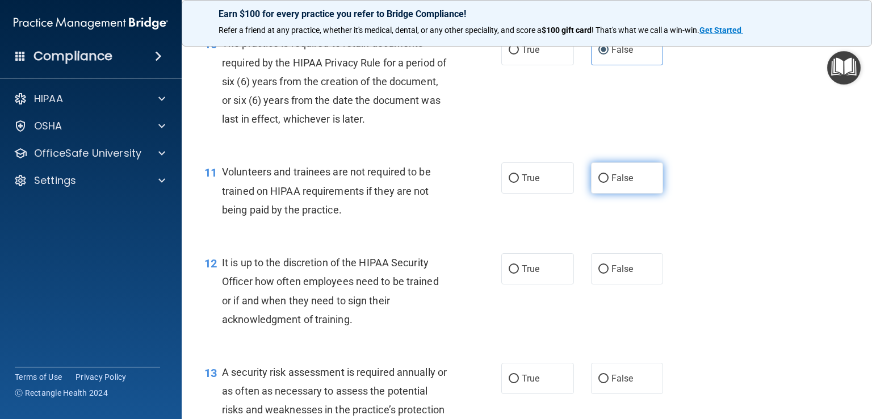
click at [603, 194] on label "False" at bounding box center [627, 177] width 73 height 31
click at [603, 183] on input "False" at bounding box center [604, 178] width 10 height 9
radio input "true"
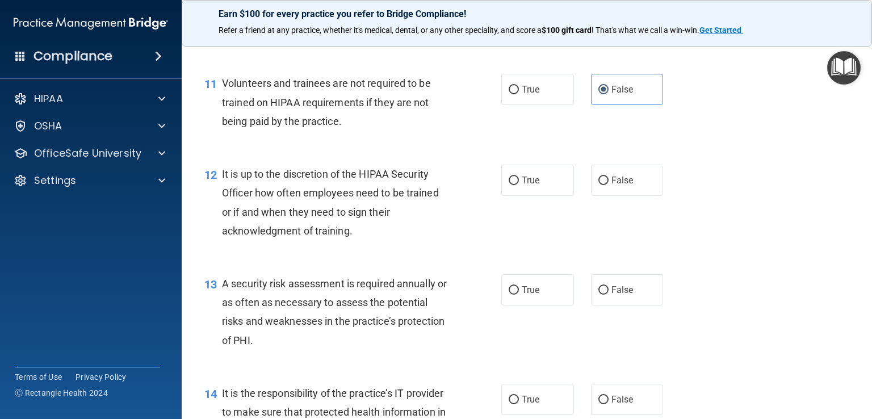
scroll to position [1250, 0]
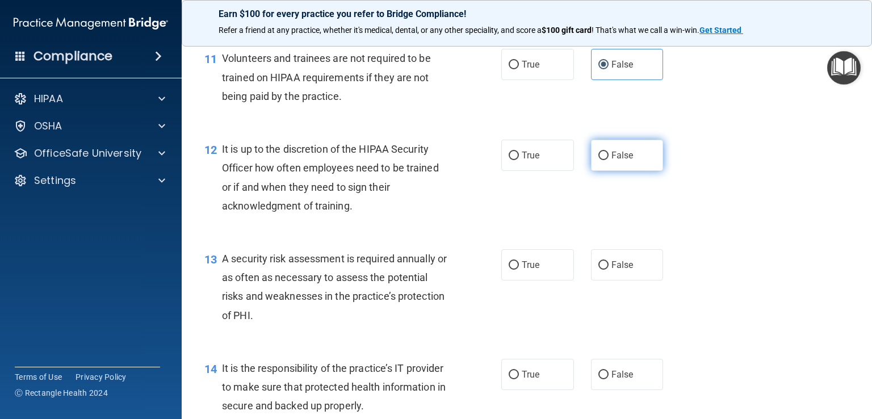
click at [622, 171] on label "False" at bounding box center [627, 155] width 73 height 31
click at [609, 160] on input "False" at bounding box center [604, 156] width 10 height 9
radio input "true"
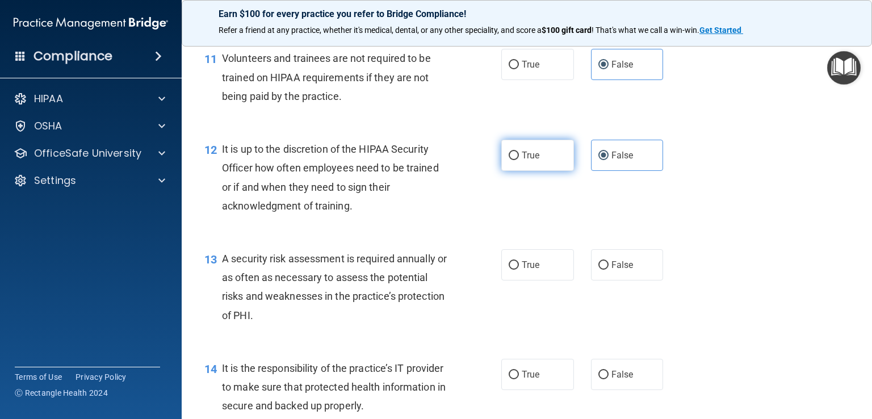
click at [548, 171] on label "True" at bounding box center [538, 155] width 73 height 31
click at [519, 160] on input "True" at bounding box center [514, 156] width 10 height 9
radio input "true"
radio input "false"
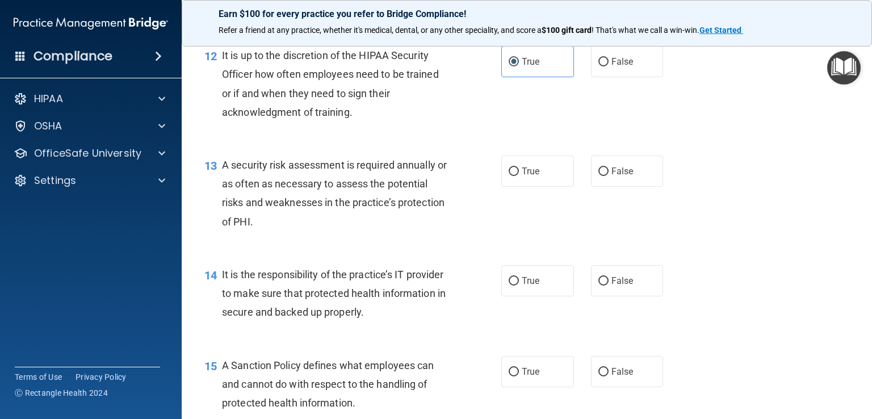
scroll to position [1420, 0]
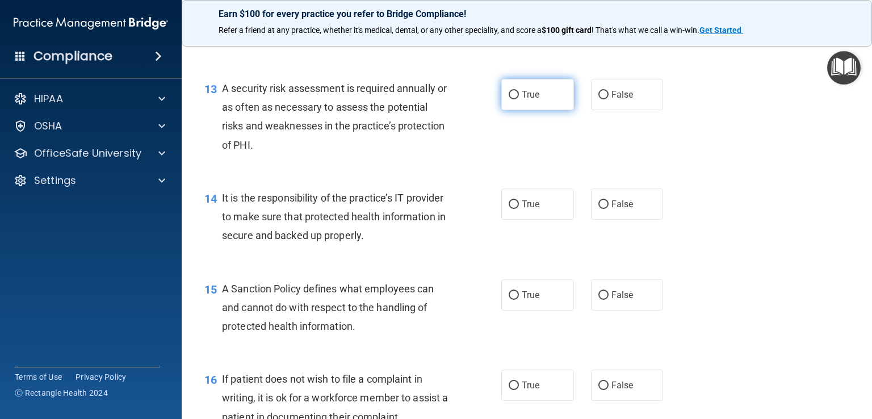
click at [530, 110] on label "True" at bounding box center [538, 94] width 73 height 31
click at [519, 99] on input "True" at bounding box center [514, 95] width 10 height 9
radio input "true"
click at [504, 220] on label "True" at bounding box center [538, 204] width 73 height 31
click at [509, 209] on input "True" at bounding box center [514, 204] width 10 height 9
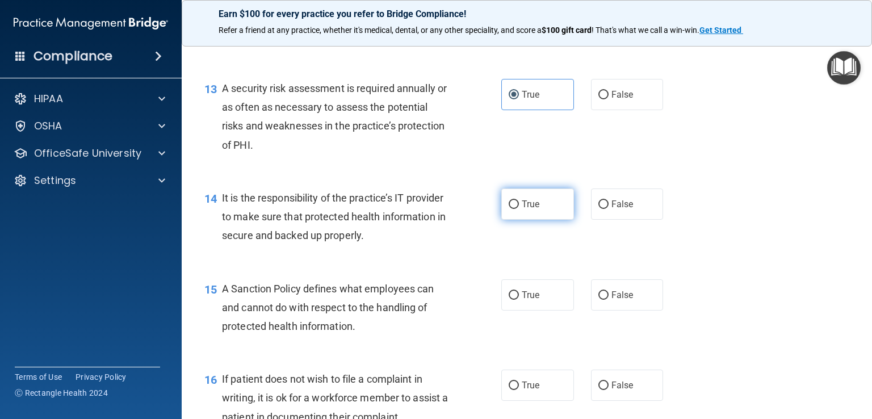
radio input "true"
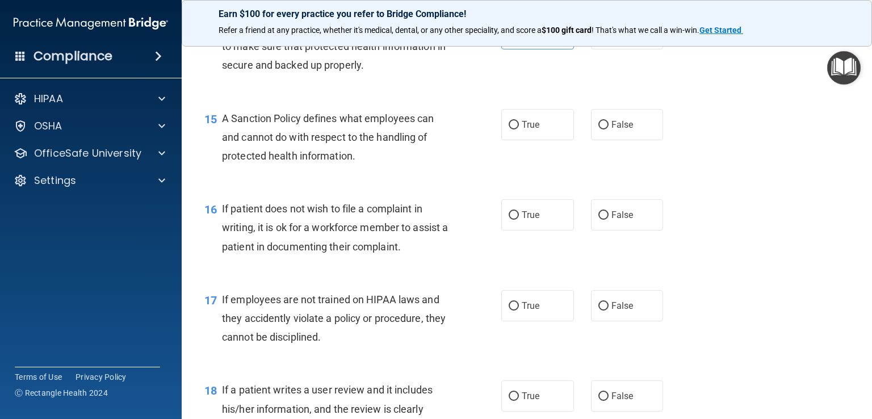
scroll to position [1534, 0]
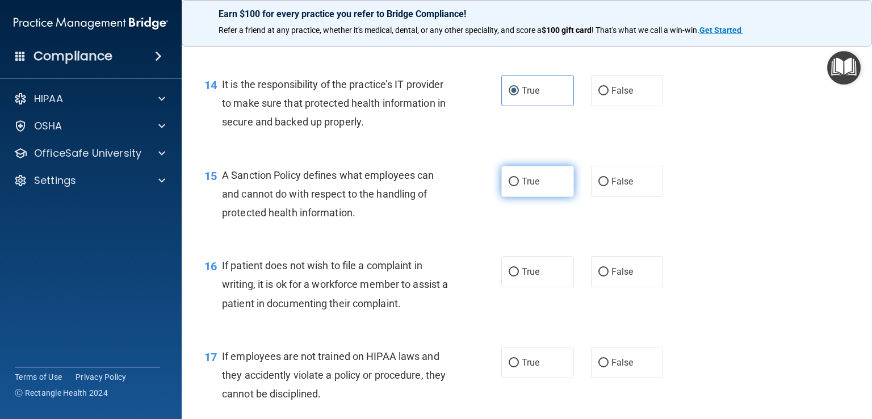
click at [545, 197] on label "True" at bounding box center [538, 181] width 73 height 31
click at [519, 186] on input "True" at bounding box center [514, 182] width 10 height 9
radio input "true"
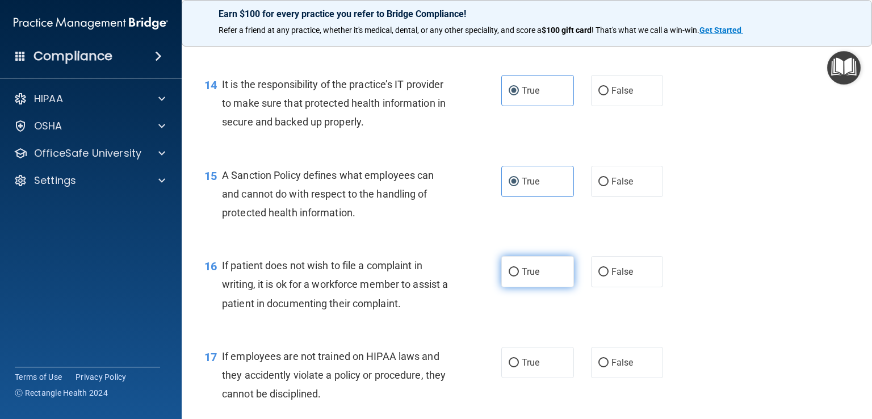
click at [550, 285] on label "True" at bounding box center [538, 271] width 73 height 31
click at [519, 277] on input "True" at bounding box center [514, 272] width 10 height 9
radio input "true"
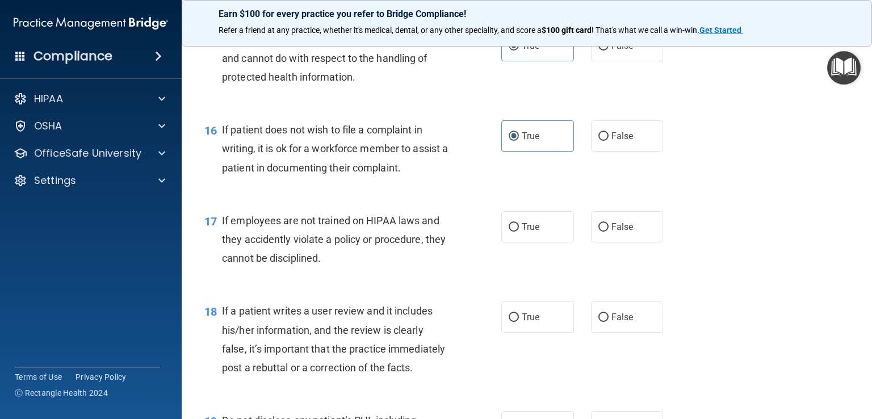
scroll to position [1704, 0]
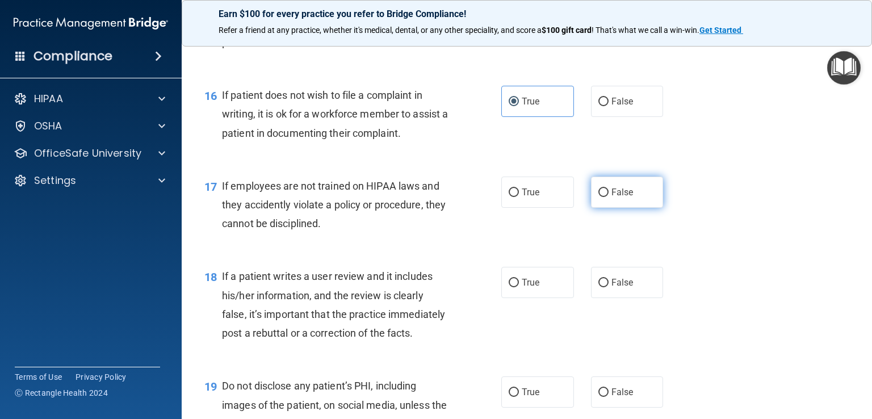
click at [612, 198] on span "False" at bounding box center [623, 192] width 22 height 11
click at [608, 197] on input "False" at bounding box center [604, 193] width 10 height 9
radio input "true"
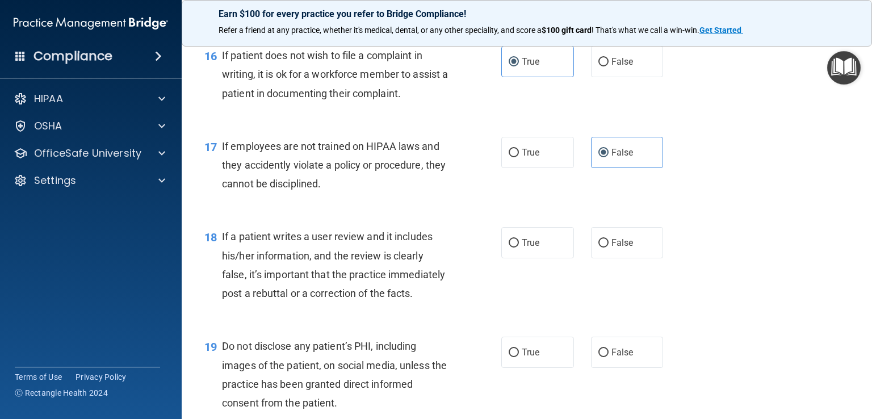
scroll to position [1761, 0]
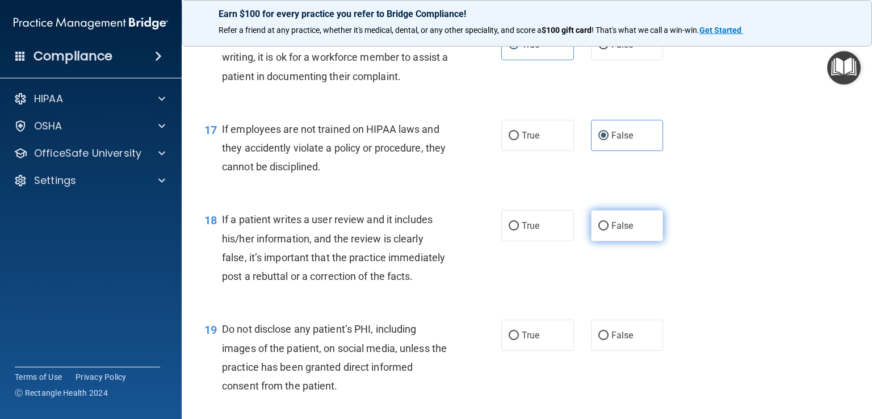
click at [620, 231] on span "False" at bounding box center [623, 225] width 22 height 11
click at [609, 231] on input "False" at bounding box center [604, 226] width 10 height 9
radio input "true"
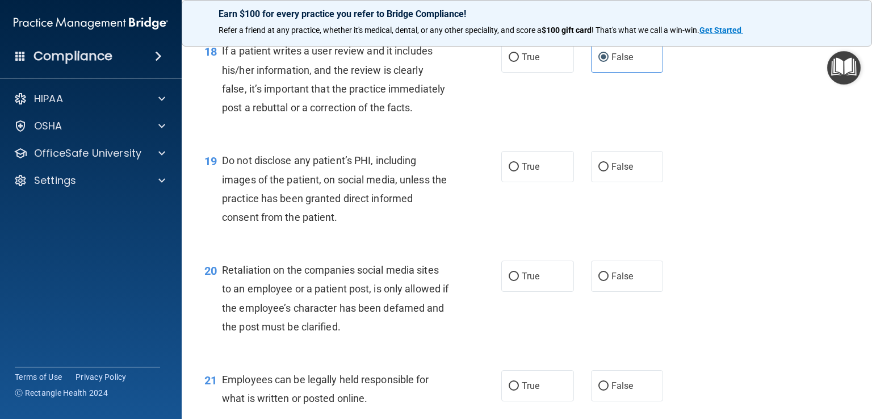
scroll to position [1931, 0]
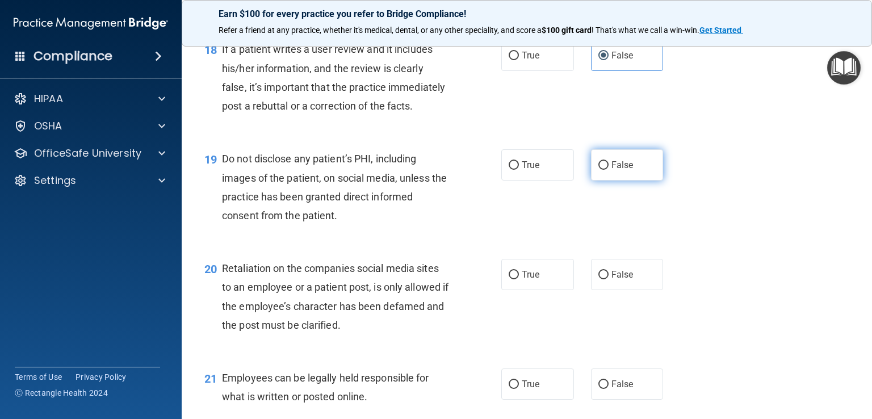
click at [616, 181] on label "False" at bounding box center [627, 164] width 73 height 31
click at [609, 170] on input "False" at bounding box center [604, 165] width 10 height 9
radio input "true"
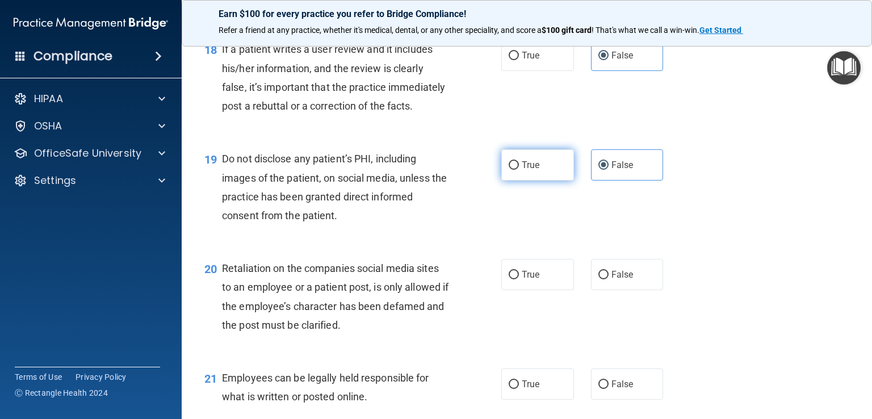
click at [541, 181] on label "True" at bounding box center [538, 164] width 73 height 31
click at [519, 170] on input "True" at bounding box center [514, 165] width 10 height 9
radio input "true"
radio input "false"
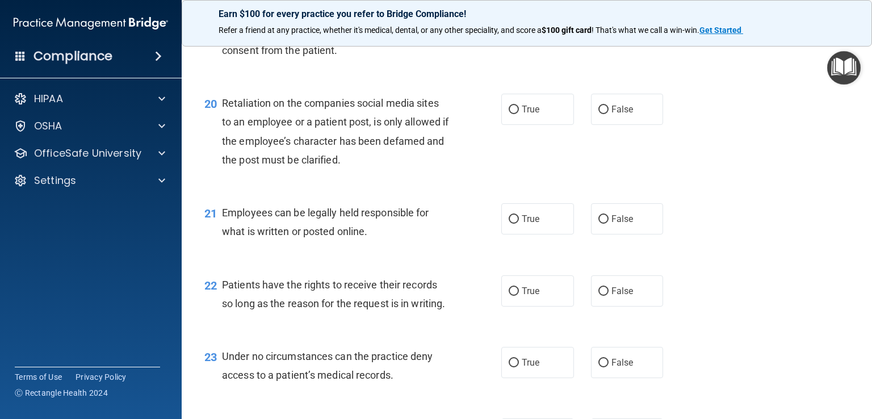
scroll to position [2101, 0]
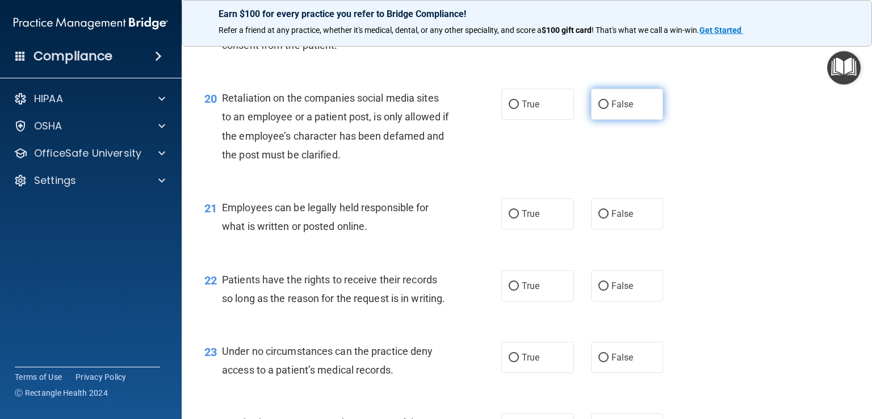
click at [600, 120] on label "False" at bounding box center [627, 104] width 73 height 31
click at [600, 109] on input "False" at bounding box center [604, 105] width 10 height 9
radio input "true"
click at [503, 229] on label "True" at bounding box center [538, 213] width 73 height 31
click at [509, 219] on input "True" at bounding box center [514, 214] width 10 height 9
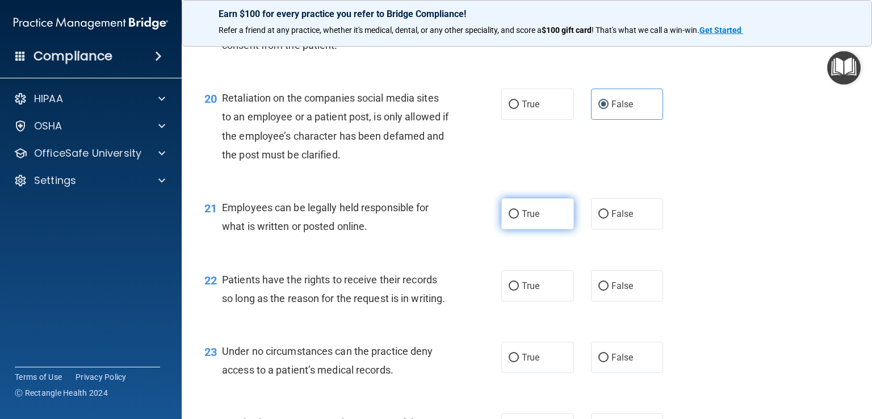
radio input "true"
click at [550, 302] on label "True" at bounding box center [538, 285] width 73 height 31
click at [519, 291] on input "True" at bounding box center [514, 286] width 10 height 9
radio input "true"
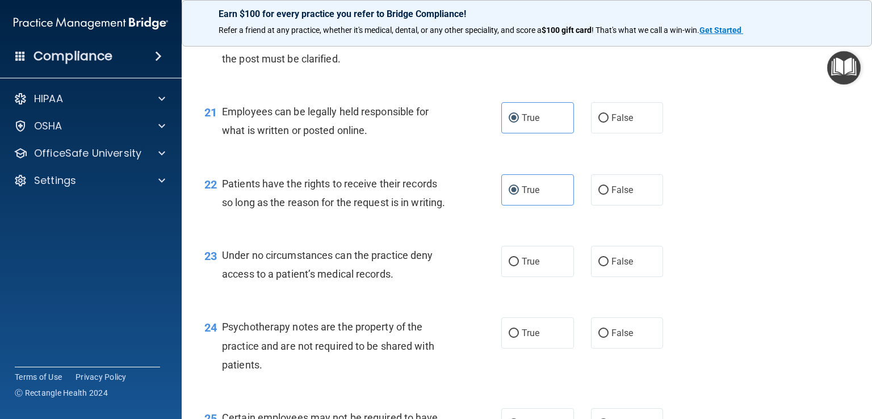
scroll to position [2272, 0]
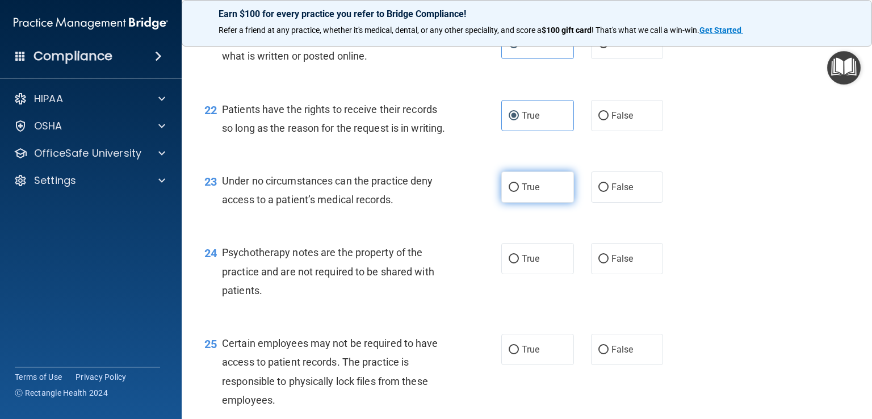
click at [548, 203] on label "True" at bounding box center [538, 187] width 73 height 31
click at [519, 192] on input "True" at bounding box center [514, 187] width 10 height 9
radio input "true"
click at [608, 274] on label "False" at bounding box center [627, 258] width 73 height 31
click at [608, 264] on input "False" at bounding box center [604, 259] width 10 height 9
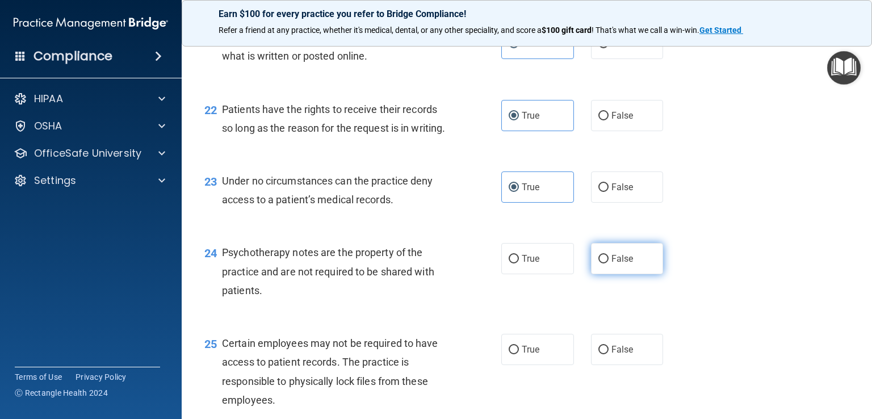
radio input "true"
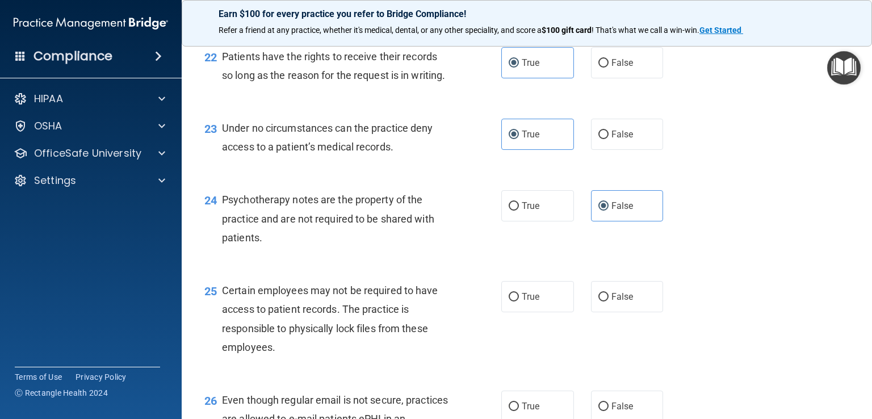
scroll to position [2499, 0]
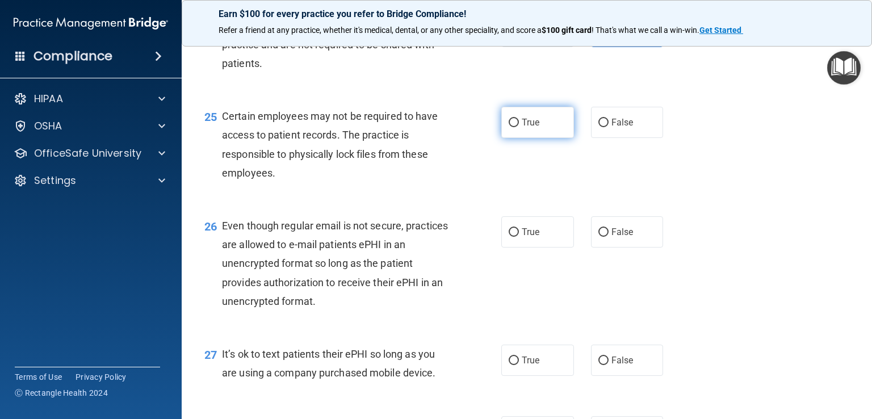
click at [541, 138] on label "True" at bounding box center [538, 122] width 73 height 31
click at [519, 127] on input "True" at bounding box center [514, 123] width 10 height 9
radio input "true"
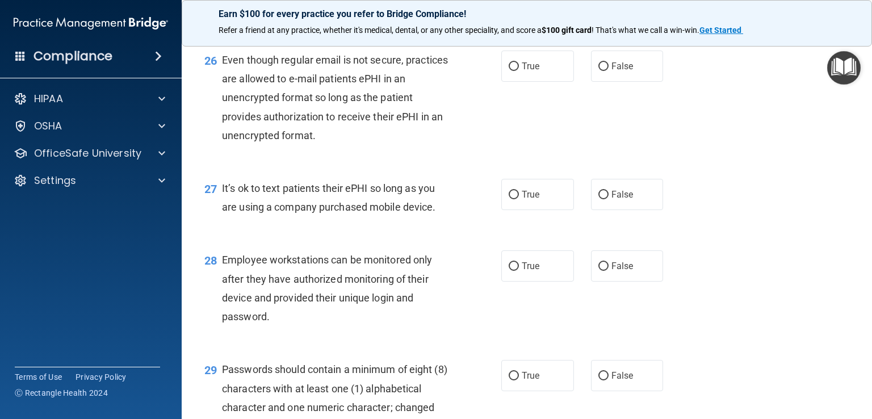
scroll to position [2669, 0]
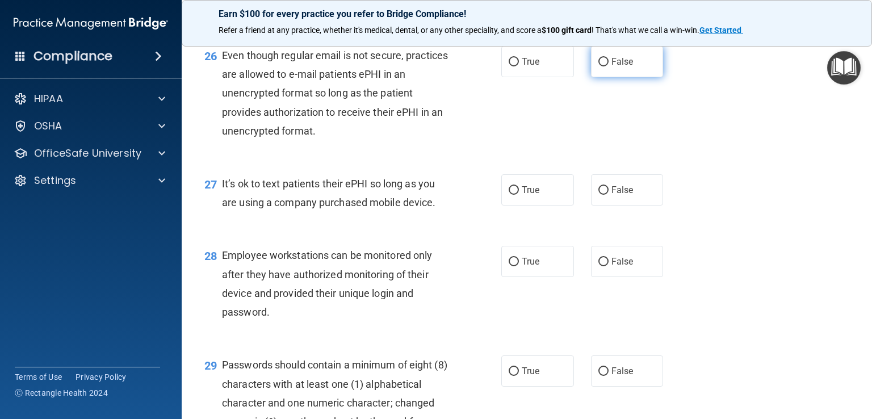
click at [622, 67] on span "False" at bounding box center [623, 61] width 22 height 11
click at [609, 66] on input "False" at bounding box center [604, 62] width 10 height 9
radio input "true"
click at [612, 195] on span "False" at bounding box center [623, 190] width 22 height 11
click at [606, 195] on input "False" at bounding box center [604, 190] width 10 height 9
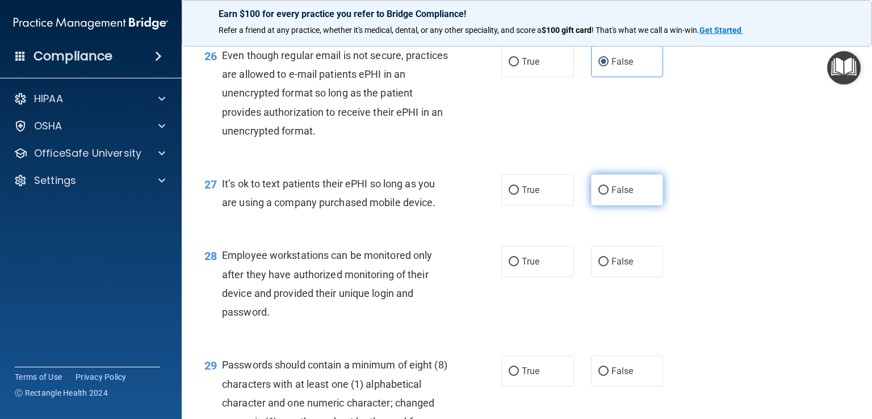
radio input "true"
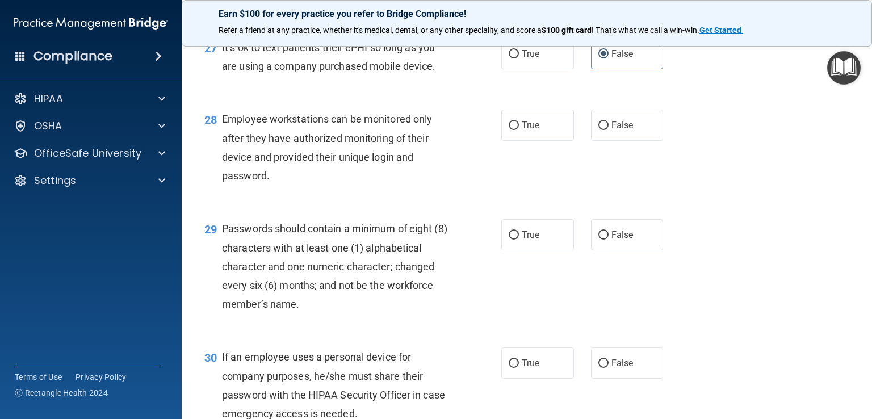
scroll to position [2840, 0]
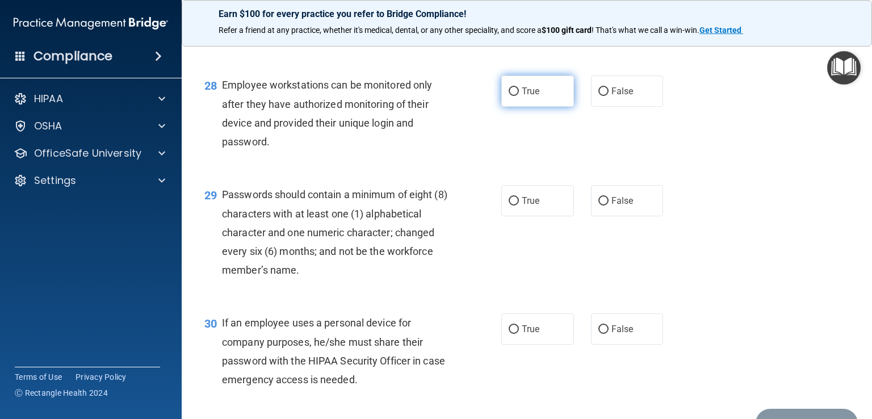
click at [537, 107] on label "True" at bounding box center [538, 91] width 73 height 31
click at [519, 96] on input "True" at bounding box center [514, 91] width 10 height 9
radio input "true"
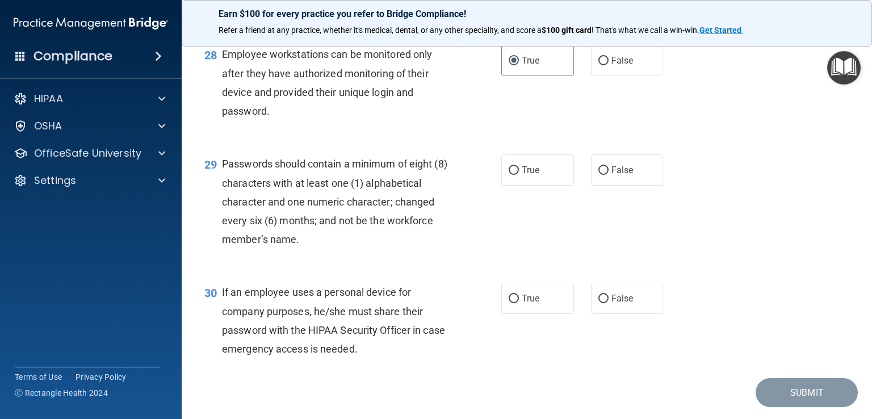
scroll to position [2897, 0]
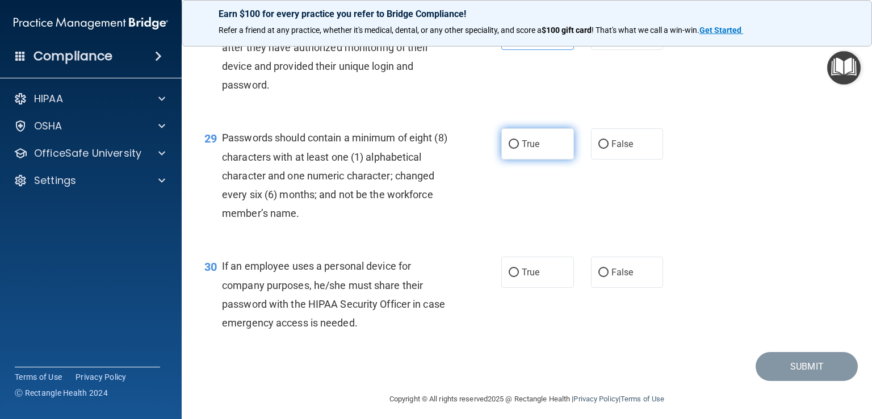
click at [545, 160] on label "True" at bounding box center [538, 143] width 73 height 31
click at [519, 149] on input "True" at bounding box center [514, 144] width 10 height 9
radio input "true"
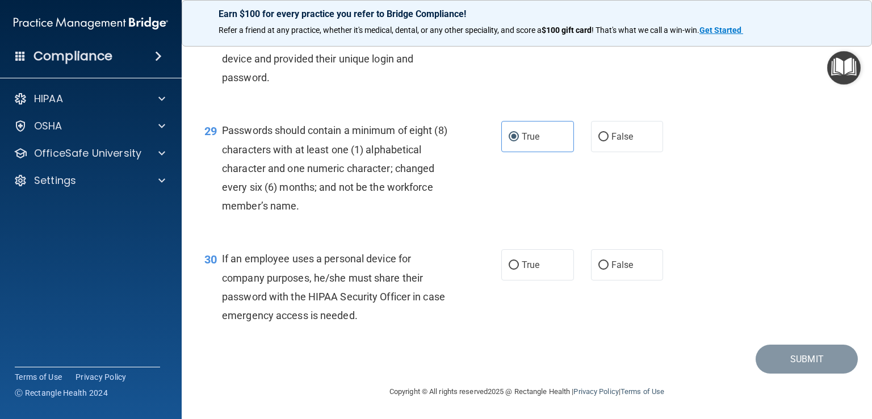
scroll to position [2961, 0]
click at [644, 268] on label "False" at bounding box center [627, 264] width 73 height 31
click at [609, 268] on input "False" at bounding box center [604, 265] width 10 height 9
radio input "true"
click at [784, 362] on button "Submit" at bounding box center [807, 359] width 102 height 29
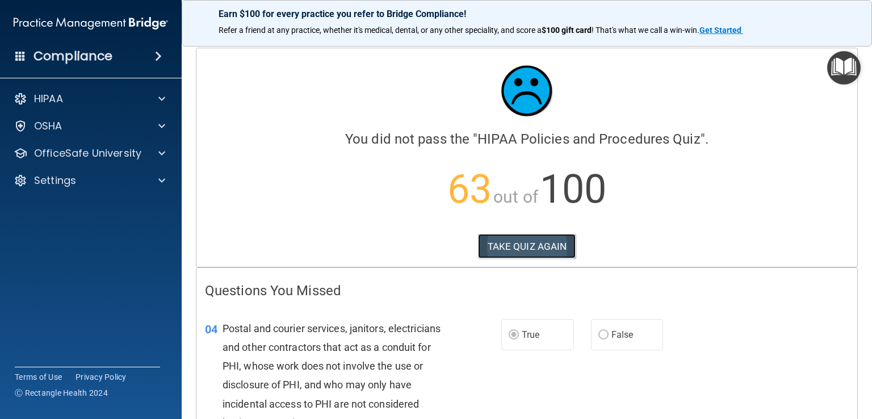
click at [534, 245] on button "TAKE QUIZ AGAIN" at bounding box center [527, 246] width 98 height 25
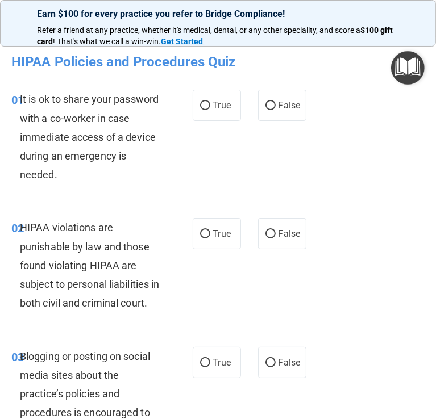
click at [342, 180] on div "01 It is ok to share your password with a co-worker in case immediate access of…" at bounding box center [218, 140] width 430 height 128
click at [288, 110] on span "False" at bounding box center [289, 105] width 22 height 11
click at [275, 110] on input "False" at bounding box center [270, 106] width 10 height 9
radio input "true"
click at [214, 232] on span "True" at bounding box center [222, 233] width 18 height 11
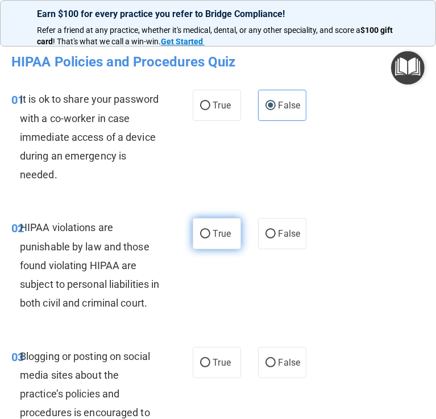
click at [210, 232] on input "True" at bounding box center [205, 234] width 10 height 9
radio input "true"
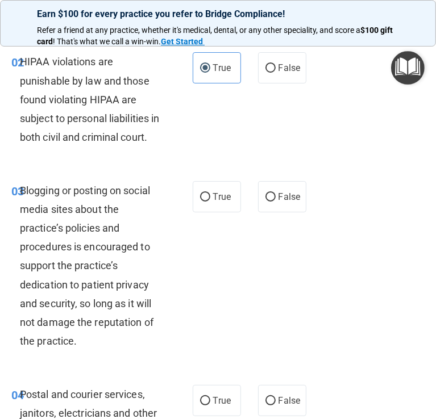
scroll to position [170, 0]
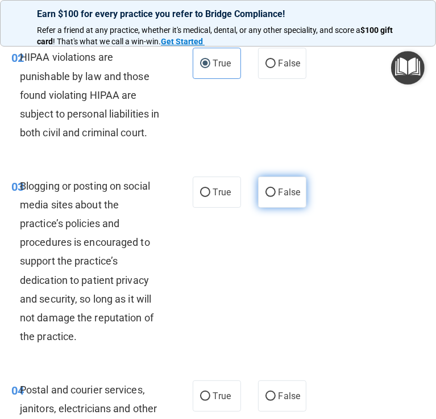
click at [279, 208] on label "False" at bounding box center [282, 192] width 48 height 31
click at [275, 197] on input "False" at bounding box center [270, 193] width 10 height 9
radio input "true"
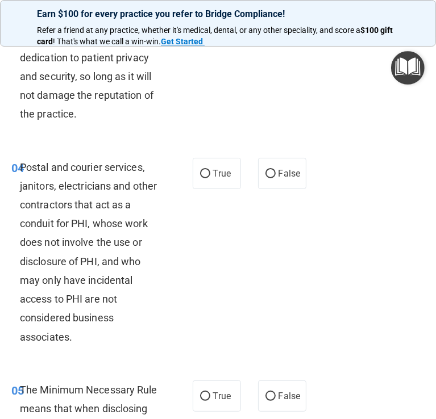
scroll to position [398, 0]
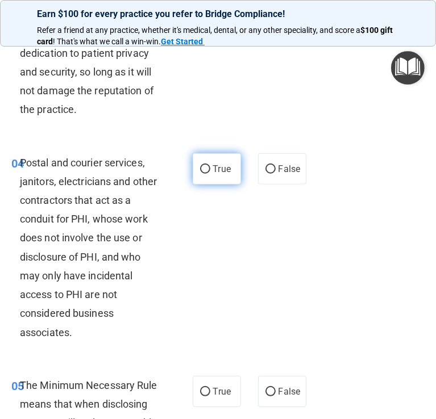
click at [201, 174] on input "True" at bounding box center [205, 169] width 10 height 9
radio input "true"
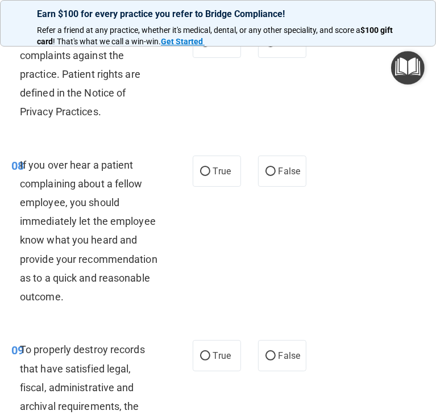
scroll to position [1136, 0]
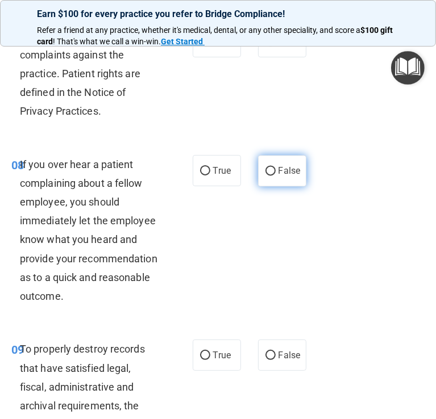
click at [277, 186] on label "False" at bounding box center [282, 170] width 48 height 31
click at [275, 176] on input "False" at bounding box center [270, 171] width 10 height 9
radio input "true"
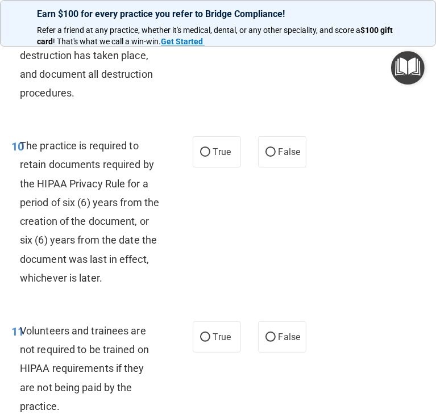
scroll to position [1590, 0]
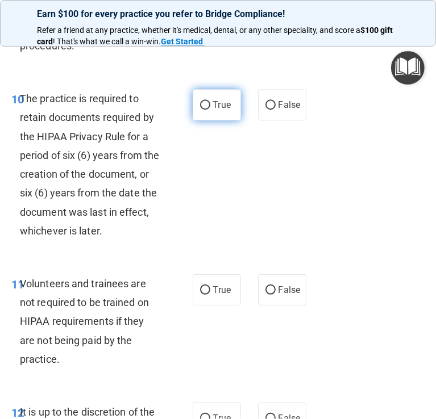
click at [206, 120] on label "True" at bounding box center [217, 104] width 48 height 31
click at [206, 110] on input "True" at bounding box center [205, 105] width 10 height 9
radio input "true"
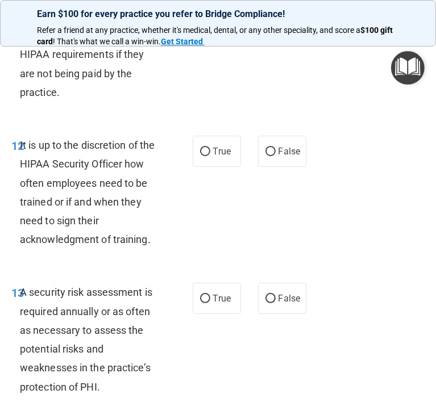
scroll to position [1874, 0]
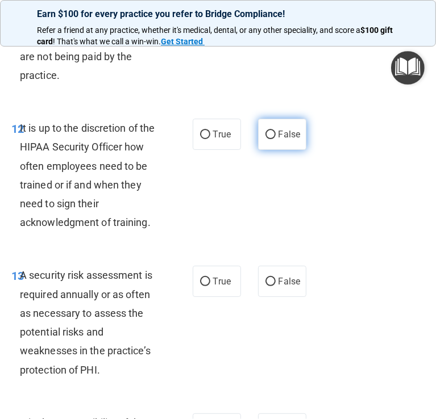
click at [291, 150] on label "False" at bounding box center [282, 134] width 48 height 31
click at [275, 139] on input "False" at bounding box center [270, 135] width 10 height 9
radio input "true"
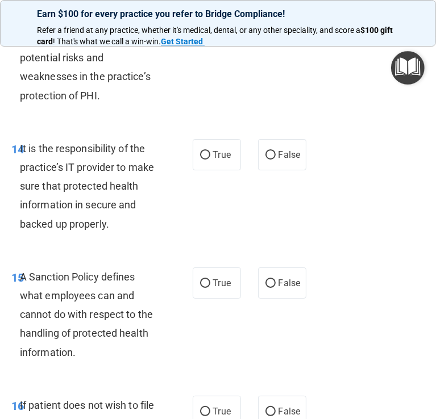
scroll to position [2158, 0]
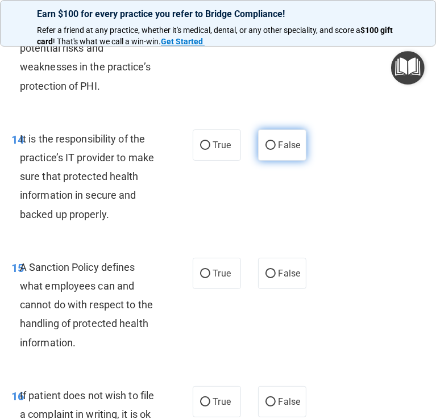
click at [280, 151] on span "False" at bounding box center [289, 145] width 22 height 11
click at [275, 150] on input "False" at bounding box center [270, 145] width 10 height 9
radio input "true"
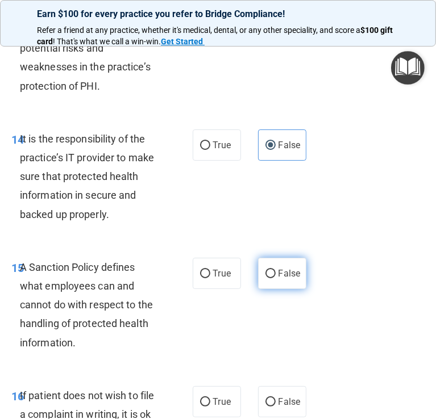
click at [266, 289] on label "False" at bounding box center [282, 273] width 48 height 31
click at [266, 278] on input "False" at bounding box center [270, 274] width 10 height 9
radio input "true"
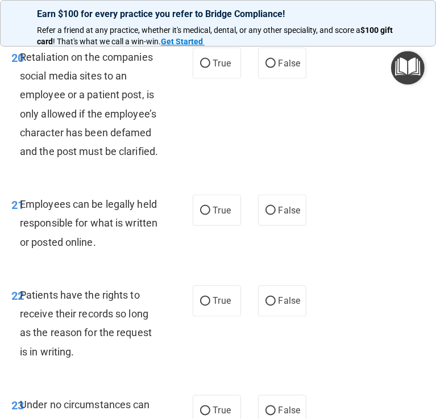
scroll to position [3237, 0]
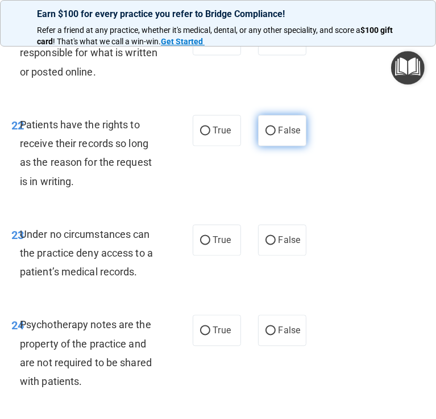
click at [282, 147] on label "False" at bounding box center [282, 130] width 48 height 31
click at [275, 136] on input "False" at bounding box center [270, 131] width 10 height 9
radio input "true"
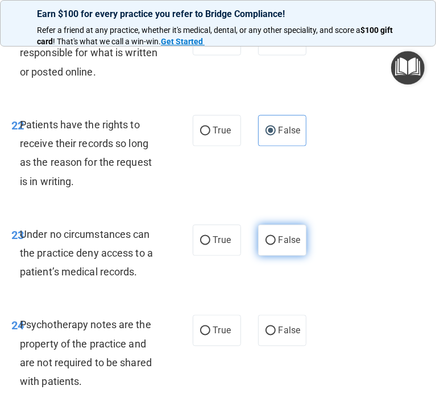
click at [278, 246] on span "False" at bounding box center [289, 240] width 22 height 11
click at [275, 245] on input "False" at bounding box center [270, 241] width 10 height 9
radio input "true"
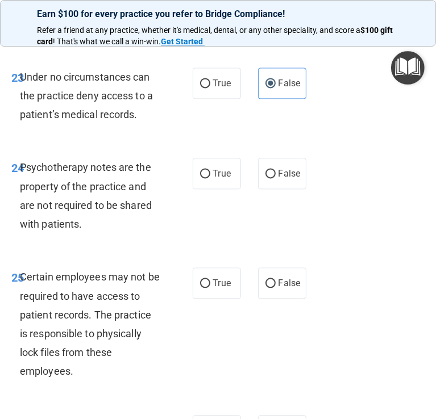
scroll to position [3408, 0]
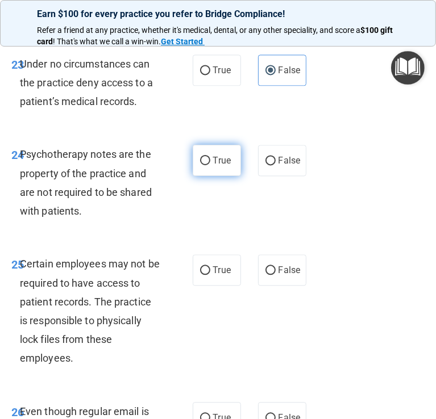
click at [223, 176] on label "True" at bounding box center [217, 160] width 48 height 31
click at [210, 165] on input "True" at bounding box center [205, 161] width 10 height 9
radio input "true"
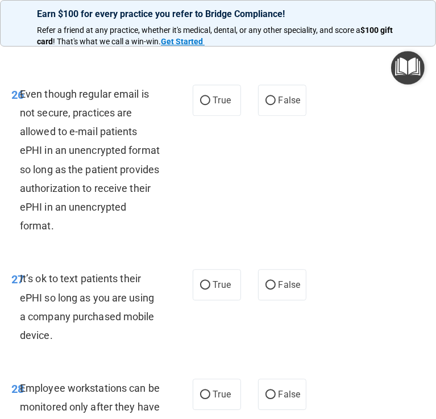
scroll to position [3749, 0]
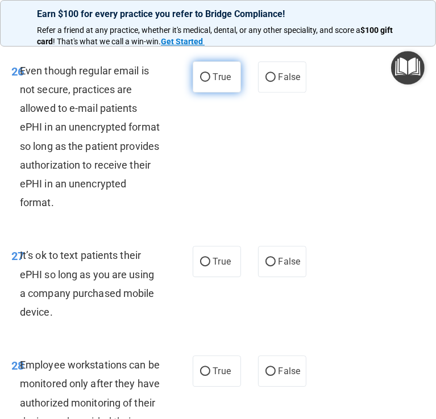
click at [216, 93] on label "True" at bounding box center [217, 76] width 48 height 31
click at [210, 82] on input "True" at bounding box center [205, 77] width 10 height 9
radio input "true"
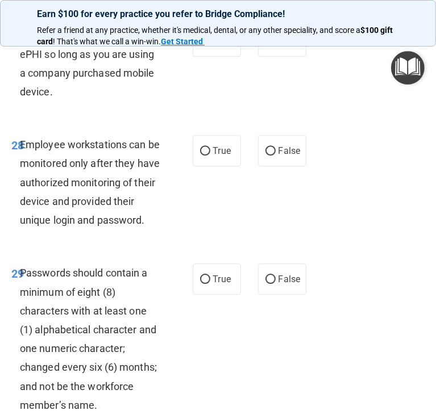
scroll to position [3976, 0]
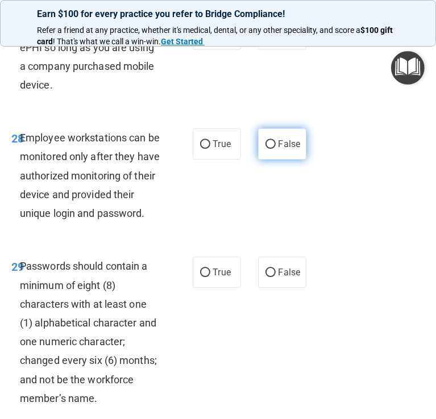
click at [273, 160] on label "False" at bounding box center [282, 143] width 48 height 31
click at [273, 149] on input "False" at bounding box center [270, 144] width 10 height 9
radio input "true"
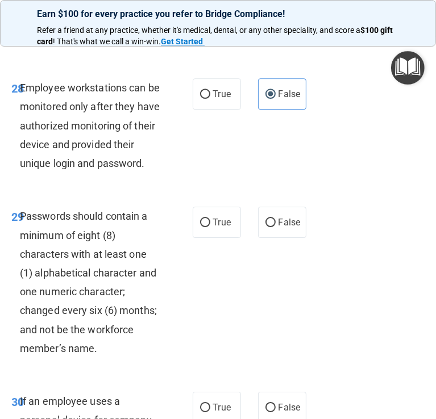
scroll to position [4146, 0]
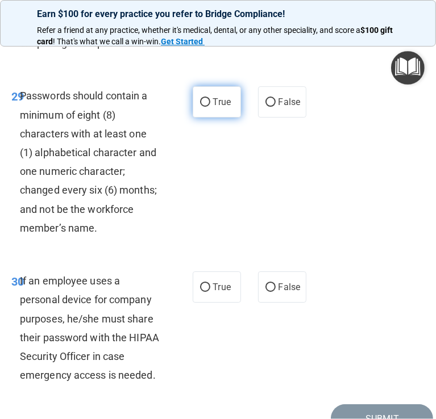
click at [213, 107] on span "True" at bounding box center [222, 102] width 18 height 11
click at [210, 107] on input "True" at bounding box center [205, 102] width 10 height 9
radio input "true"
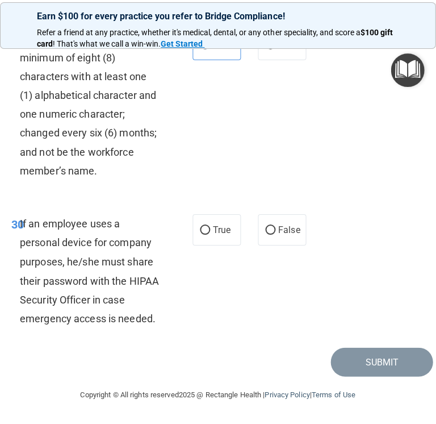
scroll to position [4319, 0]
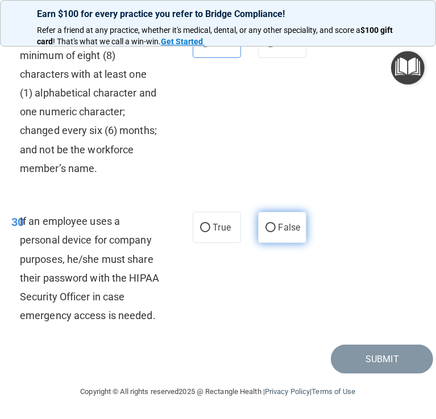
click at [274, 214] on label "False" at bounding box center [282, 227] width 48 height 31
click at [274, 224] on input "False" at bounding box center [270, 228] width 10 height 9
radio input "true"
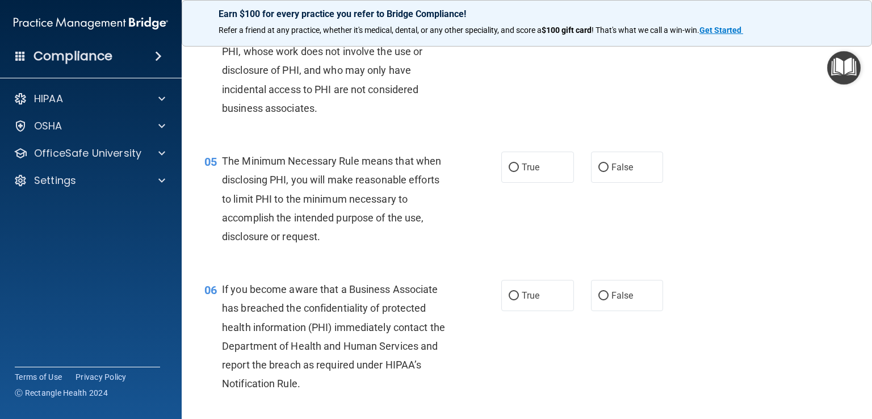
scroll to position [398, 0]
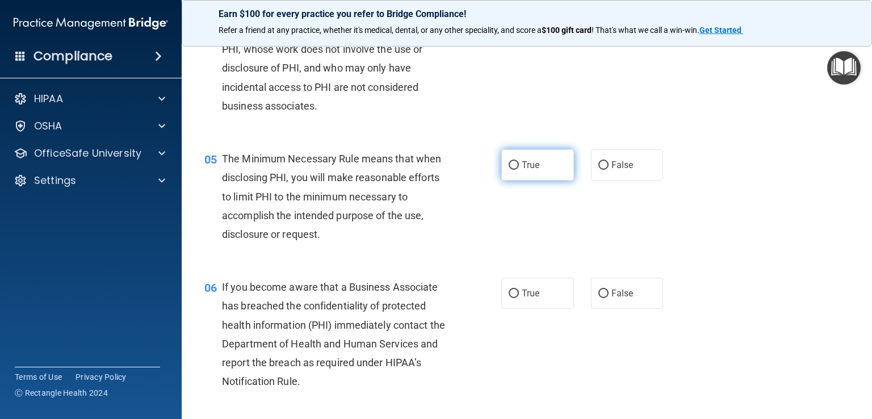
click at [538, 181] on label "True" at bounding box center [538, 164] width 73 height 31
click at [519, 170] on input "True" at bounding box center [514, 165] width 10 height 9
radio input "true"
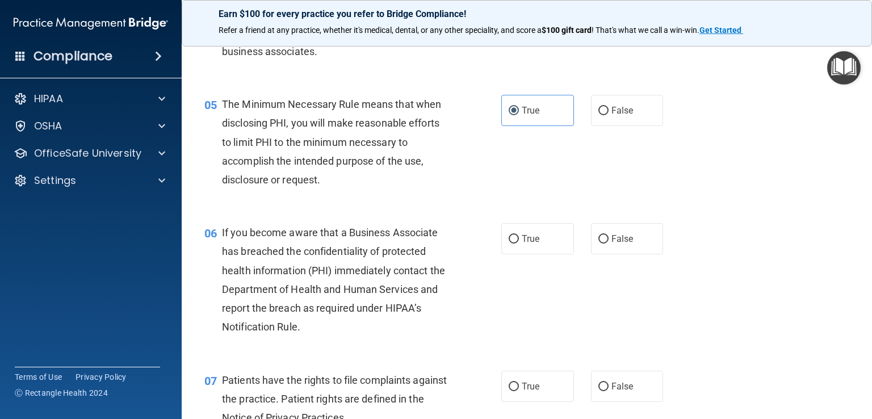
scroll to position [511, 0]
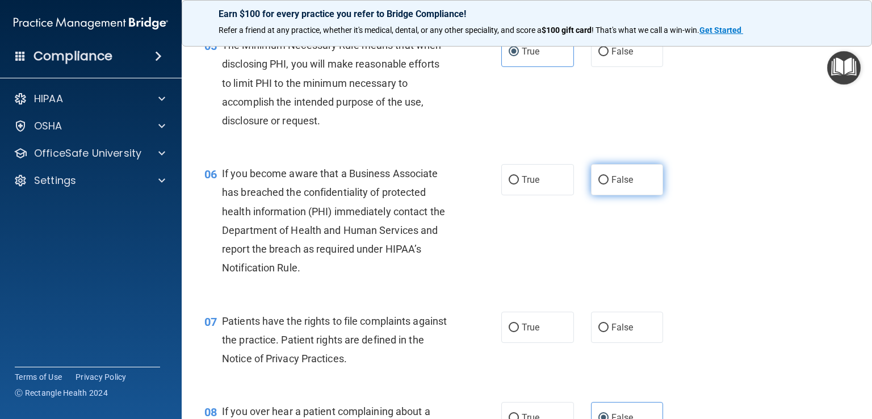
drag, startPoint x: 615, startPoint y: 201, endPoint x: 590, endPoint y: 214, distance: 27.4
click at [615, 185] on span "False" at bounding box center [623, 179] width 22 height 11
click at [609, 185] on input "False" at bounding box center [604, 180] width 10 height 9
radio input "true"
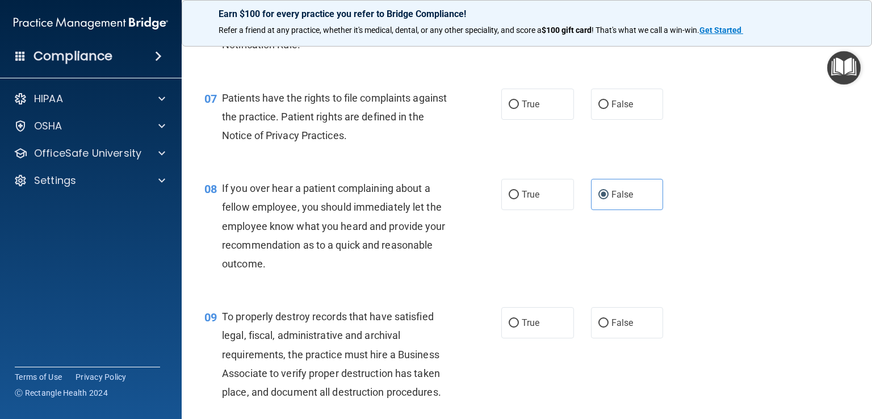
scroll to position [738, 0]
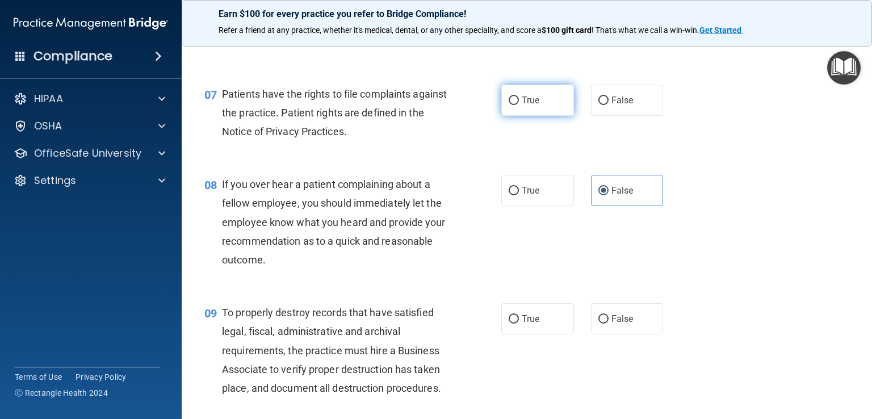
click at [527, 116] on label "True" at bounding box center [538, 100] width 73 height 31
click at [519, 105] on input "True" at bounding box center [514, 101] width 10 height 9
radio input "true"
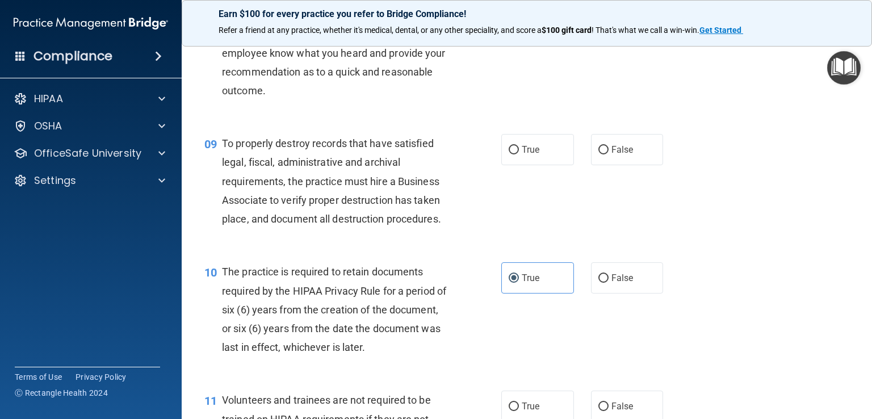
scroll to position [909, 0]
click at [637, 164] on label "False" at bounding box center [627, 148] width 73 height 31
click at [609, 153] on input "False" at bounding box center [604, 149] width 10 height 9
radio input "true"
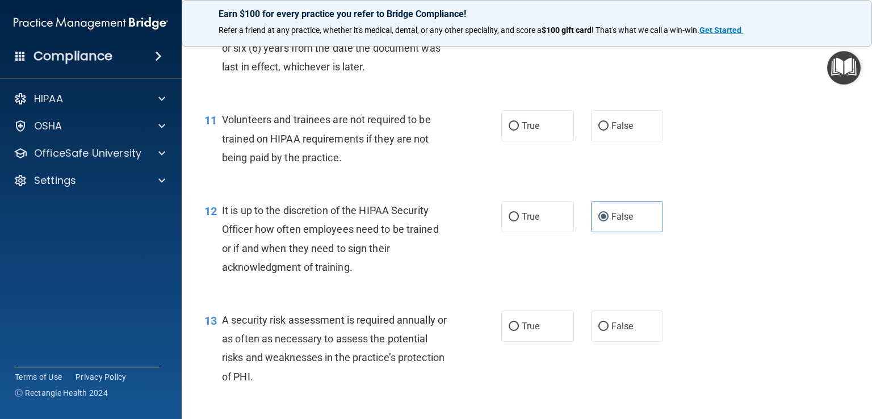
scroll to position [1193, 0]
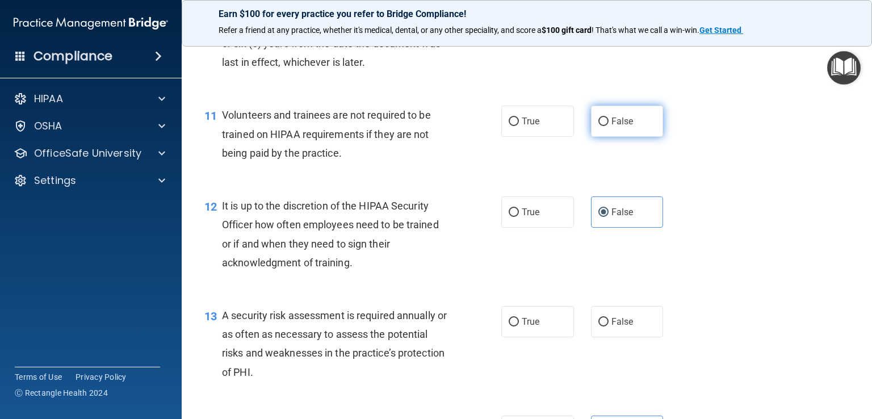
click at [605, 137] on label "False" at bounding box center [627, 121] width 73 height 31
click at [605, 126] on input "False" at bounding box center [604, 122] width 10 height 9
radio input "true"
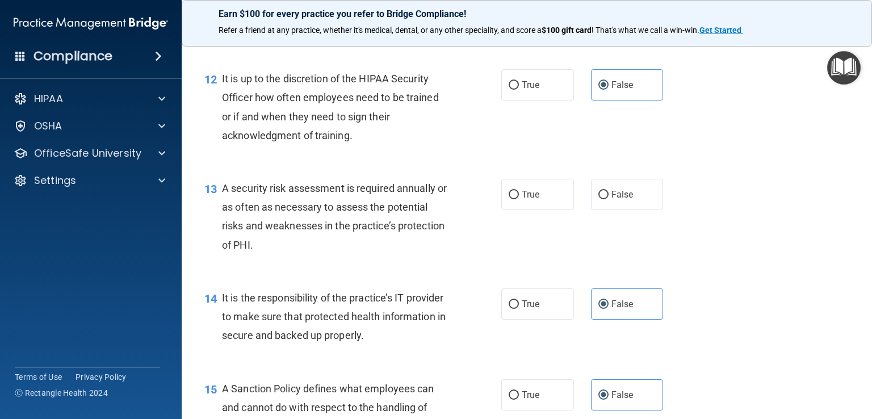
scroll to position [1420, 0]
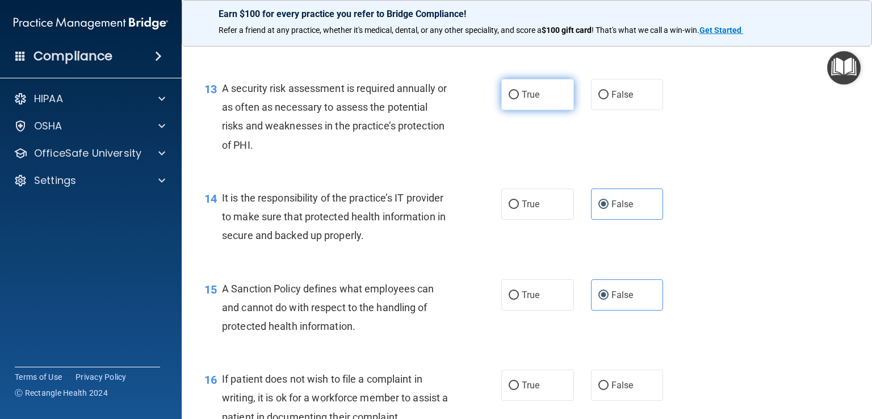
click at [529, 110] on label "True" at bounding box center [538, 94] width 73 height 31
click at [519, 99] on input "True" at bounding box center [514, 95] width 10 height 9
radio input "true"
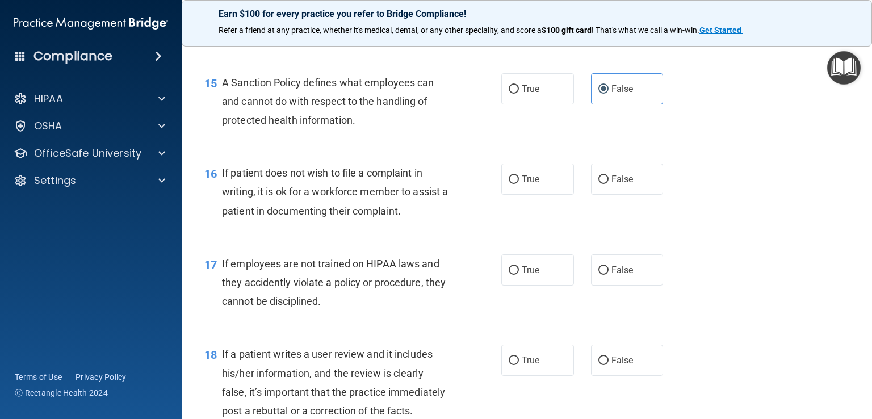
scroll to position [1647, 0]
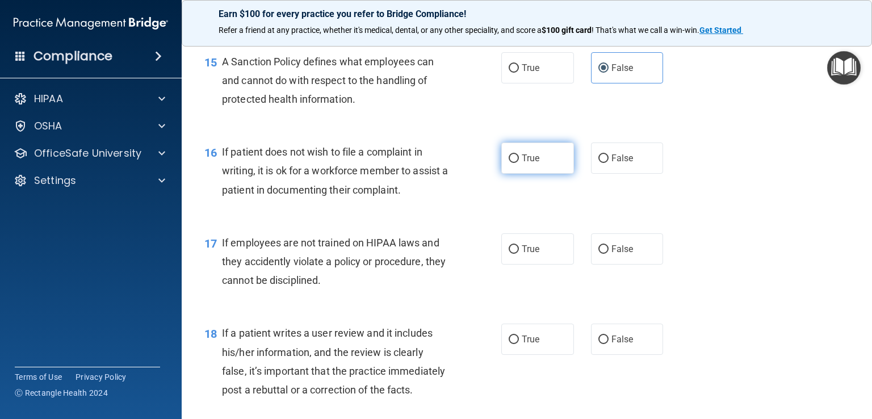
click at [533, 174] on label "True" at bounding box center [538, 158] width 73 height 31
click at [519, 163] on input "True" at bounding box center [514, 158] width 10 height 9
radio input "true"
click at [612, 254] on span "False" at bounding box center [623, 249] width 22 height 11
click at [609, 254] on input "False" at bounding box center [604, 249] width 10 height 9
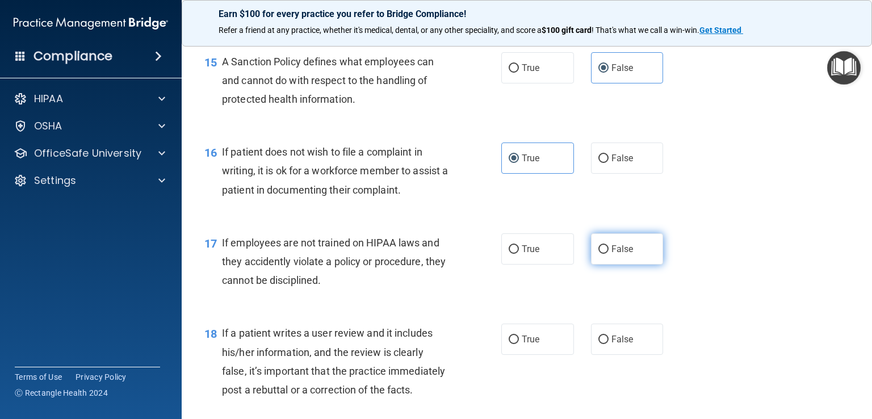
radio input "true"
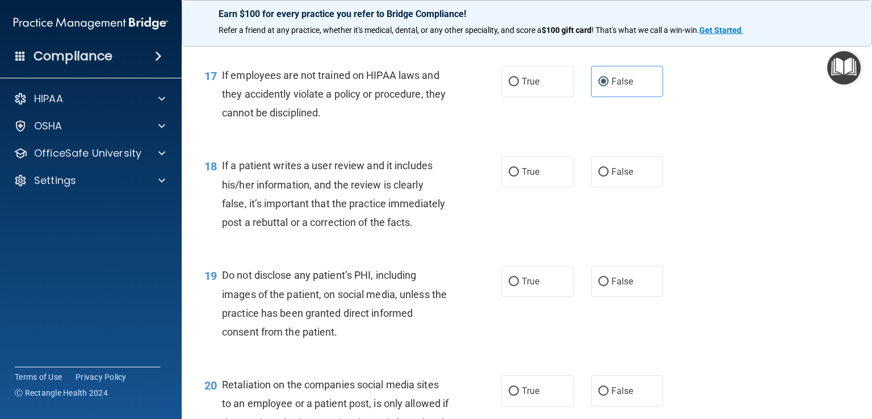
scroll to position [1874, 0]
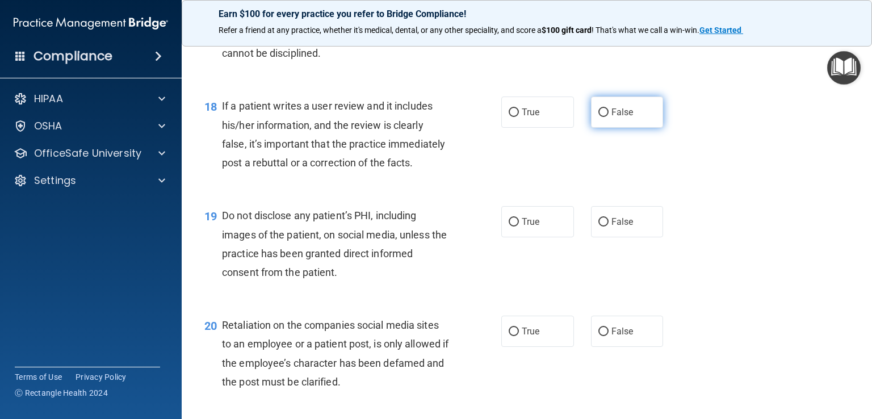
click at [604, 128] on label "False" at bounding box center [627, 112] width 73 height 31
click at [604, 117] on input "False" at bounding box center [604, 112] width 10 height 9
radio input "true"
click at [520, 237] on label "True" at bounding box center [538, 221] width 73 height 31
click at [519, 227] on input "True" at bounding box center [514, 222] width 10 height 9
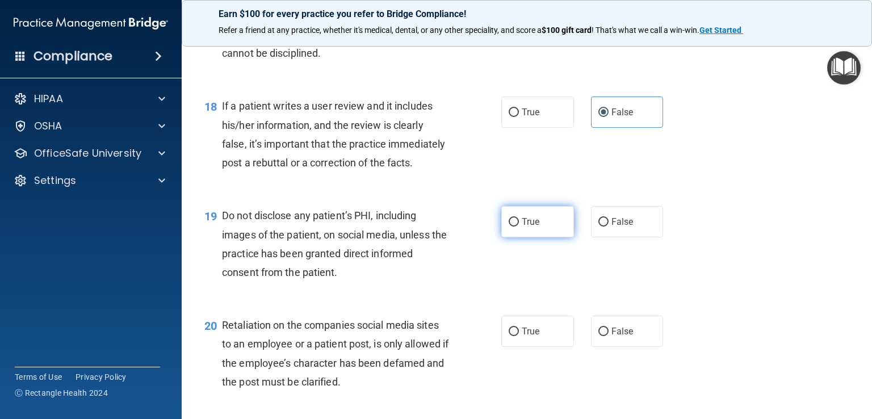
radio input "true"
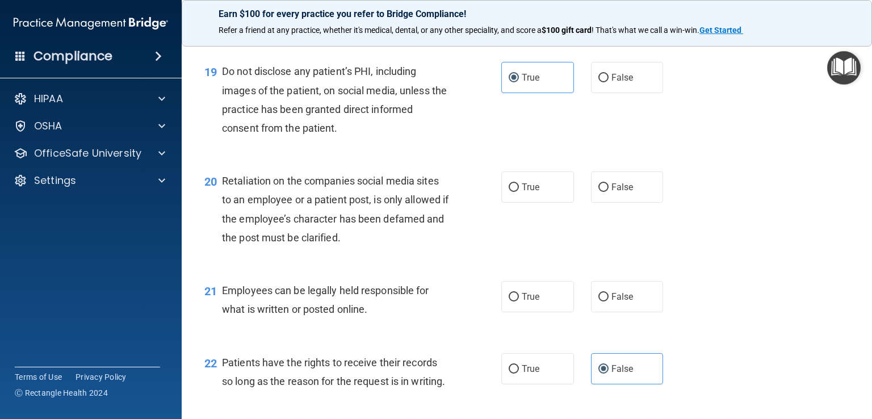
scroll to position [2045, 0]
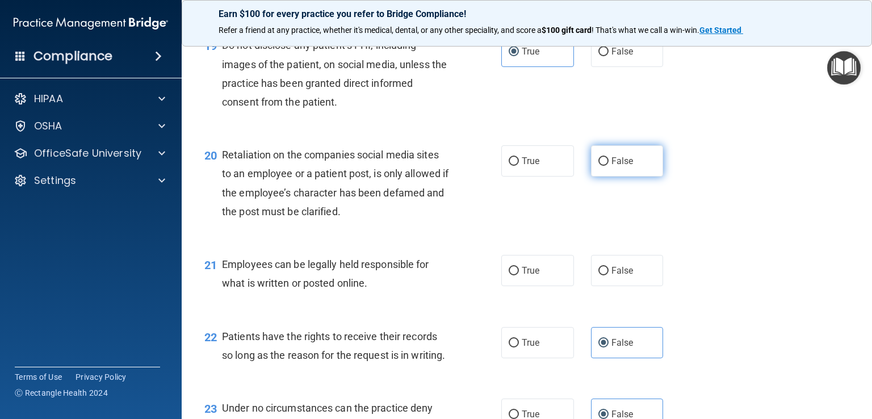
click at [612, 166] on span "False" at bounding box center [623, 161] width 22 height 11
click at [609, 166] on input "False" at bounding box center [604, 161] width 10 height 9
radio input "true"
click at [509, 275] on input "True" at bounding box center [514, 271] width 10 height 9
radio input "true"
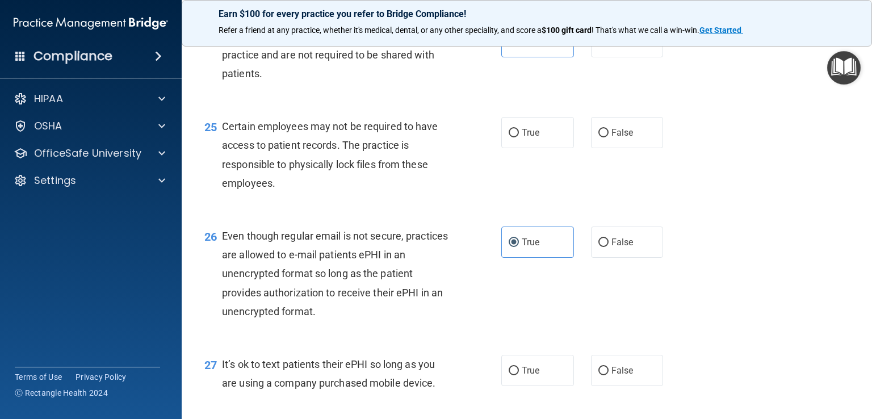
scroll to position [2499, 0]
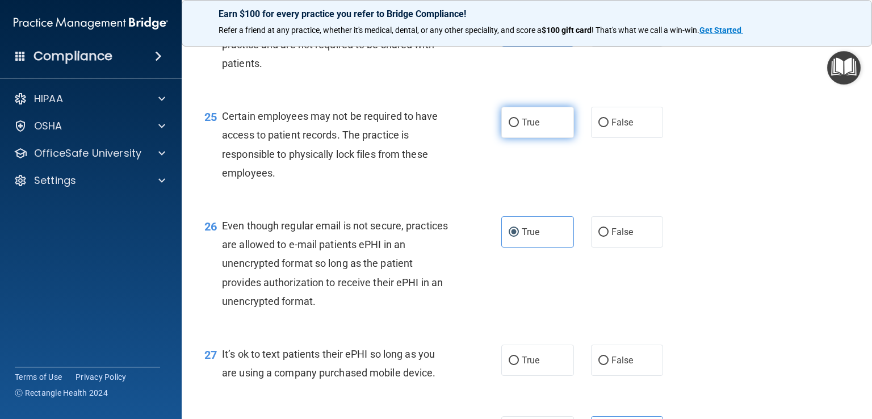
click at [513, 138] on label "True" at bounding box center [538, 122] width 73 height 31
click at [513, 127] on input "True" at bounding box center [514, 123] width 10 height 9
radio input "true"
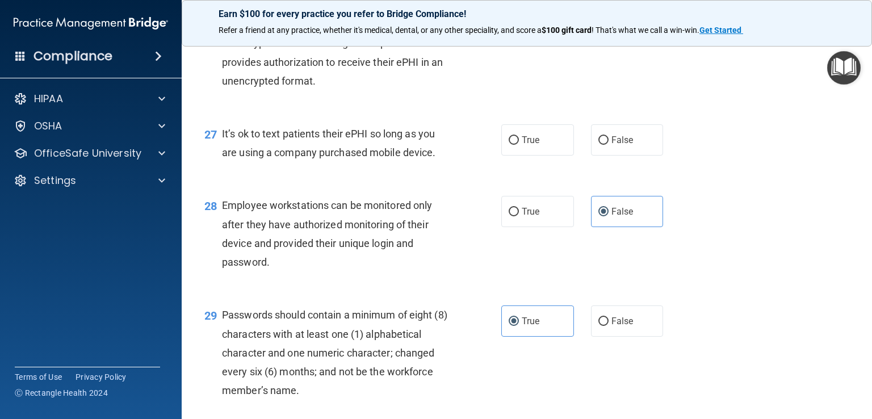
scroll to position [2726, 0]
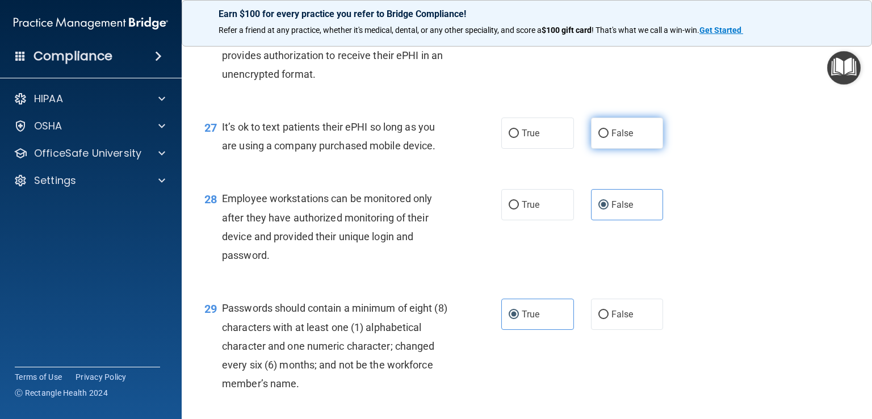
click at [625, 139] on span "False" at bounding box center [623, 133] width 22 height 11
click at [609, 138] on input "False" at bounding box center [604, 133] width 10 height 9
radio input "true"
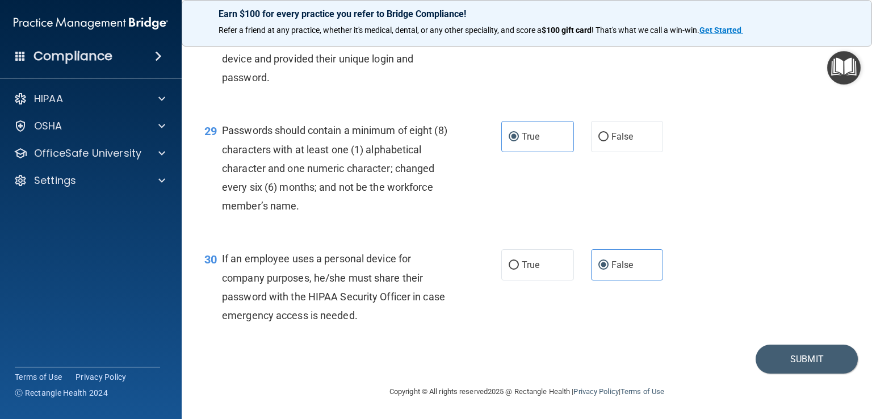
scroll to position [2961, 0]
click at [807, 366] on button "Submit" at bounding box center [807, 359] width 102 height 29
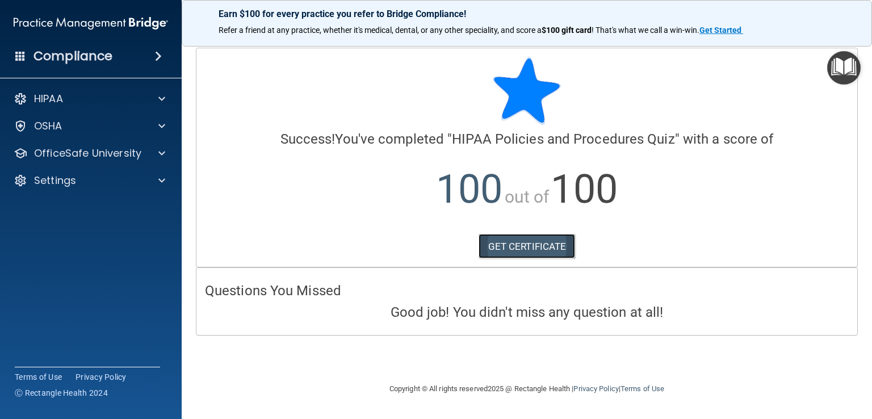
click at [554, 246] on link "GET CERTIFICATE" at bounding box center [527, 246] width 97 height 25
click at [62, 162] on div "OfficeSafe University" at bounding box center [91, 153] width 182 height 23
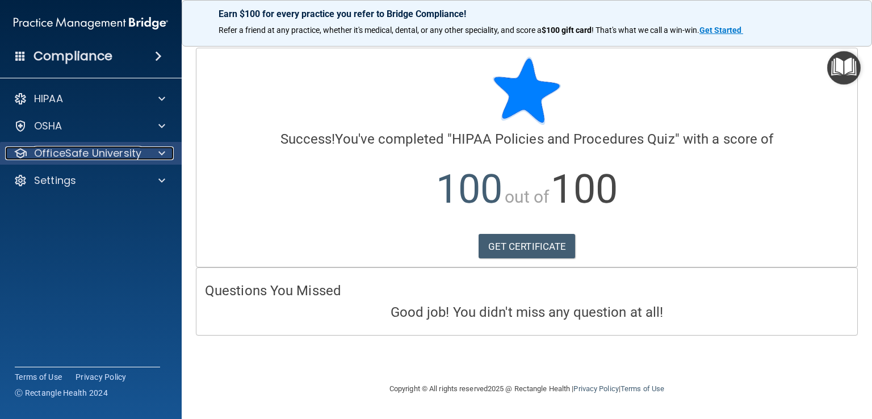
click at [86, 153] on p "OfficeSafe University" at bounding box center [87, 154] width 107 height 14
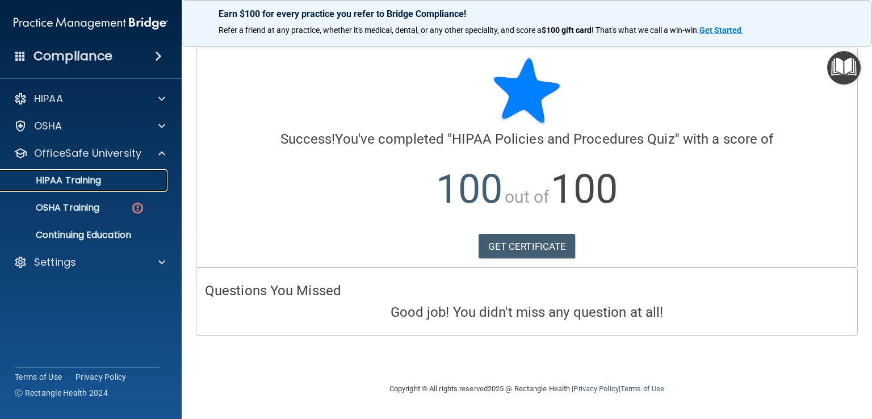
click at [87, 180] on p "HIPAA Training" at bounding box center [54, 180] width 94 height 11
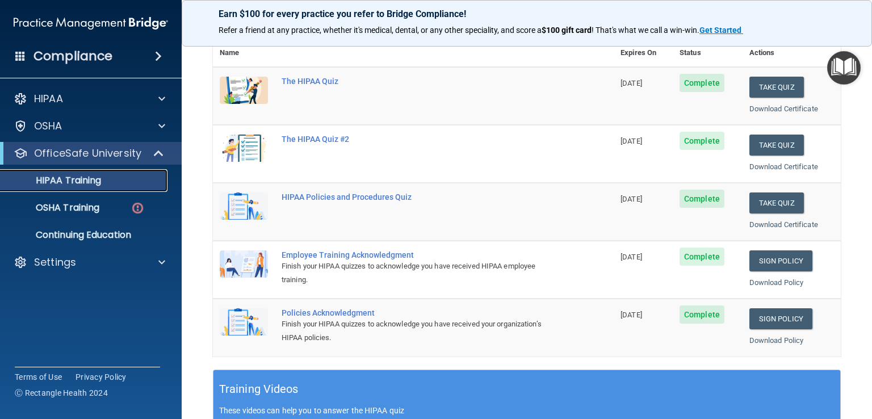
scroll to position [114, 0]
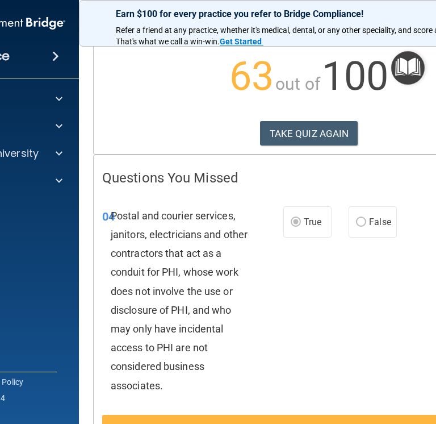
scroll to position [114, 0]
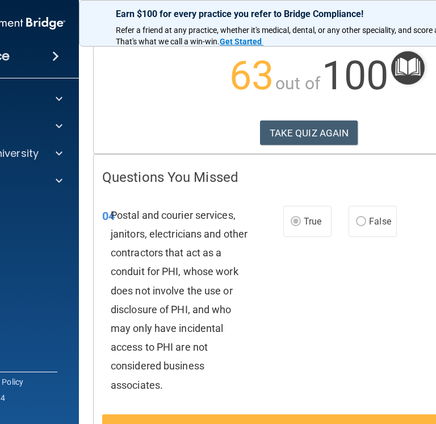
click at [353, 356] on div "04 Postal and courier services, janitors, electricians and other contractors th…" at bounding box center [309, 302] width 431 height 223
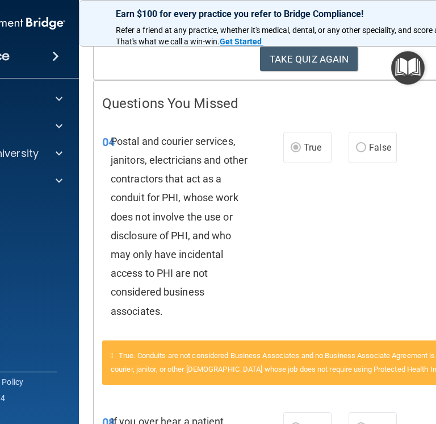
scroll to position [170, 0]
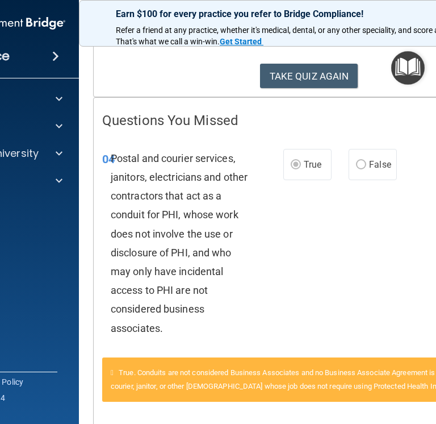
click at [312, 245] on div "04 Postal and courier services, janitors, electricians and other contractors th…" at bounding box center [309, 246] width 431 height 223
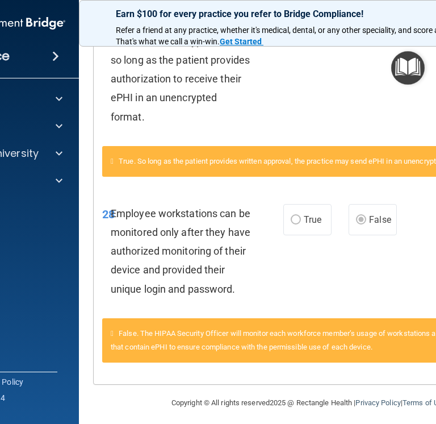
scroll to position [2118, 0]
